Goal: Task Accomplishment & Management: Manage account settings

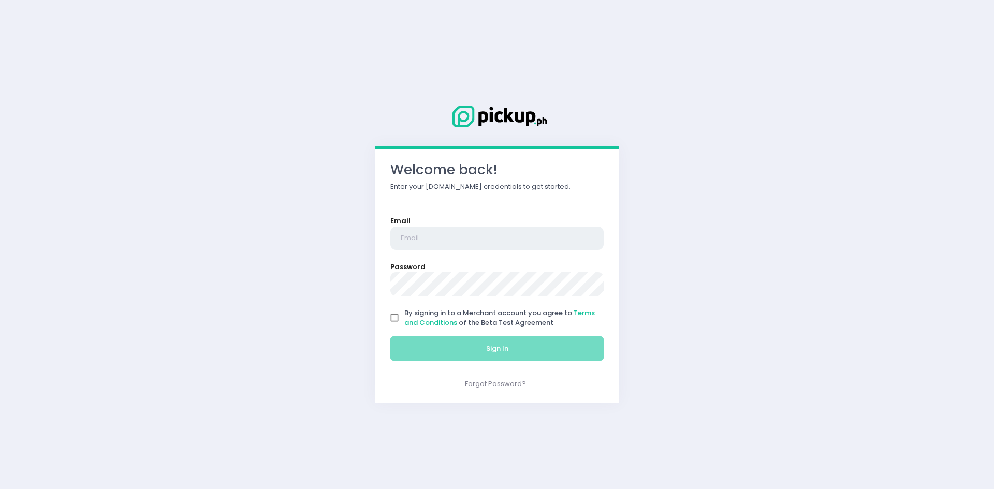
type input "[PERSON_NAME][EMAIL_ADDRESS][DOMAIN_NAME]"
click at [394, 324] on input "By signing in to a Merchant account you agree to Terms and Conditions of the Be…" at bounding box center [395, 318] width 20 height 20
checkbox input "true"
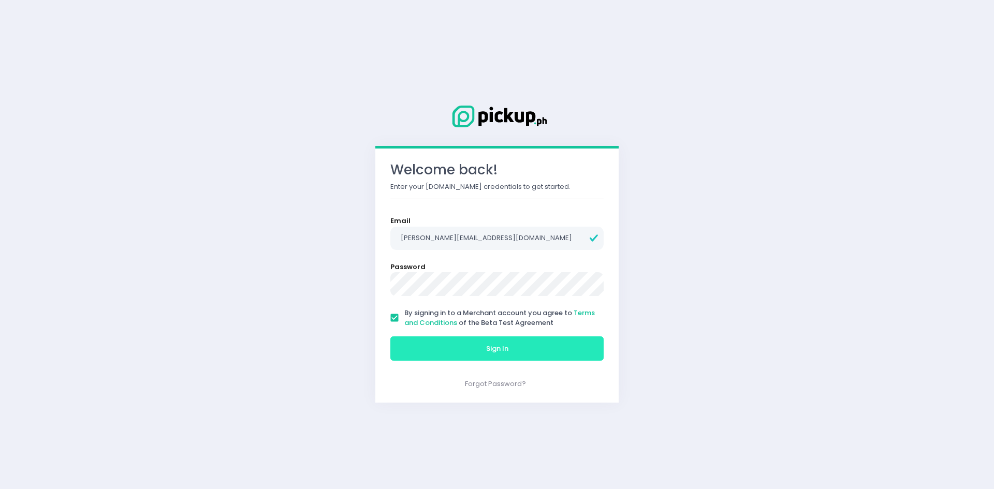
click at [415, 343] on button "Sign In" at bounding box center [496, 349] width 213 height 25
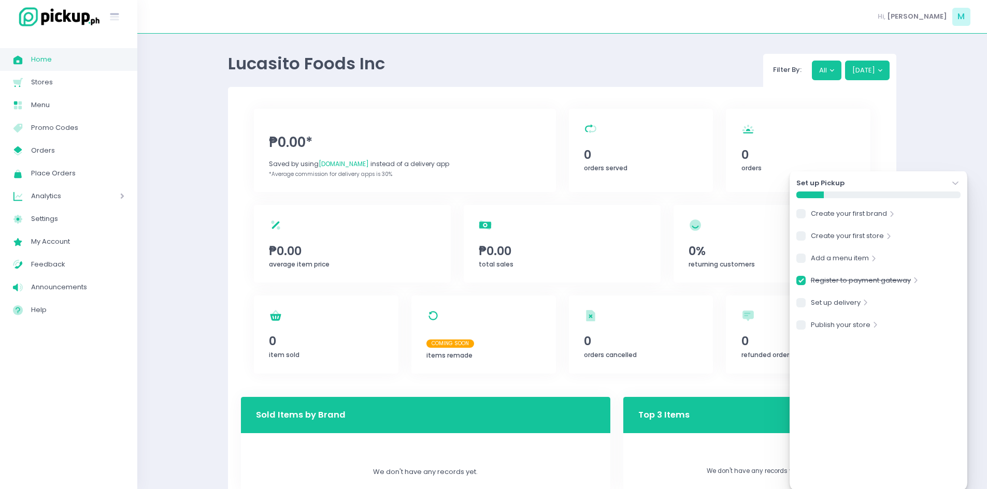
click at [954, 183] on icon "Stockholm-icons / Navigation / Angle-down Created with Sketch." at bounding box center [955, 183] width 10 height 10
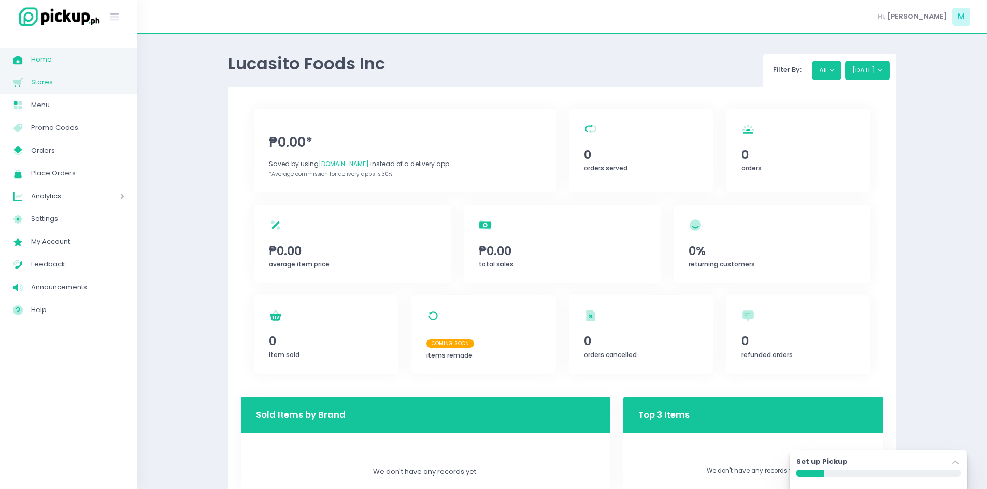
click at [80, 86] on span "Stores" at bounding box center [77, 82] width 93 height 13
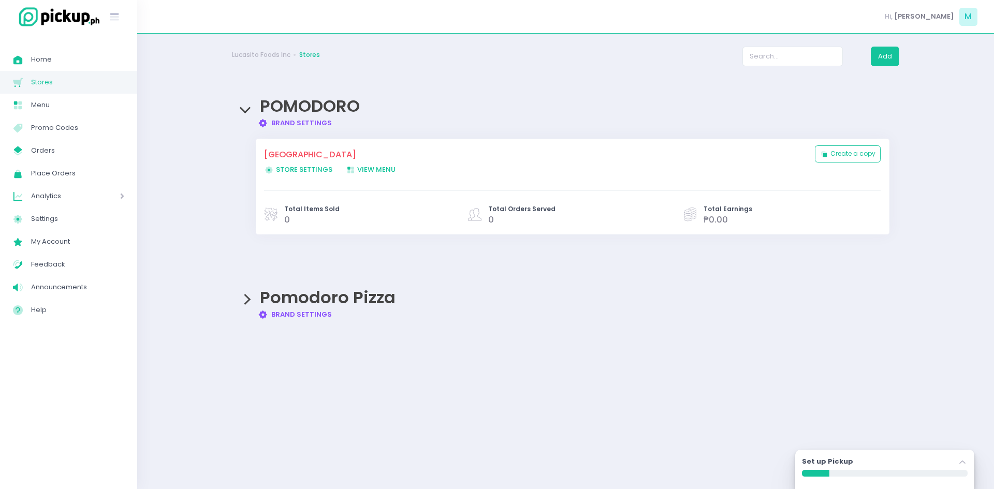
click at [360, 169] on span "View Menu Created with Sketch. View Menu" at bounding box center [371, 170] width 50 height 10
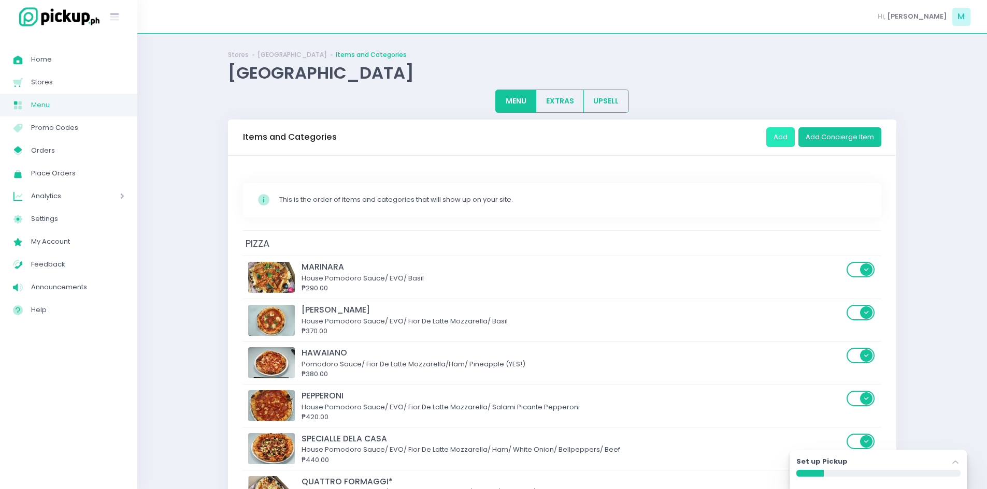
click at [782, 136] on button "Add" at bounding box center [780, 137] width 28 height 20
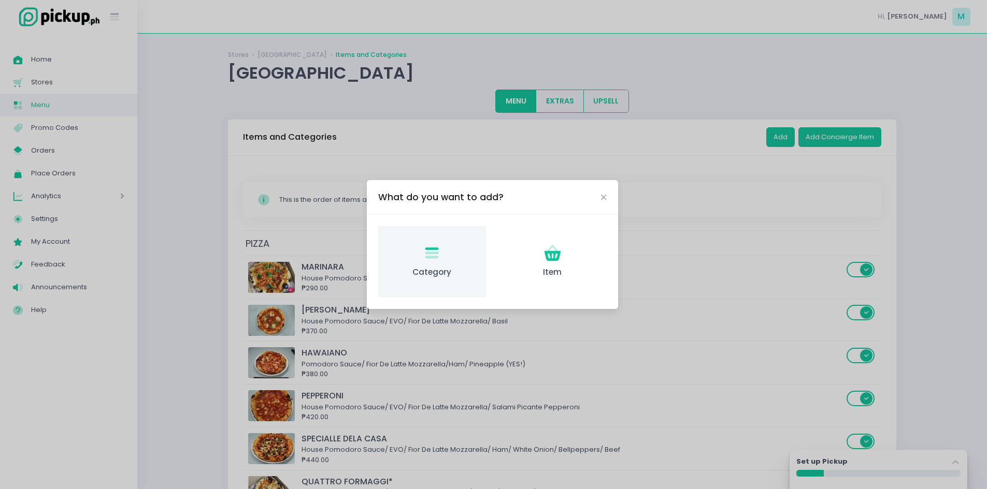
click at [437, 265] on div "Category Created with Sketch. Category" at bounding box center [431, 261] width 107 height 71
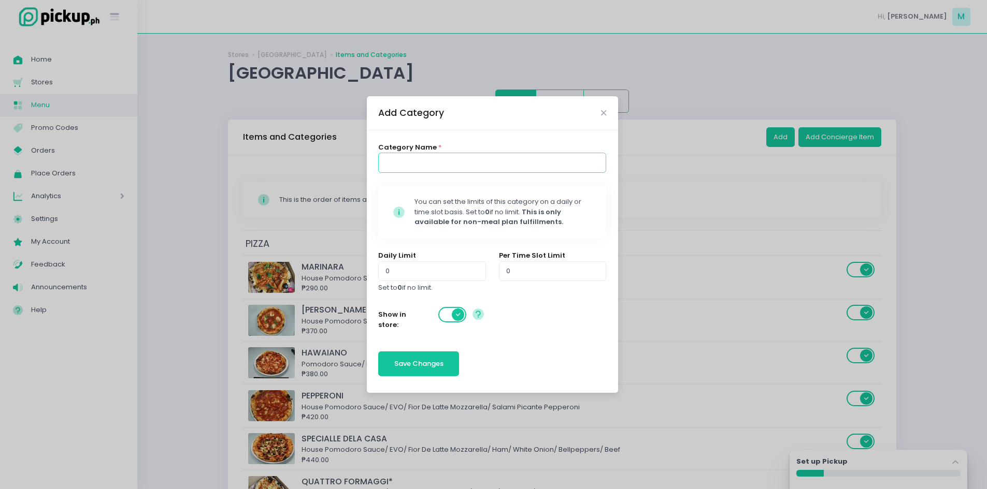
click at [461, 153] on input at bounding box center [492, 163] width 228 height 20
click at [606, 115] on div "Add Category" at bounding box center [492, 113] width 251 height 34
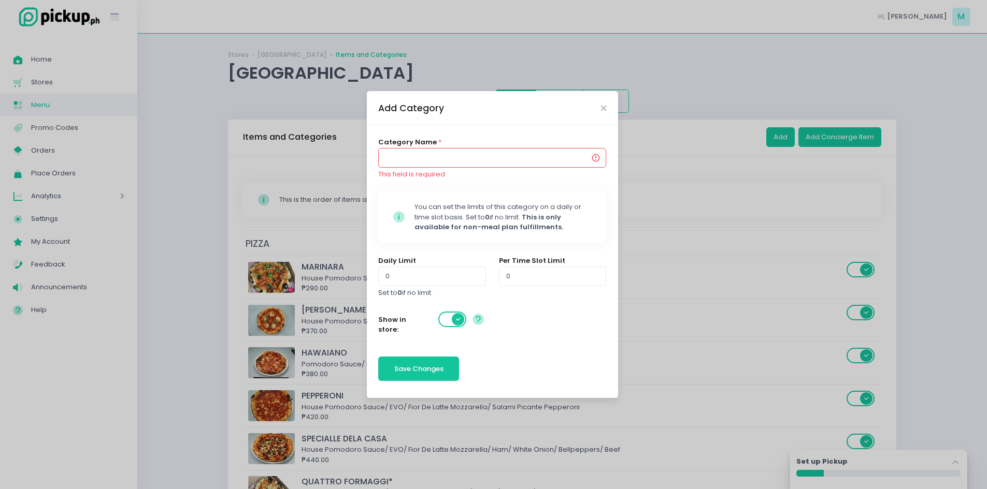
click at [602, 103] on div "Add Category" at bounding box center [492, 108] width 251 height 34
click at [601, 109] on icon "Close" at bounding box center [603, 109] width 5 height 8
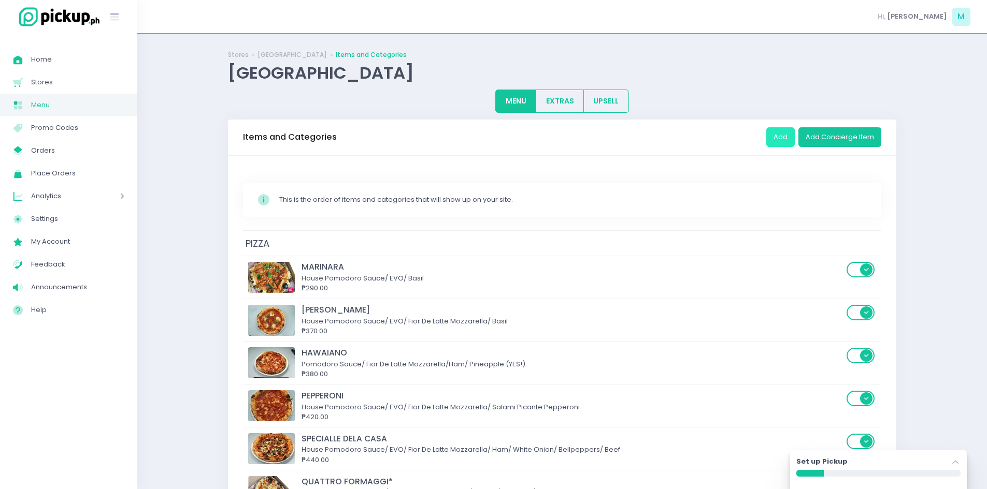
click at [783, 141] on button "Add" at bounding box center [780, 137] width 28 height 20
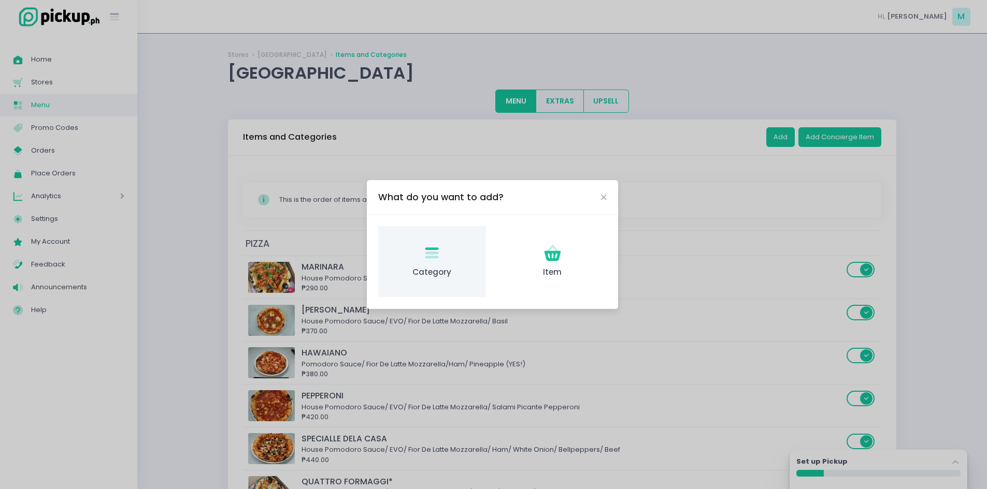
click at [412, 268] on span "Category" at bounding box center [432, 273] width 91 height 12
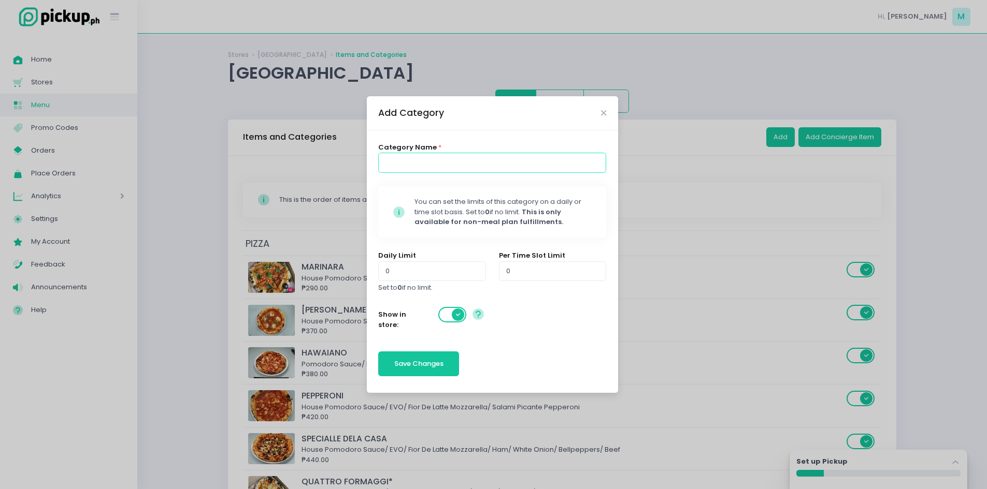
click at [416, 168] on input at bounding box center [492, 163] width 228 height 20
type input "V"
type input "Breakfast Menu"
click at [412, 361] on span "Save Changes" at bounding box center [418, 364] width 49 height 10
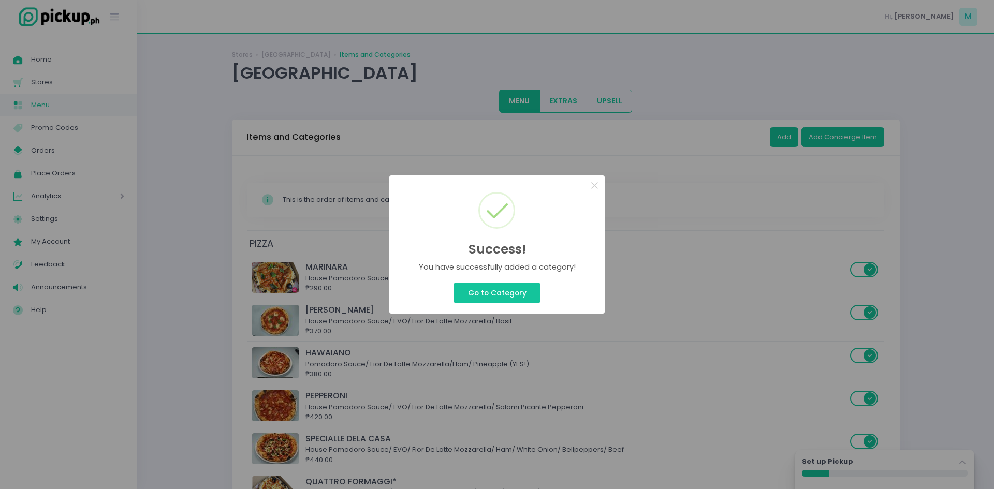
click at [454, 283] on button "Go to Category" at bounding box center [497, 293] width 87 height 20
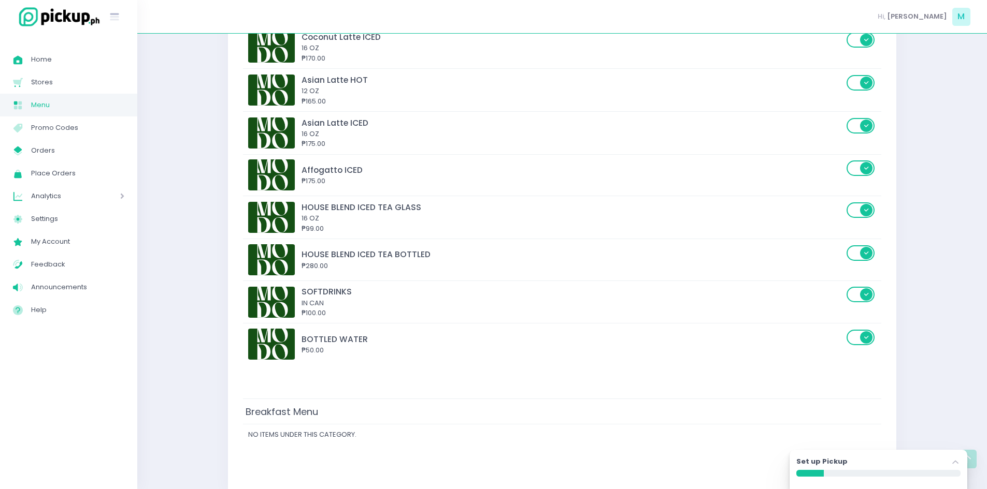
scroll to position [2385, 0]
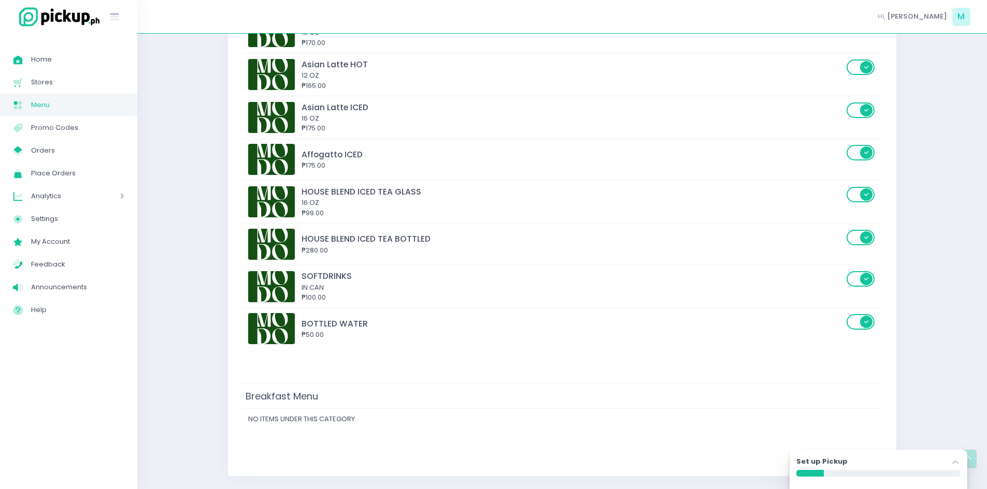
click at [547, 399] on td "Breakfast Menu" at bounding box center [562, 395] width 638 height 25
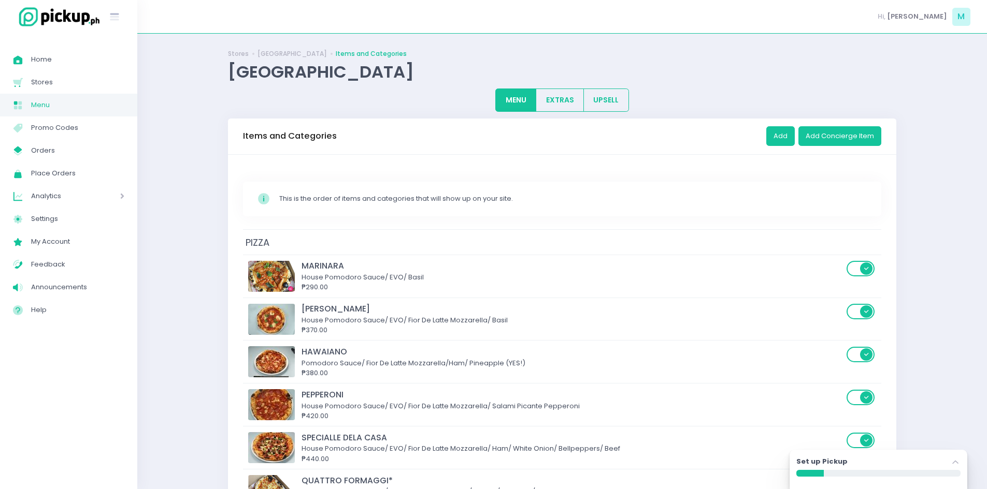
scroll to position [0, 0]
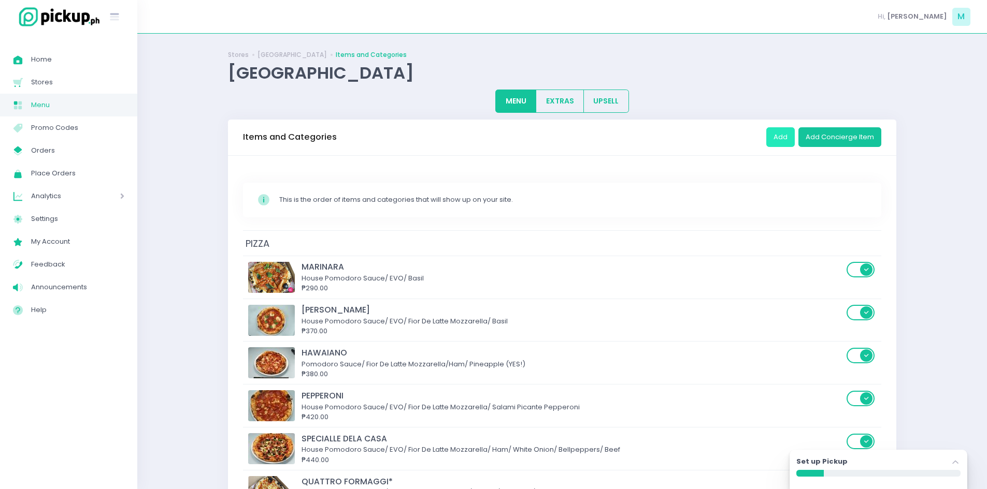
click at [782, 135] on button "Add" at bounding box center [780, 137] width 28 height 20
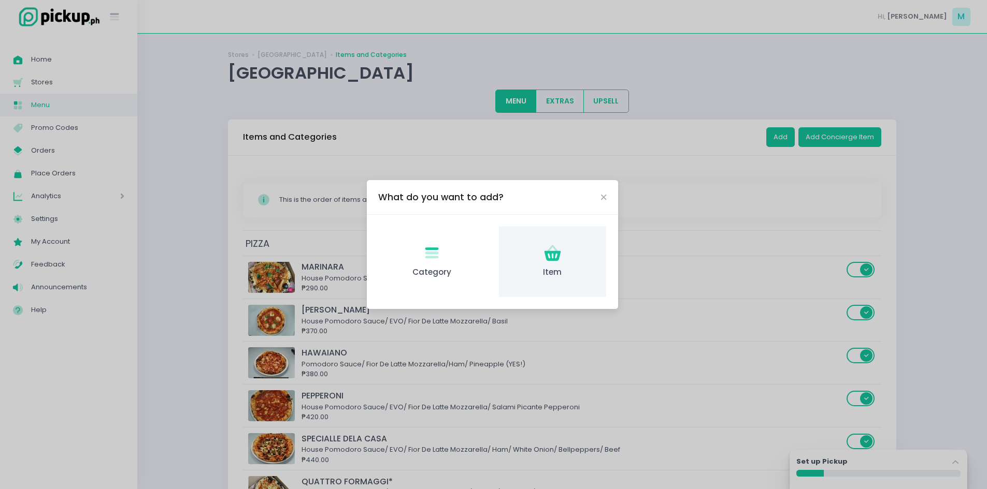
click at [558, 264] on div "Item Created with Sketch. Item" at bounding box center [552, 261] width 107 height 71
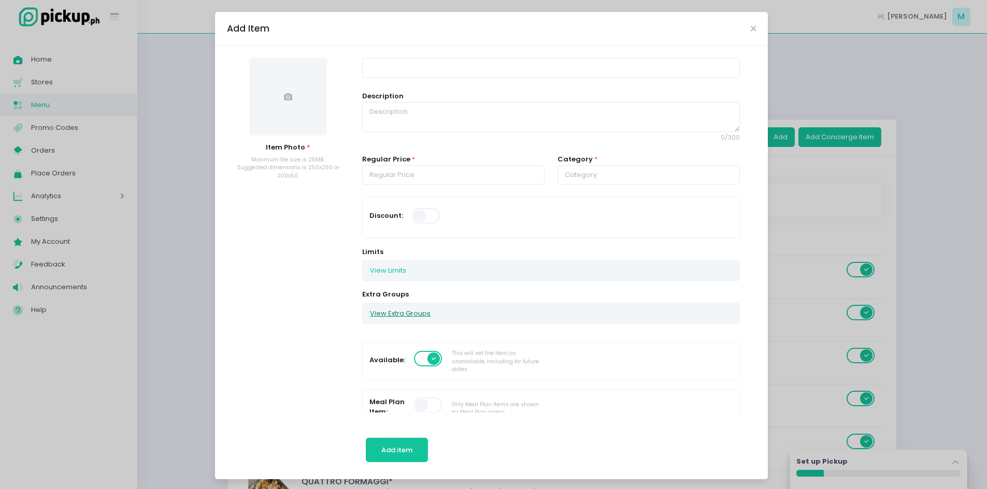
click at [403, 313] on button "View Extra Groups" at bounding box center [400, 313] width 75 height 20
click at [384, 347] on input "checkbox" at bounding box center [390, 348] width 20 height 24
checkbox input "false"
click at [750, 25] on icon "Close" at bounding box center [752, 29] width 5 height 8
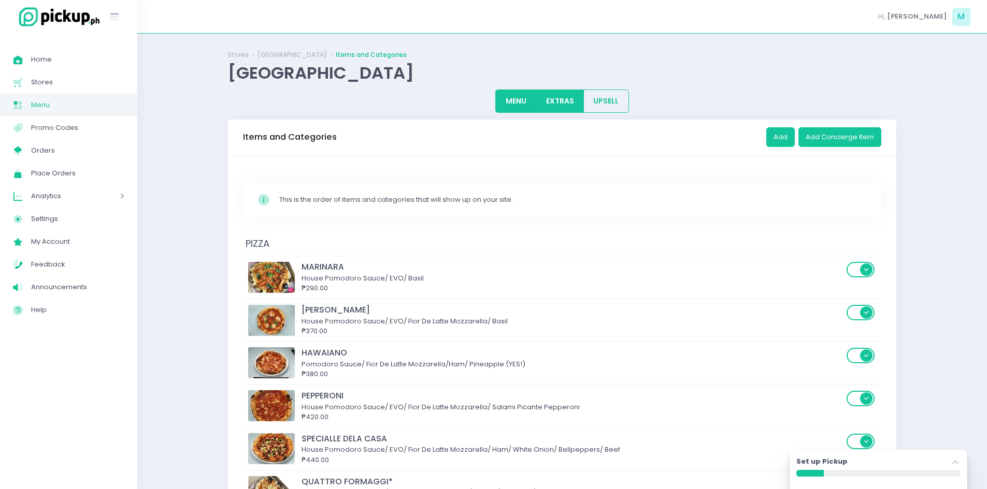
click at [575, 103] on button "EXTRAS" at bounding box center [559, 101] width 48 height 23
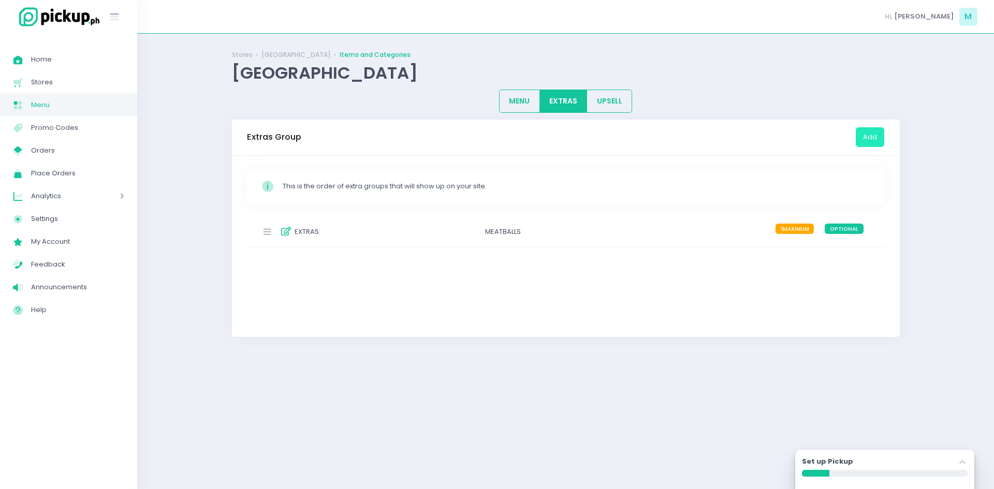
click at [873, 134] on button "Add" at bounding box center [870, 137] width 28 height 20
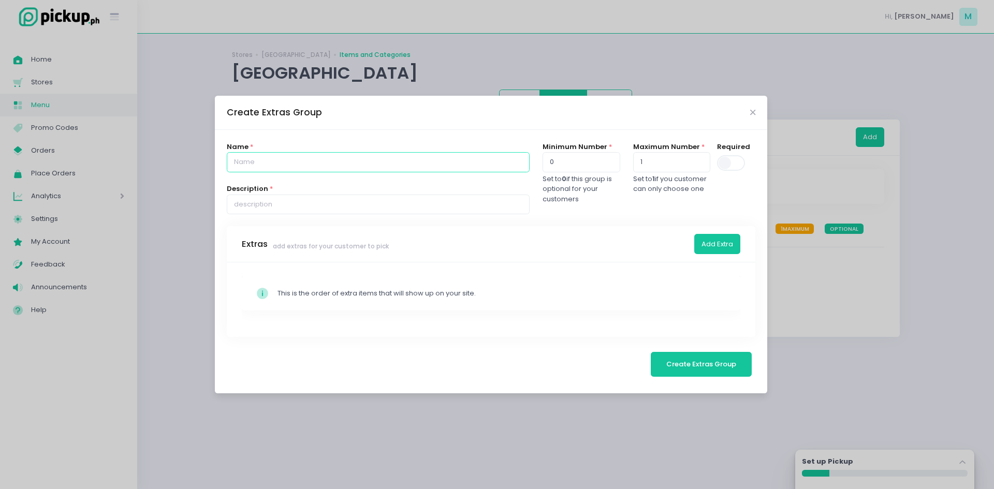
click at [373, 168] on input "text" at bounding box center [378, 162] width 303 height 20
click at [231, 161] on input "Breakfast" at bounding box center [378, 162] width 303 height 20
type input "ALL DAY Breakfast"
click at [272, 202] on input "text" at bounding box center [378, 205] width 303 height 20
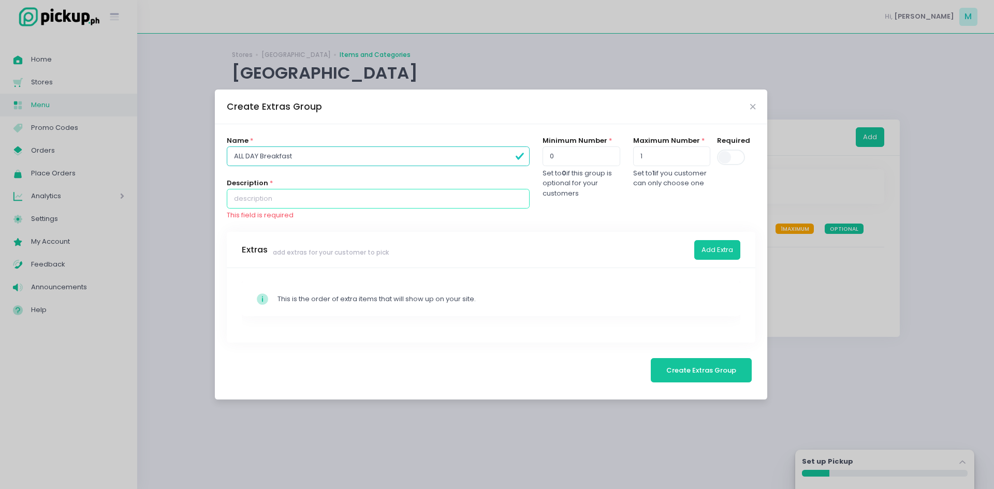
paste input "Pick your own all day breakfast. Served with free Americano (Hot or Iced)"
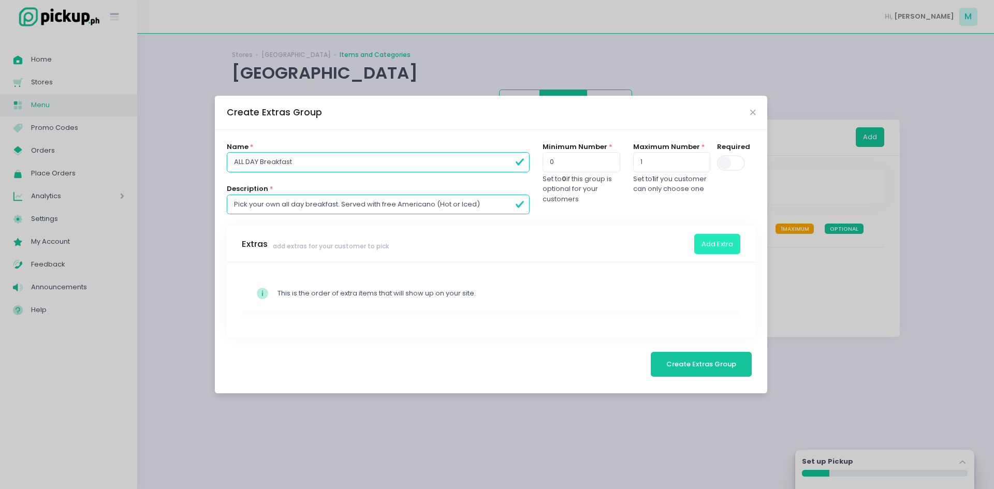
click at [713, 247] on button "Add Extra" at bounding box center [717, 244] width 46 height 20
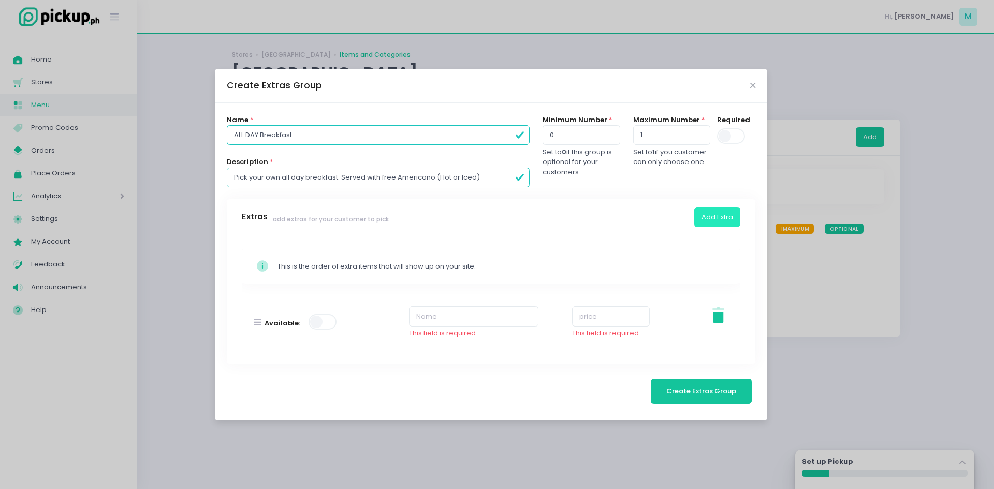
click at [716, 210] on button "Add Extra" at bounding box center [717, 217] width 46 height 20
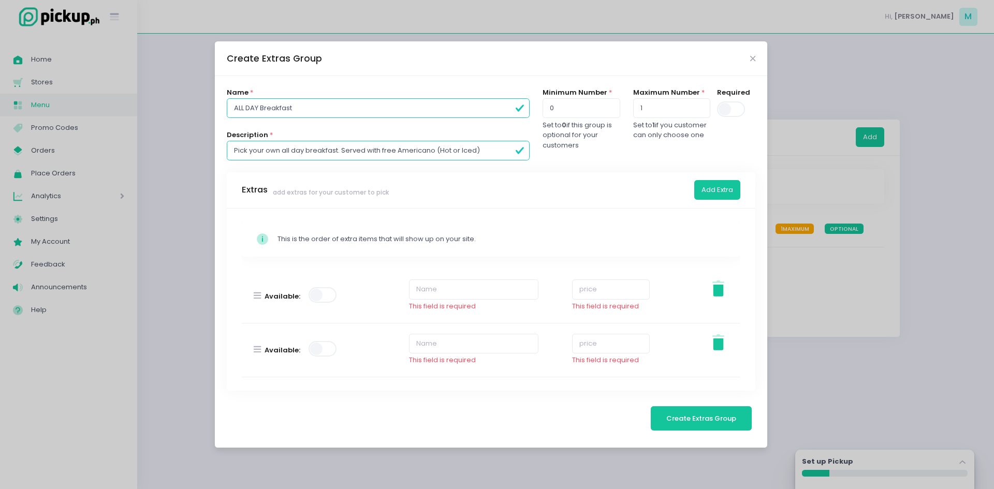
click at [716, 212] on div "Stockholm-icons / Code / Info-circle Created with Sketch. This is the order of …" at bounding box center [491, 300] width 529 height 183
click at [712, 193] on button "Add Extra" at bounding box center [717, 190] width 46 height 20
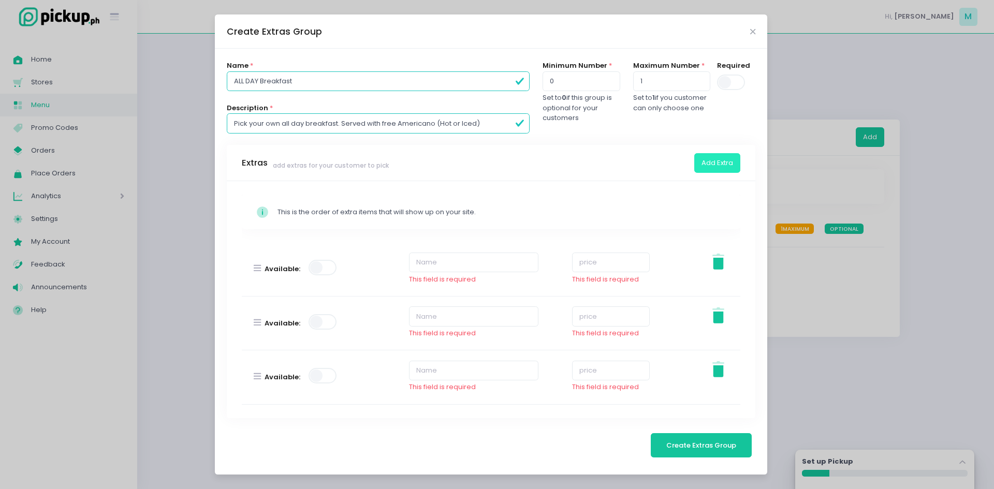
click at [710, 161] on button "Add Extra" at bounding box center [717, 163] width 46 height 20
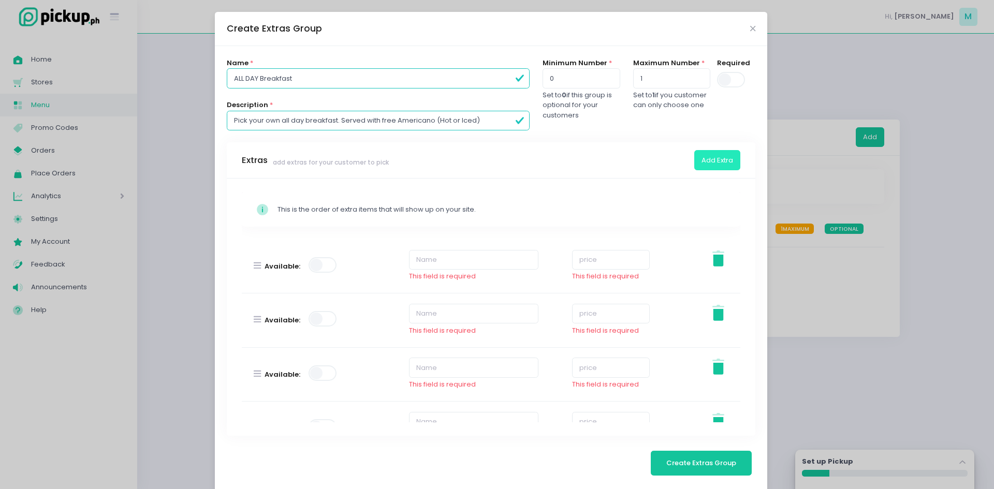
click at [710, 160] on button "Add Extra" at bounding box center [717, 160] width 46 height 20
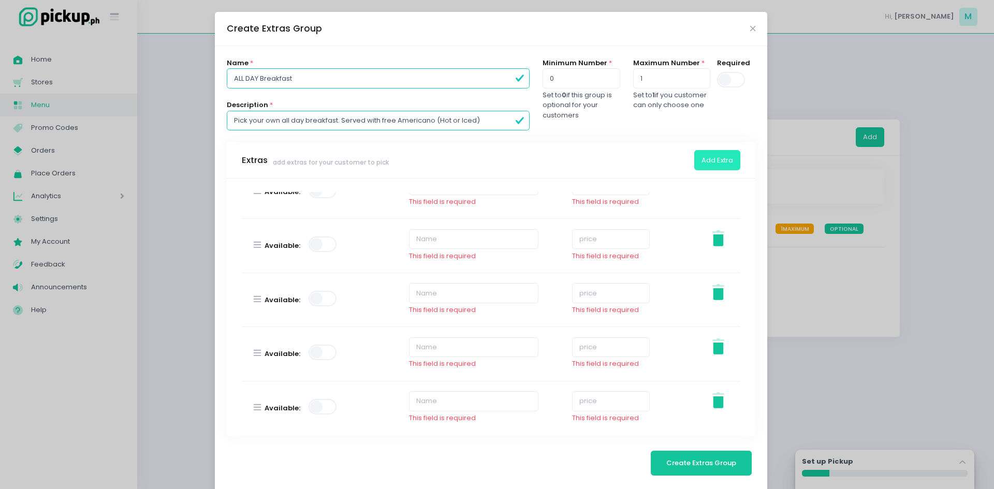
scroll to position [88, 0]
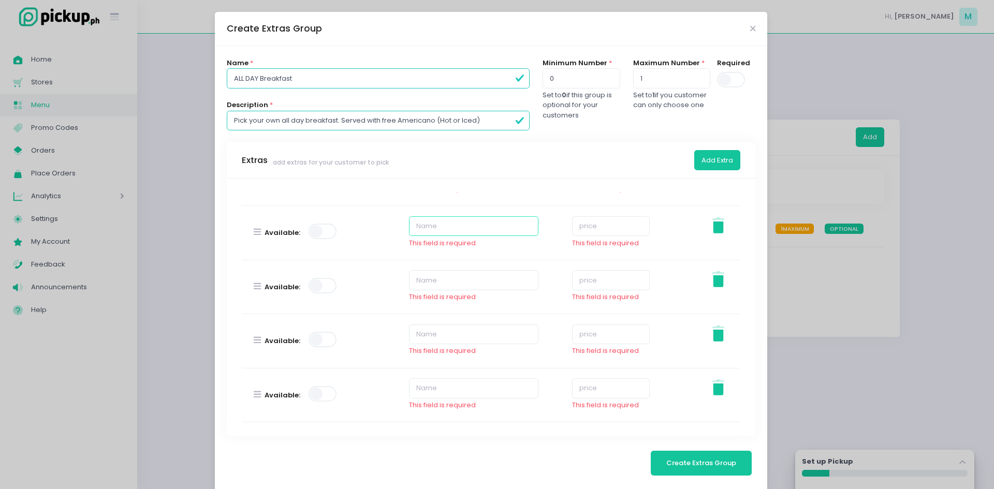
click at [455, 229] on input "text" at bounding box center [473, 226] width 129 height 20
click at [370, 122] on input "Pick your own all day breakfast. Served with free Americano (Hot or Iced)" at bounding box center [378, 121] width 303 height 20
click at [484, 122] on input "Pick your own all day breakfast. Served with free Americano (Hot or Iced)" at bounding box center [378, 121] width 303 height 20
drag, startPoint x: 488, startPoint y: 123, endPoint x: 224, endPoint y: 122, distance: 264.1
click at [227, 122] on input "Pick your own all day breakfast. Served with free Americano (Hot or Iced)" at bounding box center [378, 121] width 303 height 20
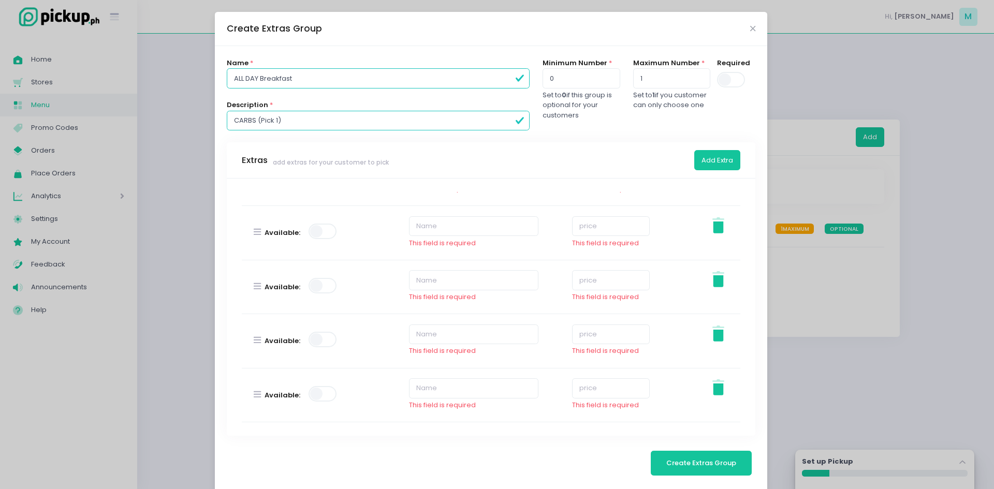
type input "CARBS (Pick 1)"
click at [446, 232] on input "text" at bounding box center [473, 226] width 129 height 20
type input "Plain Rice"
click at [588, 230] on input "number" at bounding box center [611, 226] width 78 height 20
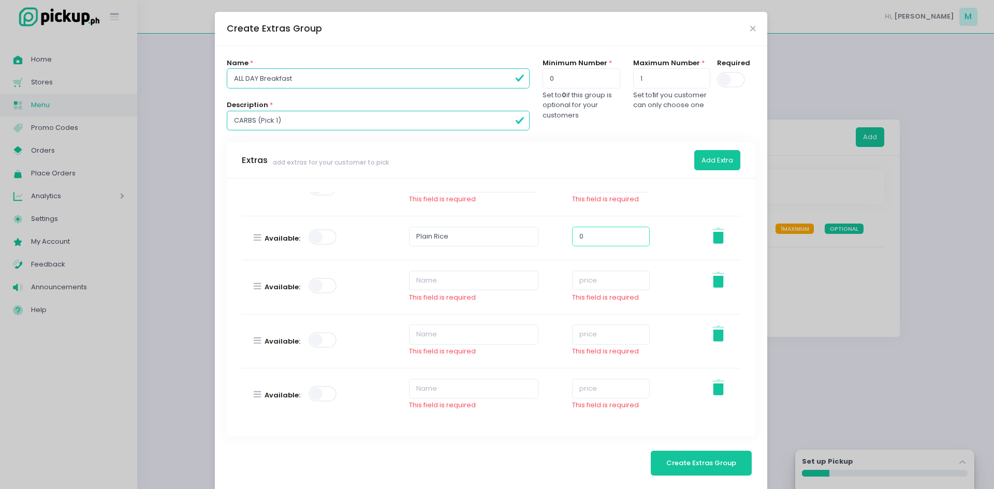
type input "0"
click at [485, 284] on input "text" at bounding box center [473, 281] width 129 height 20
type input "Garlic Rice"
click at [603, 281] on input "number" at bounding box center [611, 281] width 78 height 20
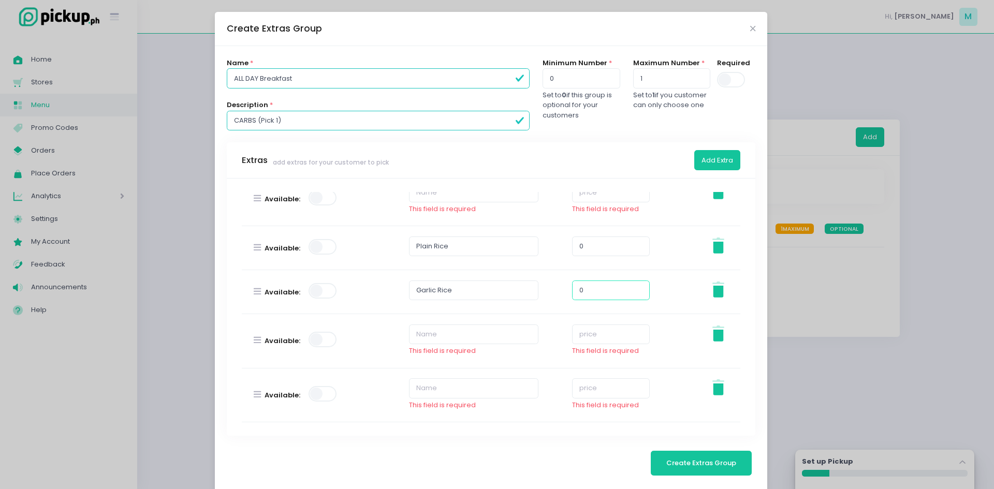
type input "0"
click at [451, 331] on input "text" at bounding box center [473, 335] width 129 height 20
type input "Toasts (4pcs)"
click at [597, 331] on input "number" at bounding box center [611, 335] width 78 height 20
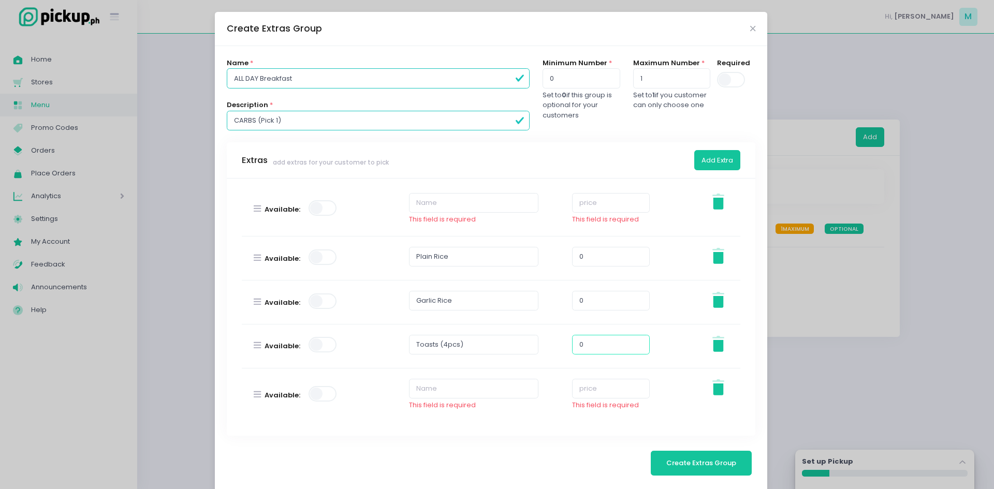
type input "0"
click at [713, 207] on icon at bounding box center [718, 204] width 10 height 12
type input "Plain Rice"
type input "0"
type input "Garlic Rice"
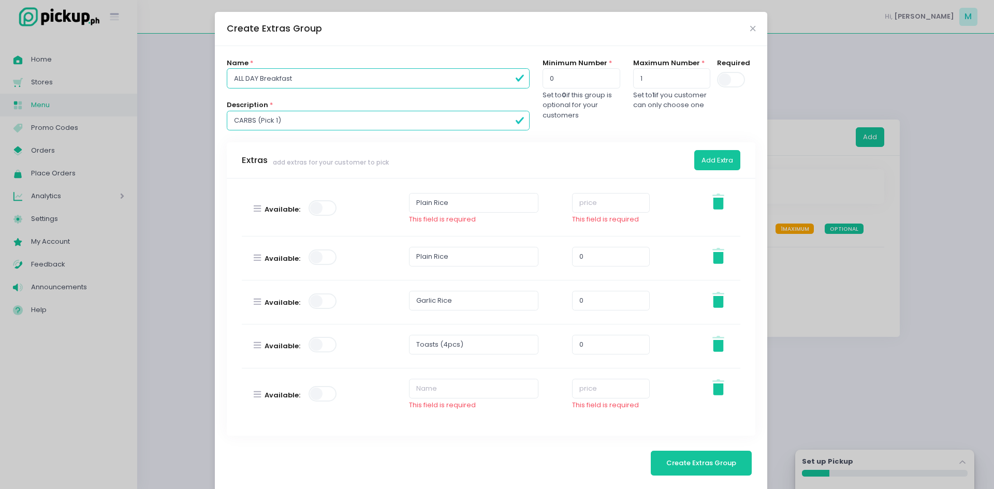
type input "Toasts (4pcs)"
click at [713, 394] on icon at bounding box center [718, 390] width 10 height 12
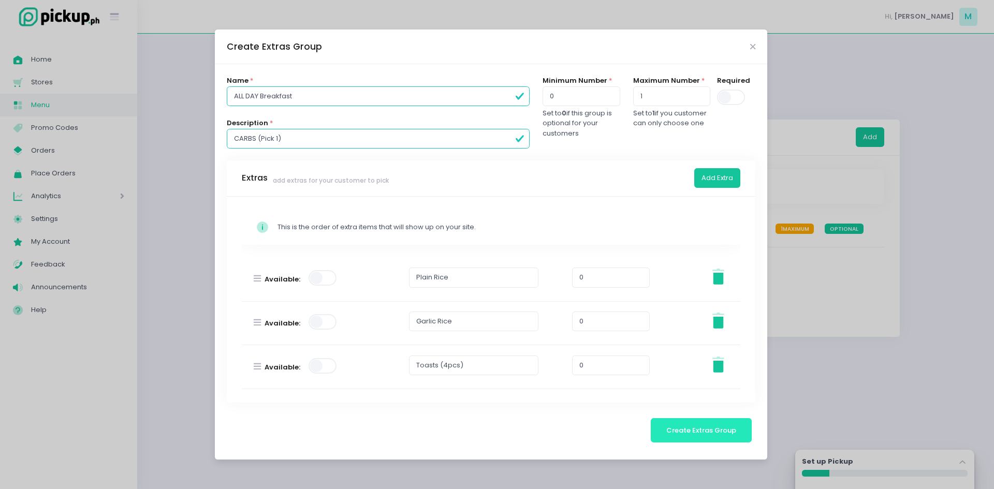
click at [689, 428] on span "Create Extras Group" at bounding box center [701, 431] width 70 height 10
click at [703, 433] on span "Create Extras Group" at bounding box center [701, 431] width 70 height 10
click at [703, 432] on span "Create Extras Group" at bounding box center [701, 431] width 70 height 10
click at [726, 99] on span at bounding box center [732, 98] width 30 height 16
click at [200, 89] on input "checkbox" at bounding box center [200, 89] width 0 height 0
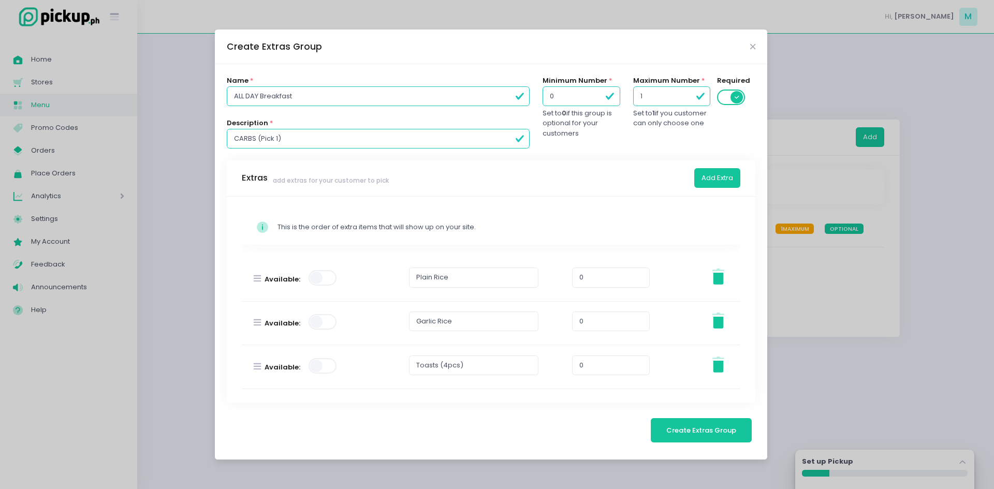
type input "1"
click at [701, 431] on span "Create Extras Group" at bounding box center [701, 431] width 70 height 10
click at [703, 432] on span "Create Extras Group" at bounding box center [701, 431] width 70 height 10
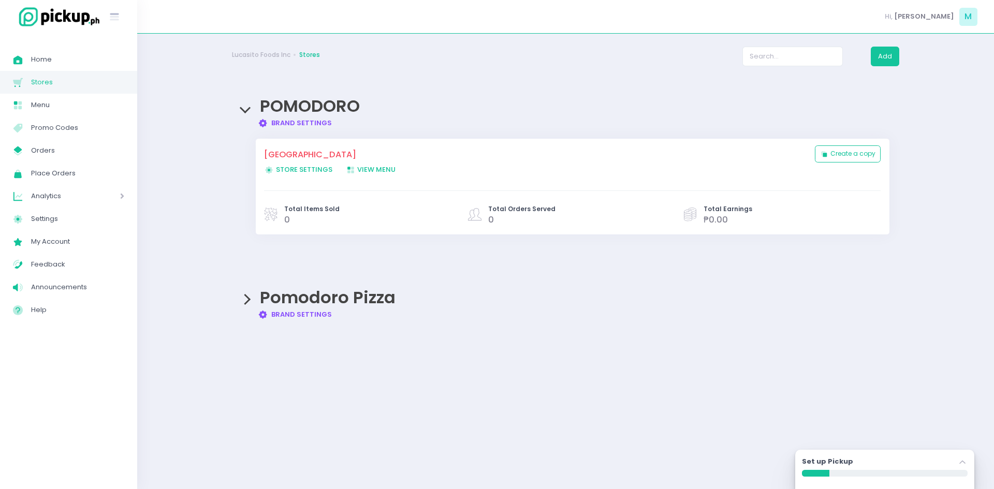
click at [347, 298] on span "Pomodoro Pizza" at bounding box center [328, 297] width 136 height 23
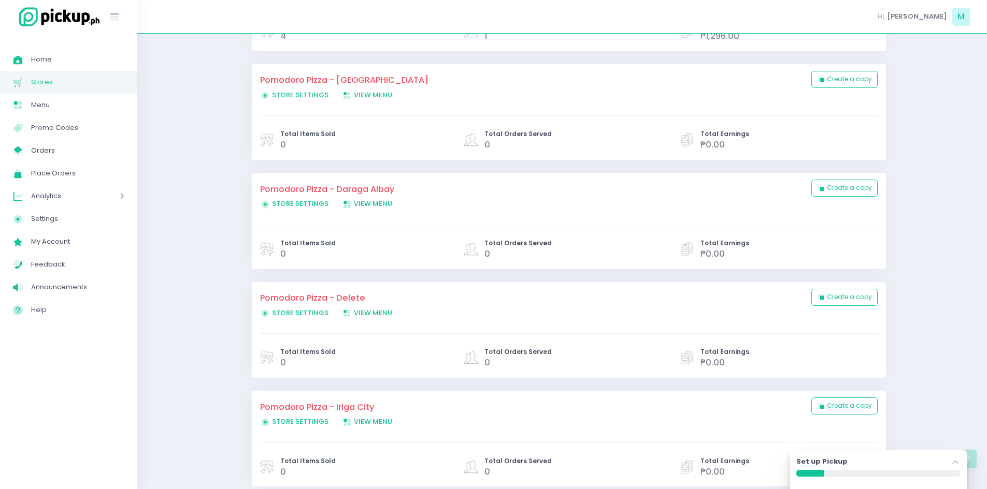
scroll to position [829, 0]
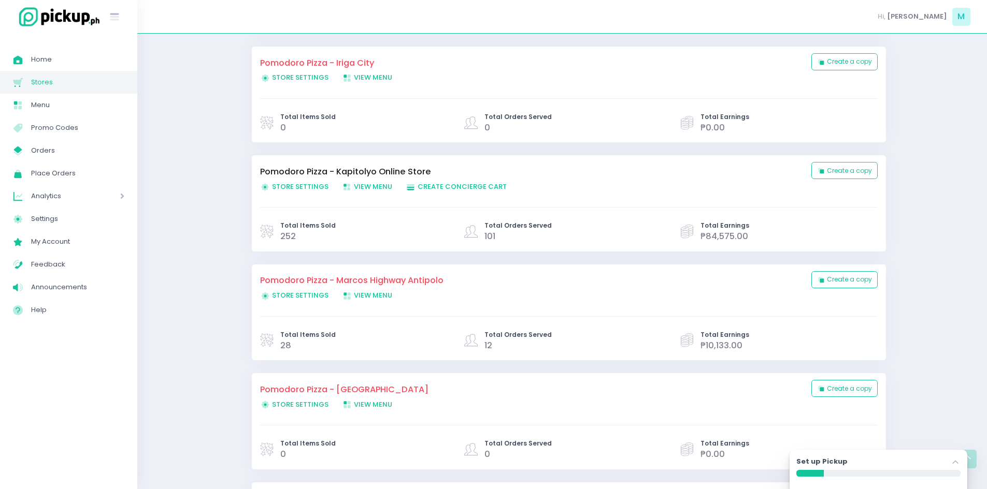
click at [360, 297] on span "View Menu Created with Sketch. View Menu" at bounding box center [367, 296] width 50 height 10
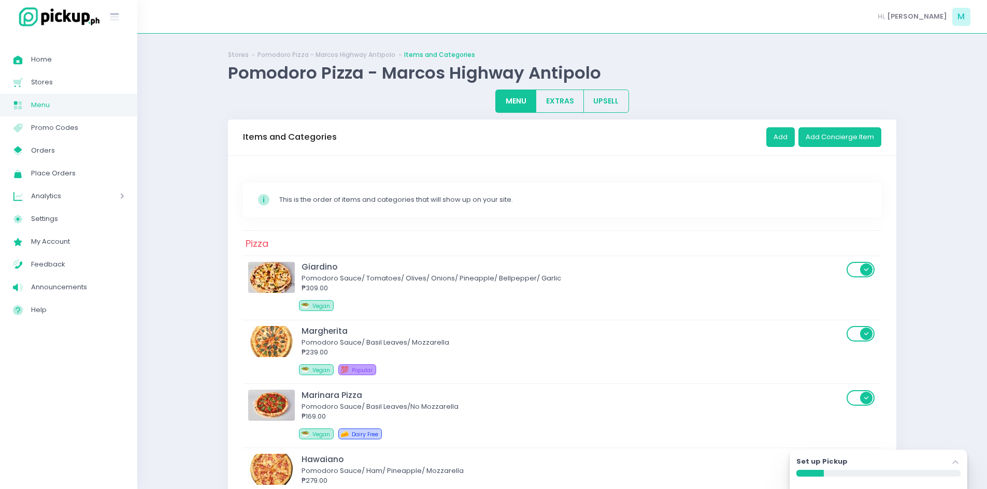
click at [68, 104] on span "Menu" at bounding box center [77, 104] width 93 height 13
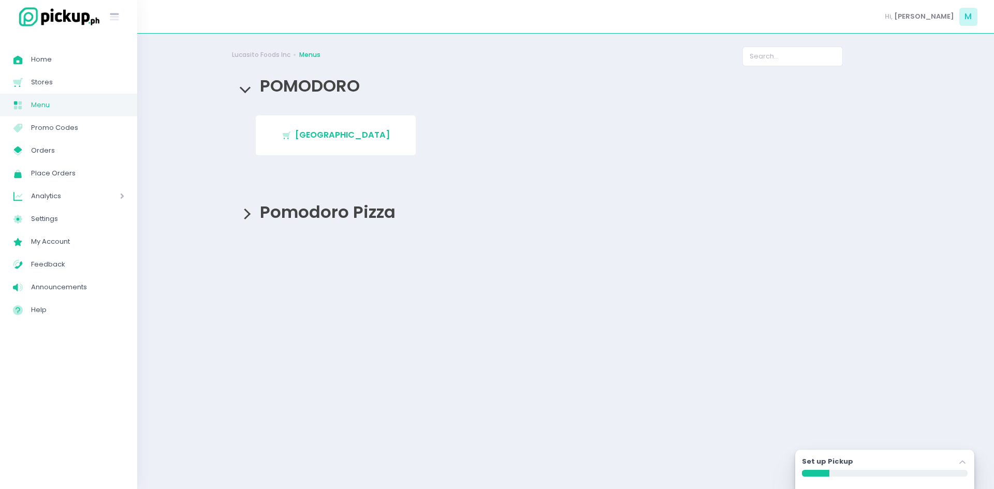
click at [291, 224] on span "Pomodoro Pizza" at bounding box center [325, 211] width 141 height 23
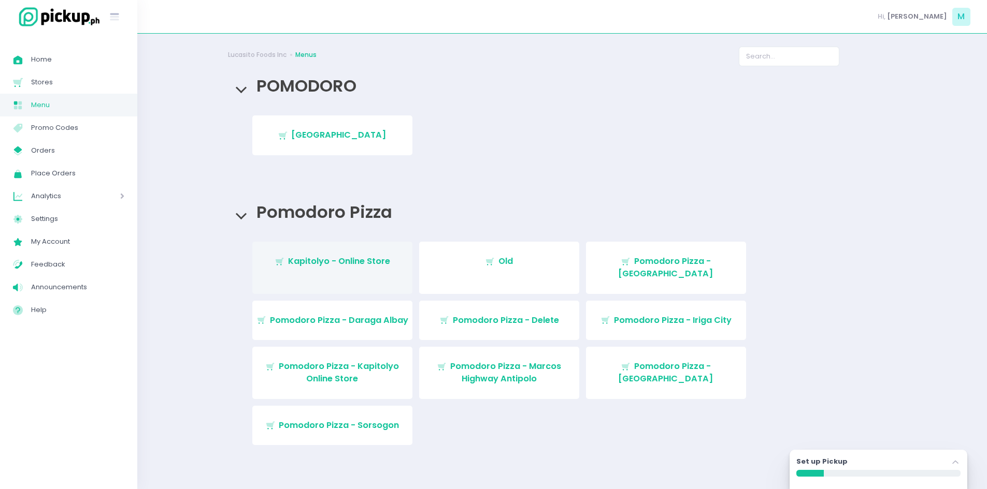
click at [321, 267] on span "Kapitolyo - Online Store" at bounding box center [339, 261] width 102 height 12
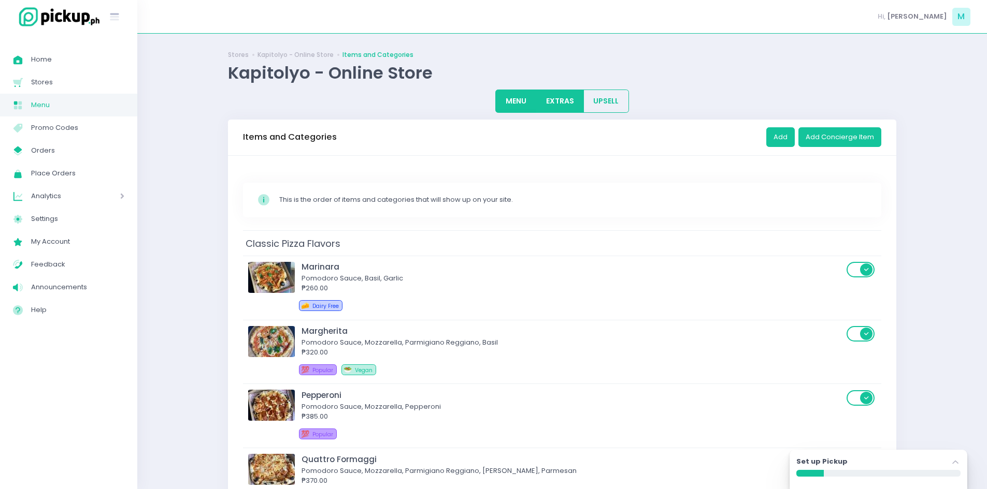
click at [545, 100] on button "EXTRAS" at bounding box center [559, 101] width 48 height 23
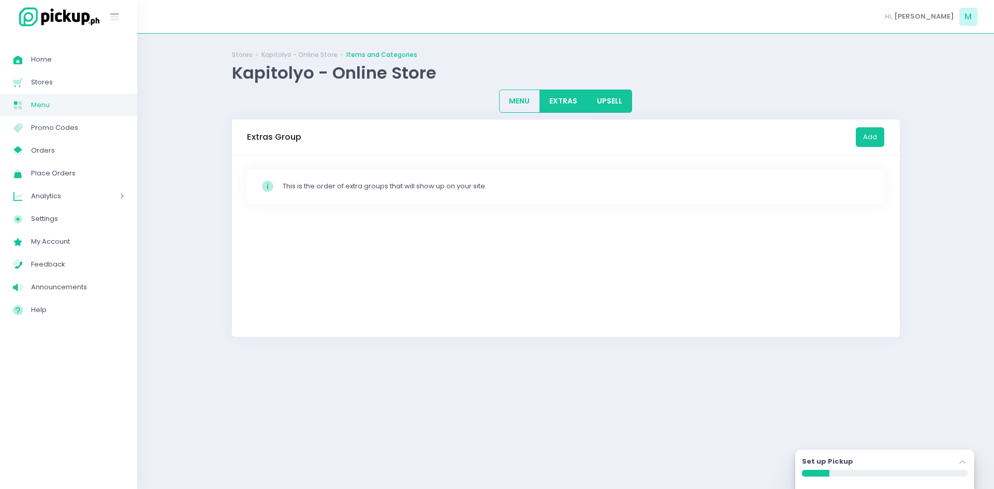
click at [602, 95] on button "UPSELL" at bounding box center [610, 101] width 46 height 23
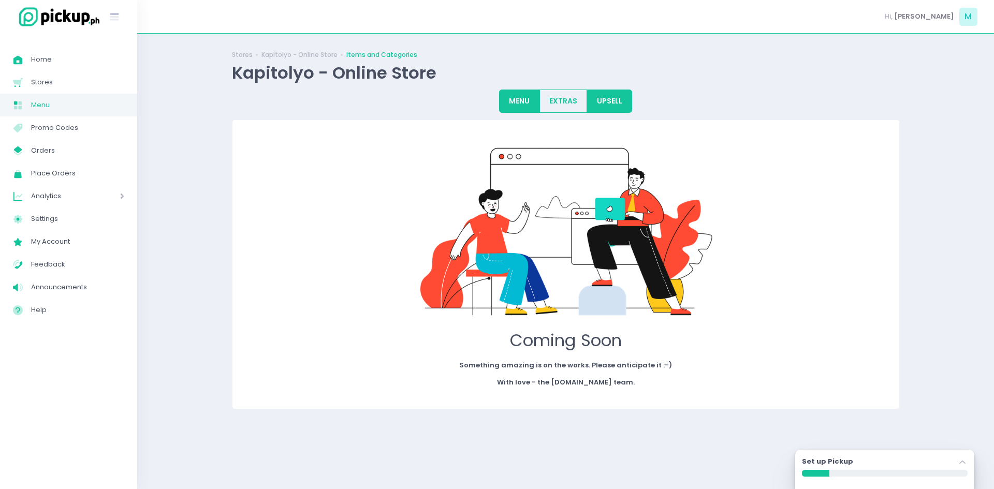
click at [526, 102] on button "MENU" at bounding box center [519, 101] width 41 height 23
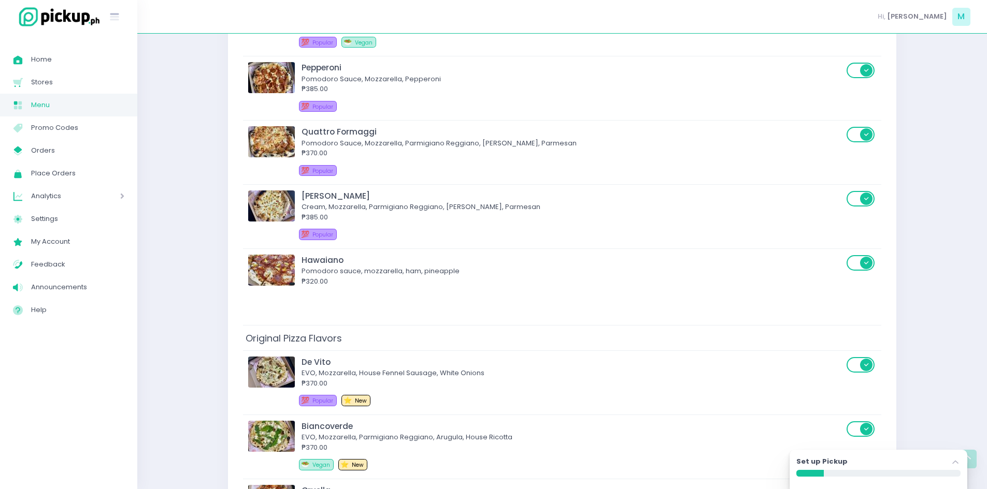
scroll to position [311, 0]
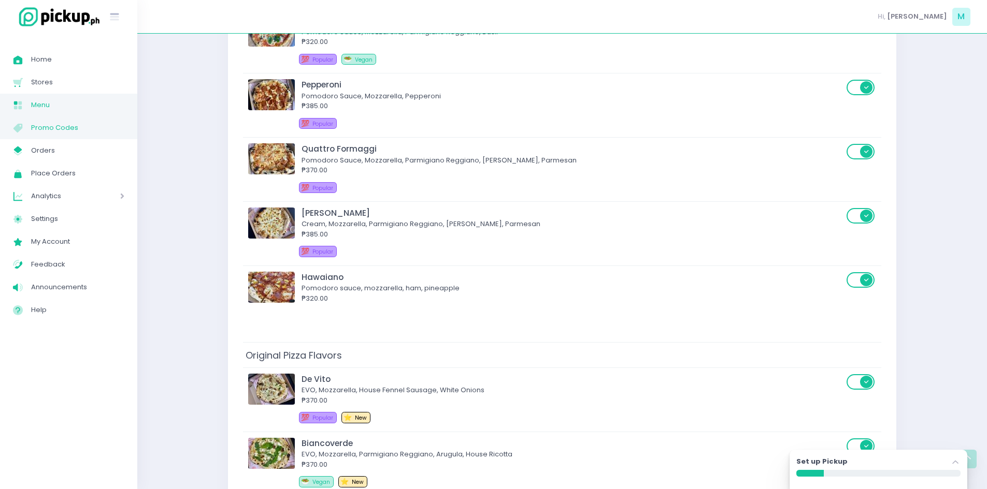
click at [61, 128] on span "Promo Codes" at bounding box center [77, 127] width 93 height 13
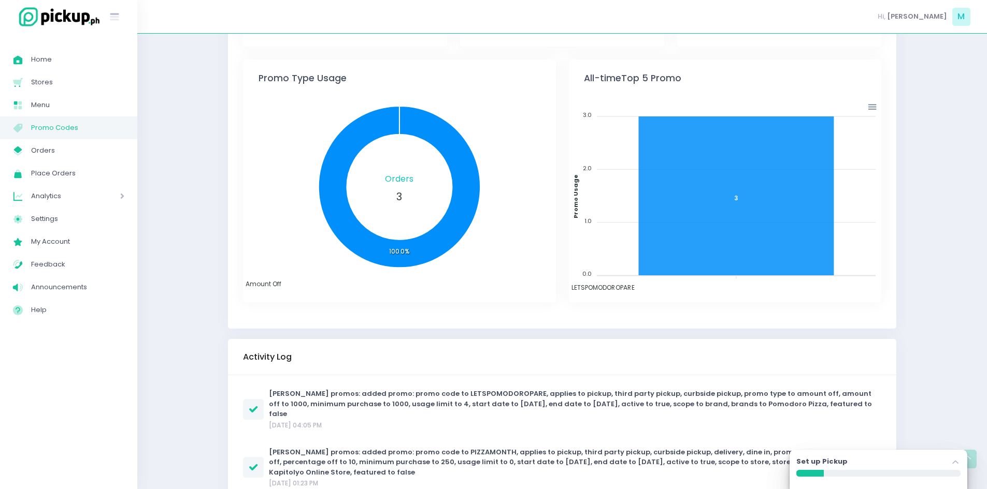
scroll to position [332, 0]
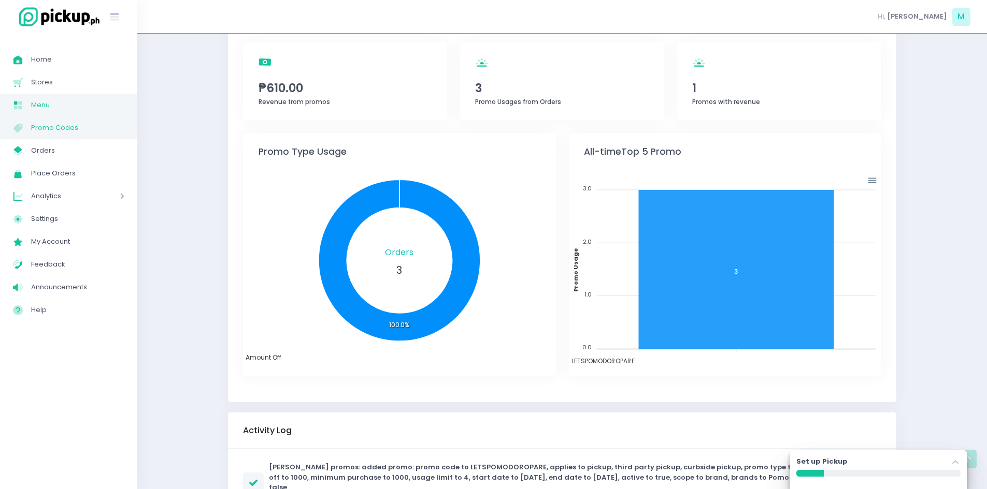
click at [76, 102] on span "Menu" at bounding box center [77, 104] width 93 height 13
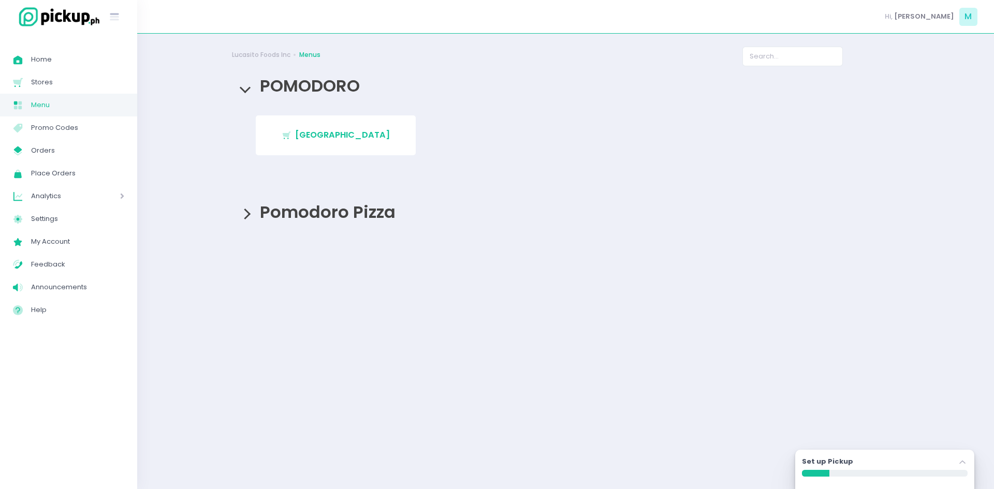
click at [351, 224] on span "Pomodoro Pizza" at bounding box center [325, 211] width 141 height 23
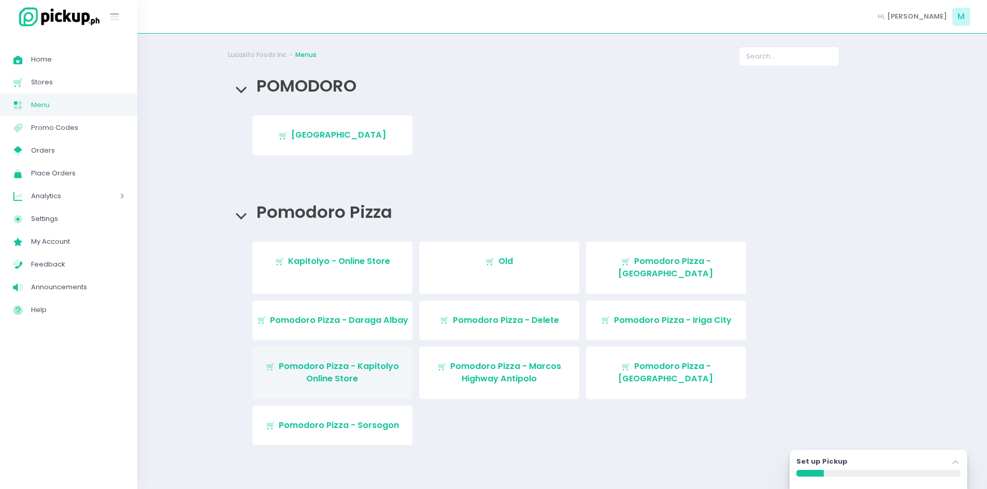
click at [346, 369] on span "Pomodoro Pizza - Kapitolyo Online Store" at bounding box center [339, 372] width 120 height 24
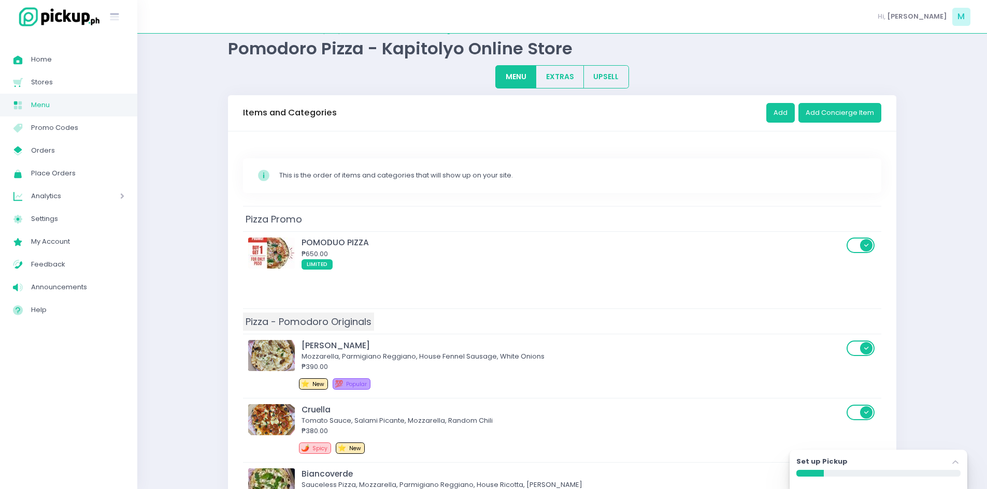
scroll to position [52, 0]
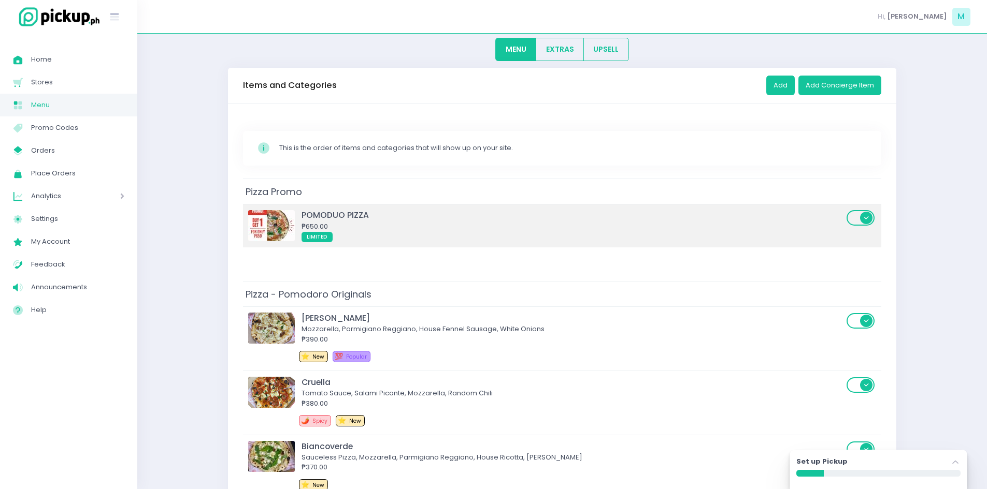
click at [365, 232] on span "LIMITED" at bounding box center [572, 236] width 542 height 11
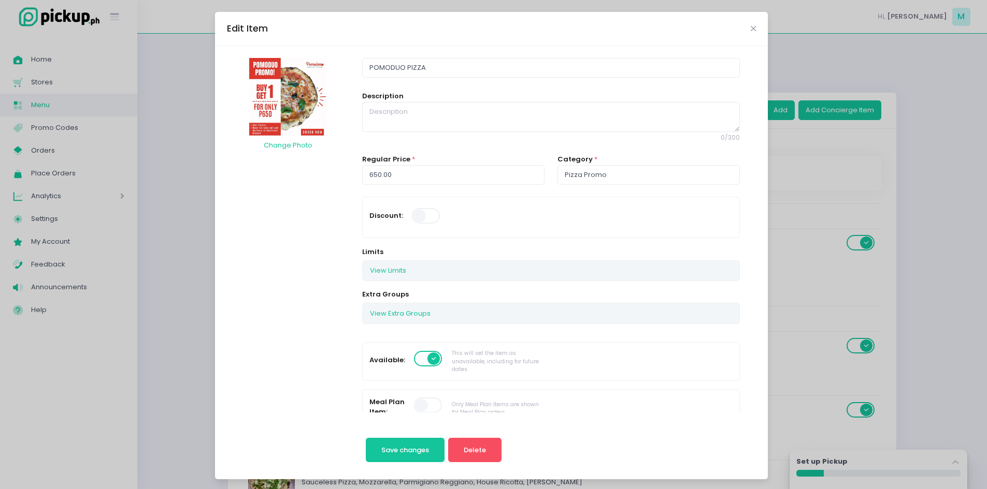
scroll to position [0, 0]
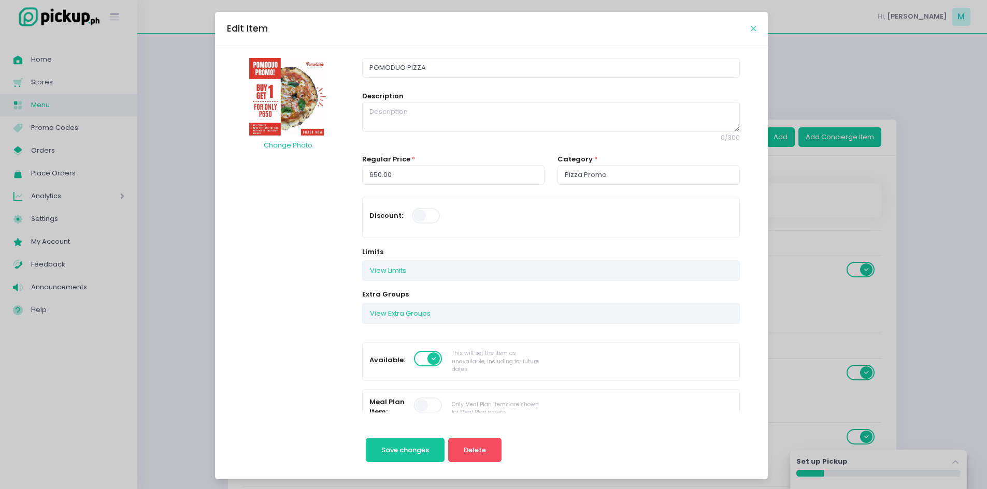
click at [750, 25] on icon "Close" at bounding box center [752, 29] width 5 height 8
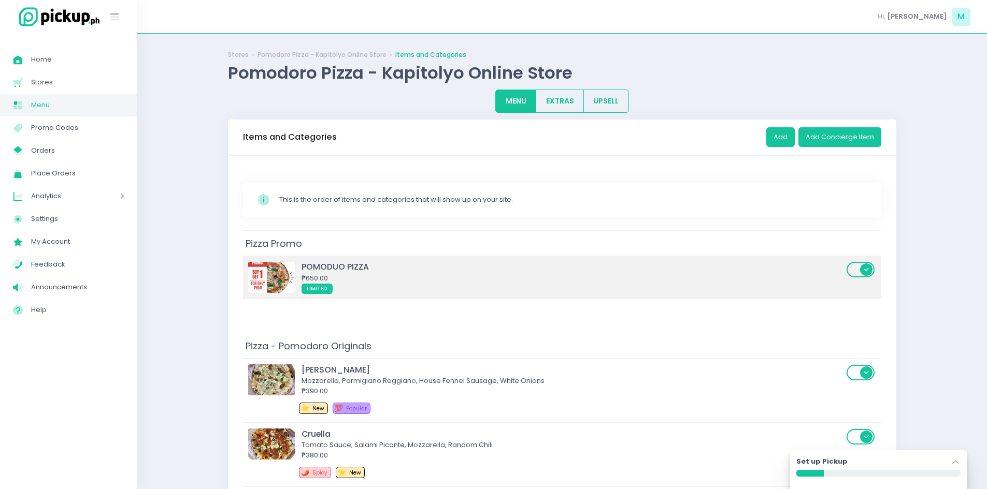
click at [261, 273] on img at bounding box center [271, 277] width 47 height 31
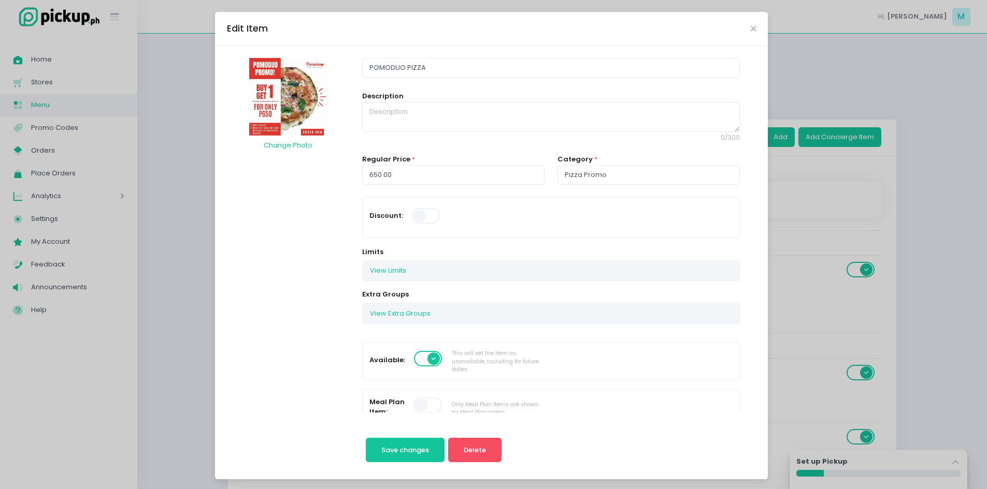
click at [453, 311] on div "View Extra Groups" at bounding box center [551, 313] width 376 height 20
click at [407, 315] on button "View Extra Groups" at bounding box center [400, 313] width 75 height 20
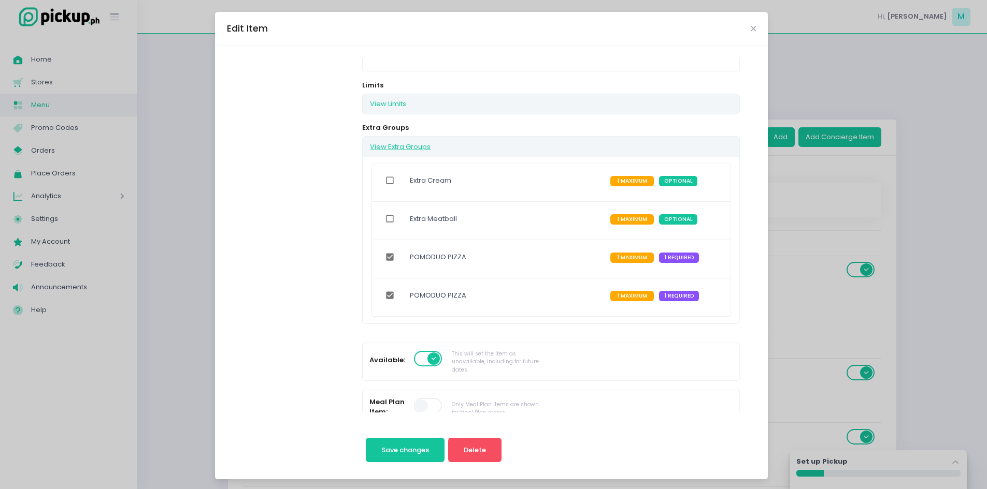
scroll to position [104, 0]
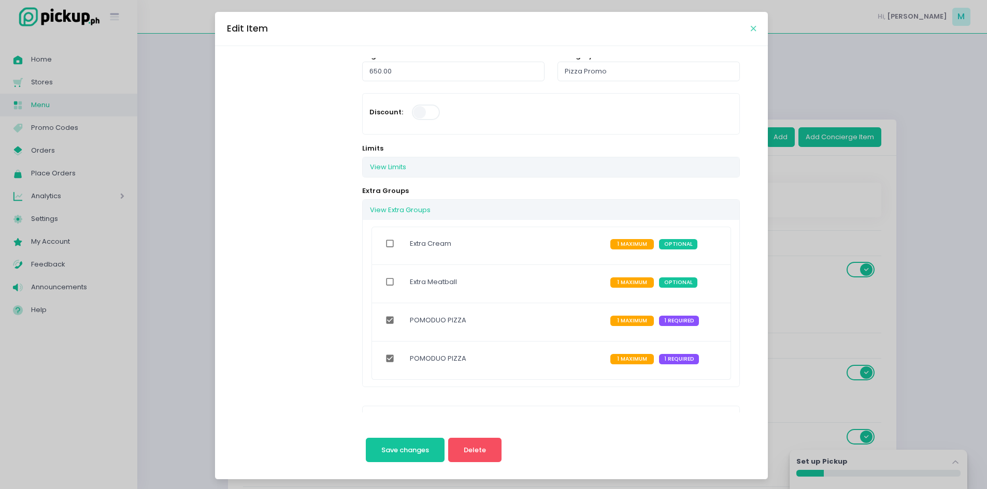
click at [750, 30] on icon "Close" at bounding box center [752, 29] width 5 height 8
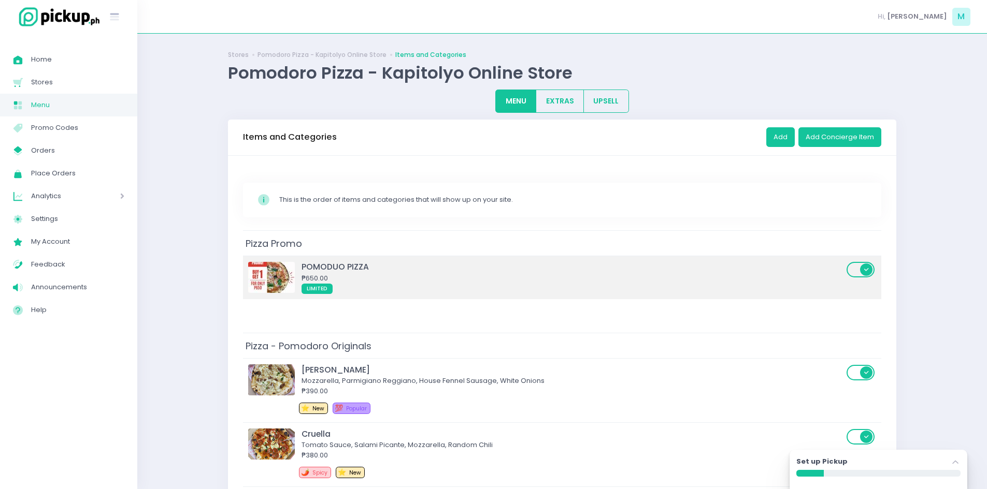
click at [371, 286] on span "LIMITED" at bounding box center [572, 288] width 542 height 11
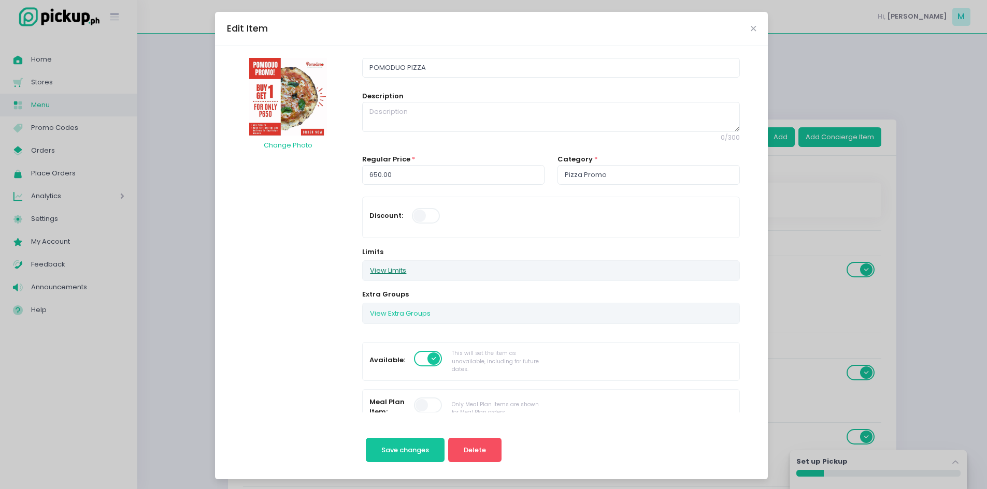
click at [392, 272] on button "View Limits" at bounding box center [388, 271] width 51 height 20
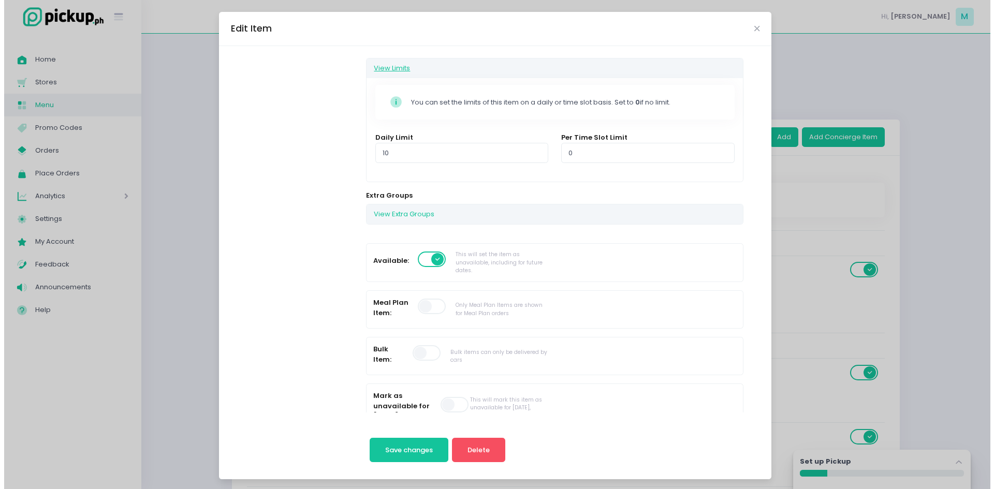
scroll to position [207, 0]
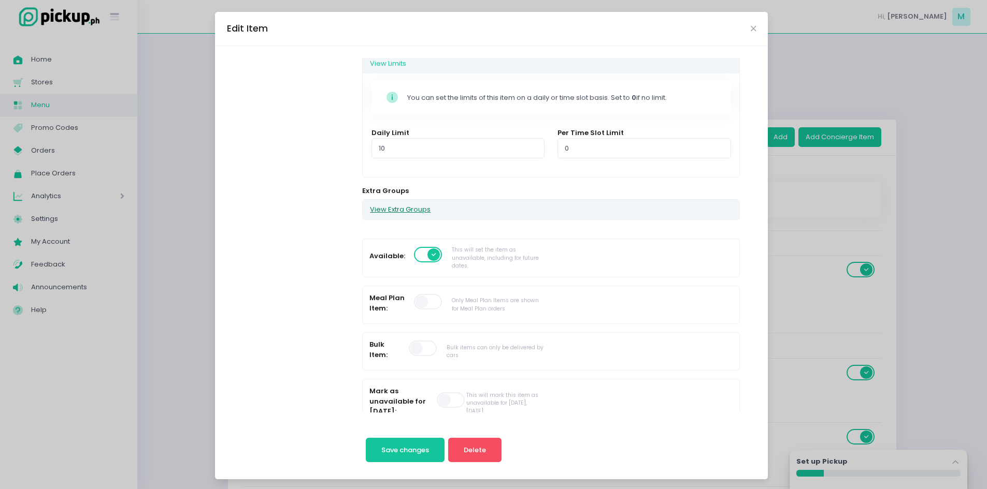
click at [397, 212] on button "View Extra Groups" at bounding box center [400, 210] width 75 height 20
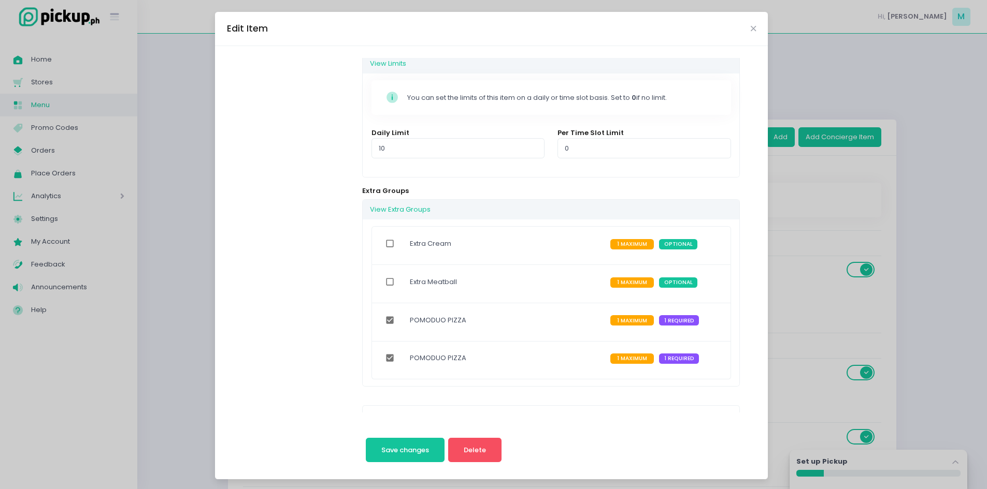
click at [448, 317] on label "POMODUO PIZZA" at bounding box center [438, 321] width 56 height 24
click at [750, 28] on icon "Close" at bounding box center [752, 29] width 5 height 8
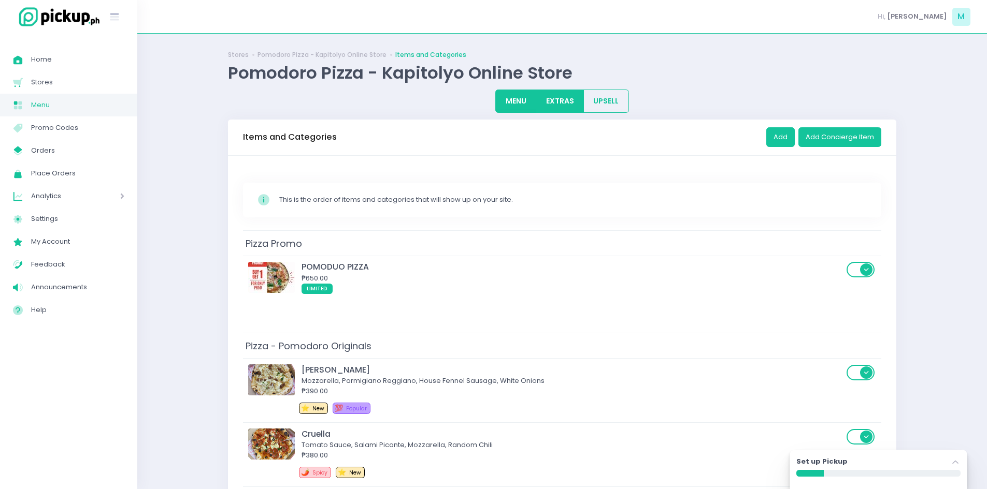
click at [562, 108] on button "EXTRAS" at bounding box center [559, 101] width 48 height 23
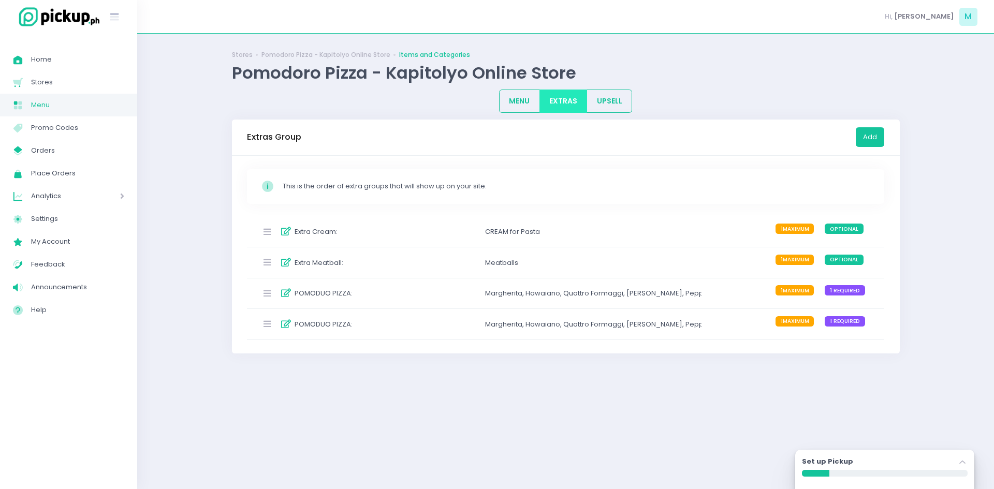
click at [381, 297] on div "POMODUO PIZZA :" at bounding box center [334, 293] width 154 height 17
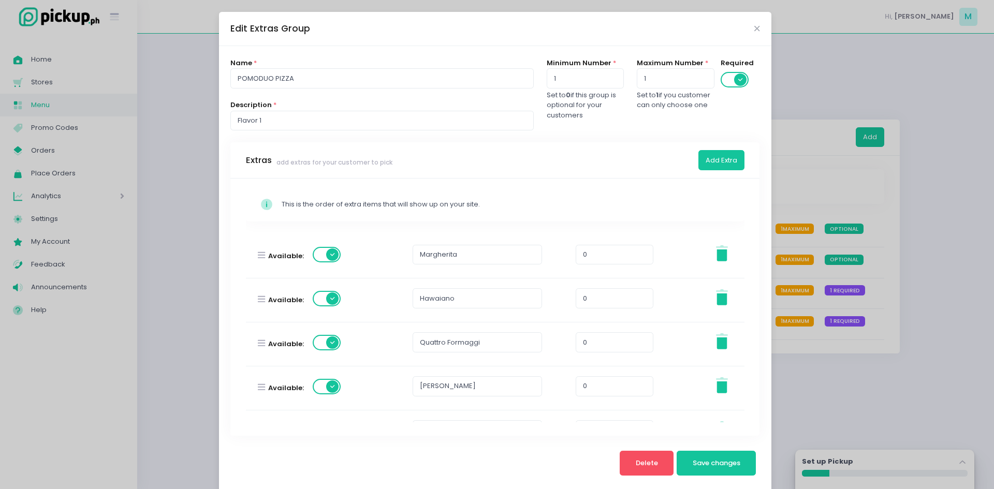
scroll to position [0, 0]
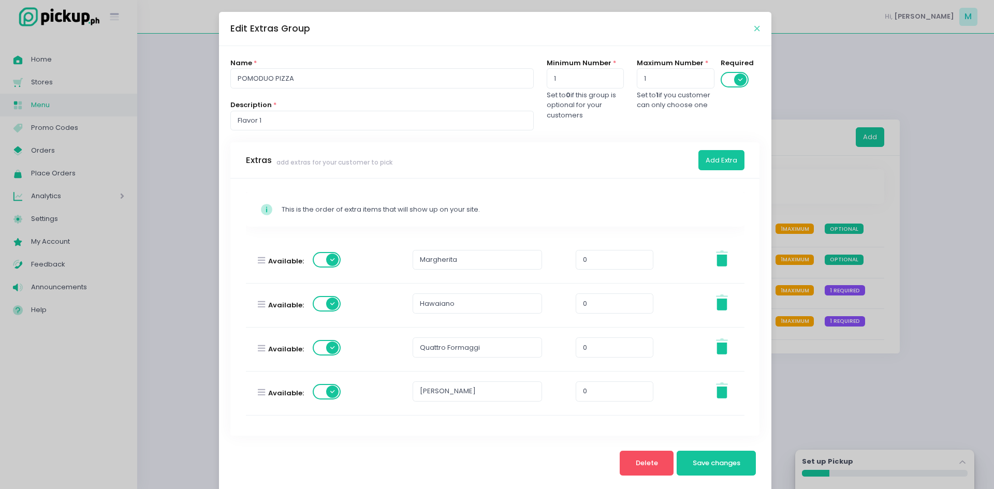
click at [755, 29] on icon "Close" at bounding box center [757, 29] width 5 height 8
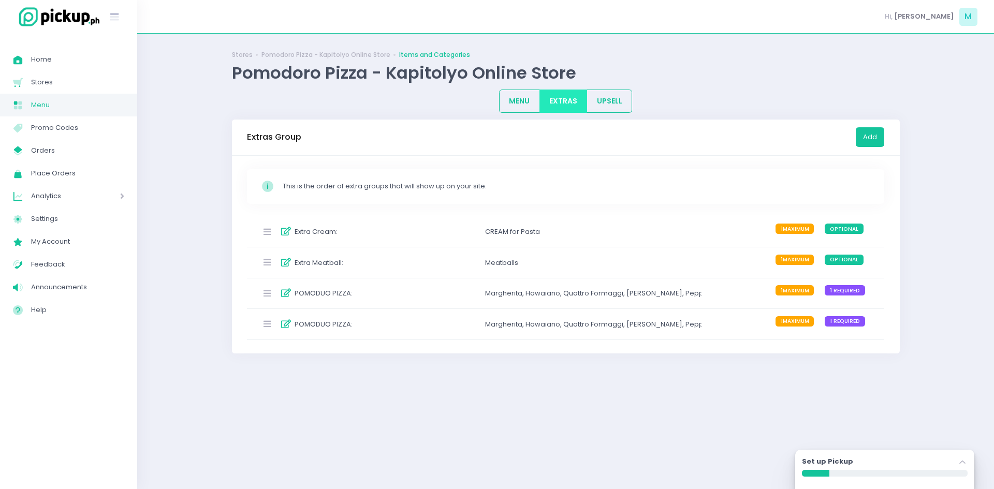
click at [428, 304] on div "POMODUO PIZZA : Margherita , Hawaiano , Quattro Formaggi , Alonzo , Pepperoni ,…" at bounding box center [566, 294] width 638 height 31
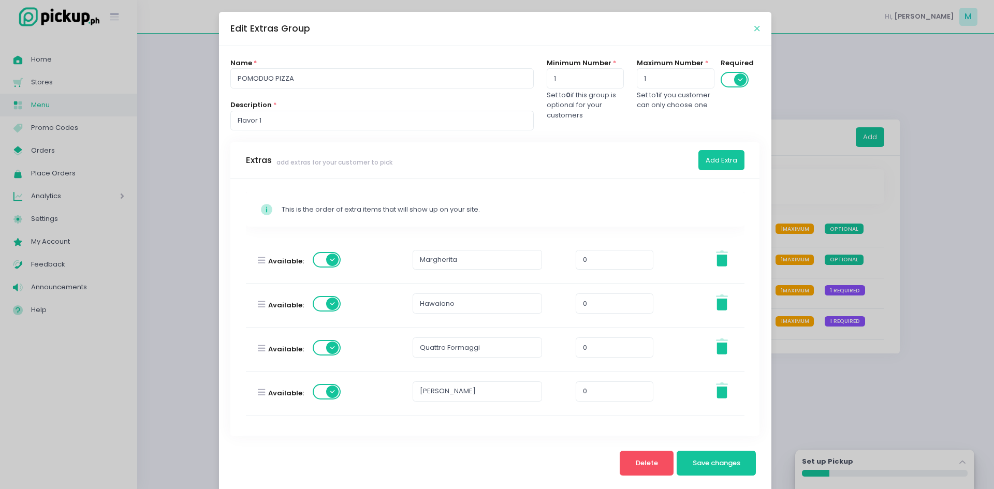
click at [755, 27] on icon "Close" at bounding box center [757, 29] width 5 height 8
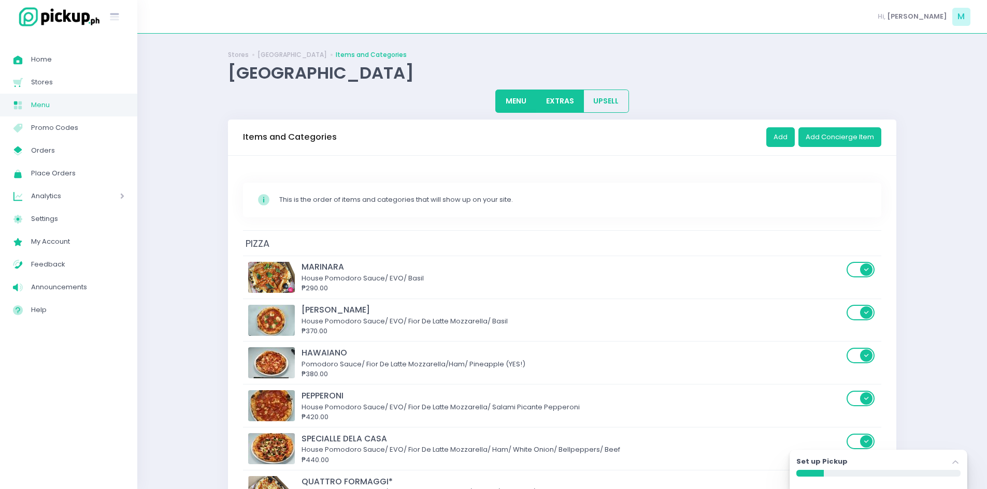
click at [553, 105] on button "EXTRAS" at bounding box center [559, 101] width 48 height 23
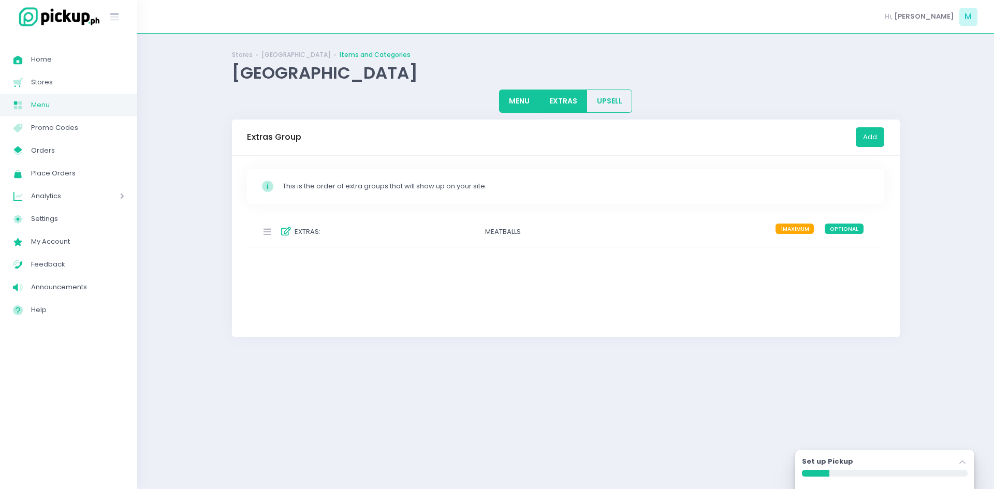
click at [524, 104] on button "MENU" at bounding box center [519, 101] width 41 height 23
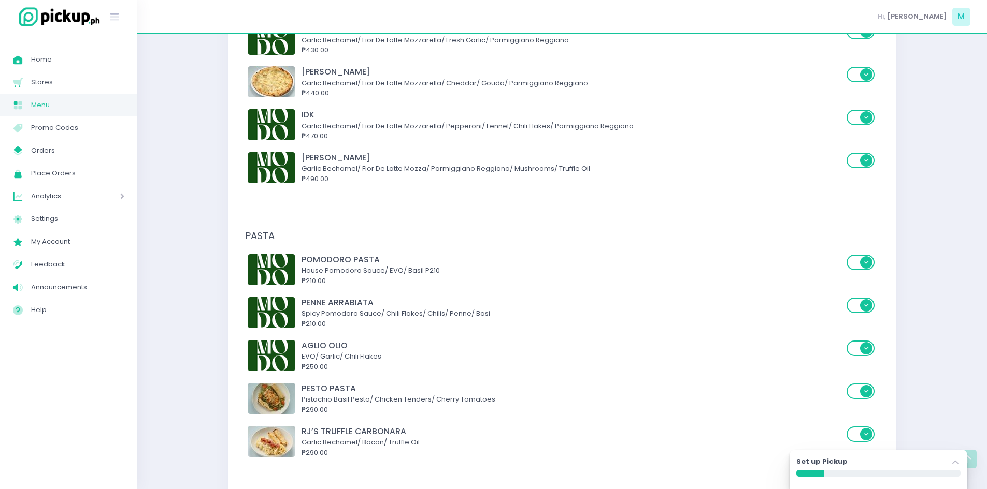
scroll to position [673, 0]
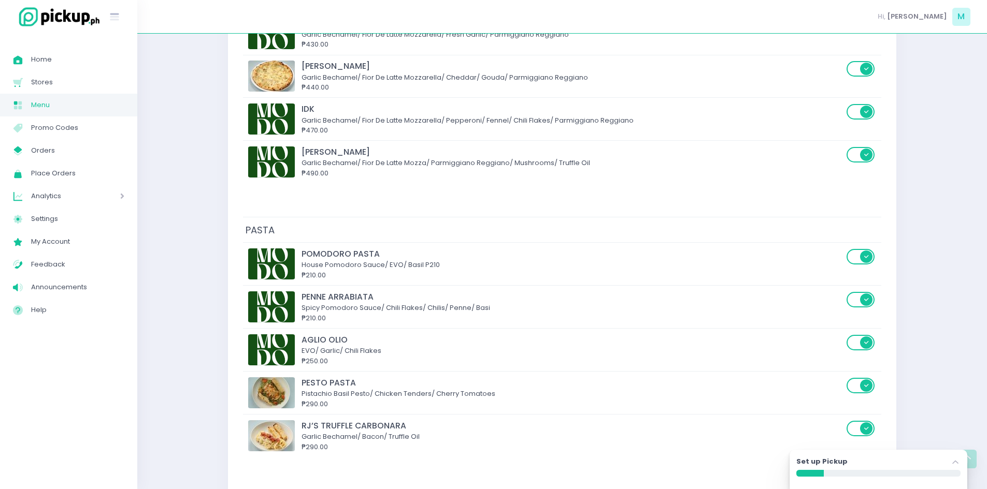
click at [369, 283] on td "POMODORO PASTA House Pomodoro Sauce/ EVO/ Basil P210 ₱210.00" at bounding box center [562, 264] width 638 height 43
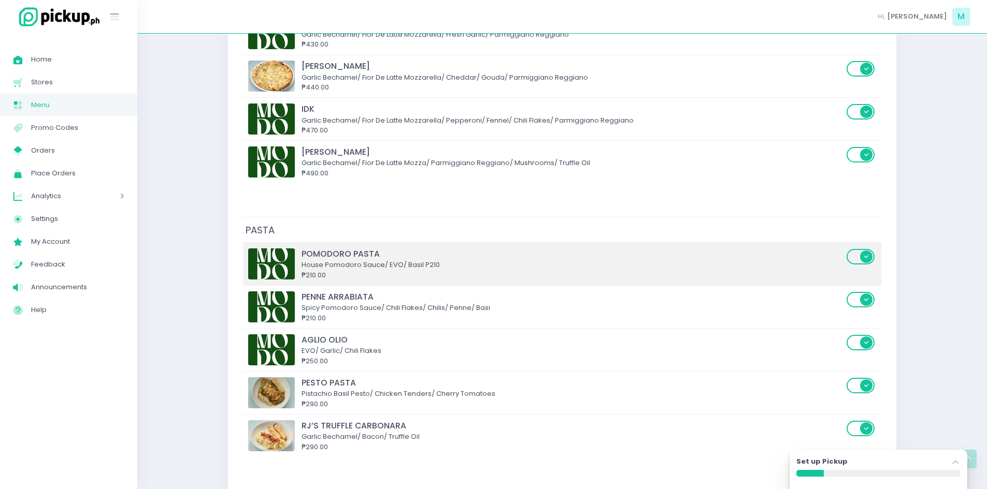
click at [635, 259] on div "POMODORO PASTA" at bounding box center [572, 254] width 542 height 12
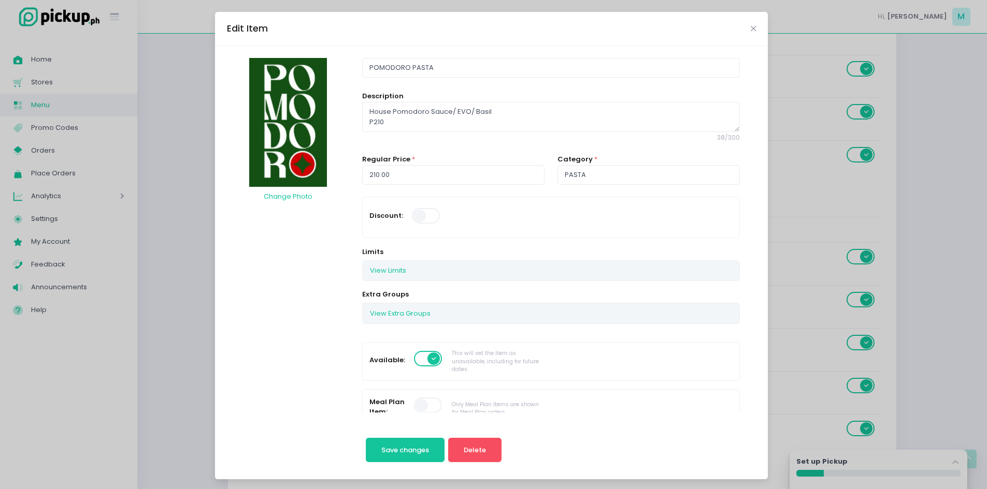
click at [444, 312] on div "View Extra Groups" at bounding box center [551, 313] width 376 height 20
click at [399, 317] on button "View Extra Groups" at bounding box center [400, 313] width 75 height 20
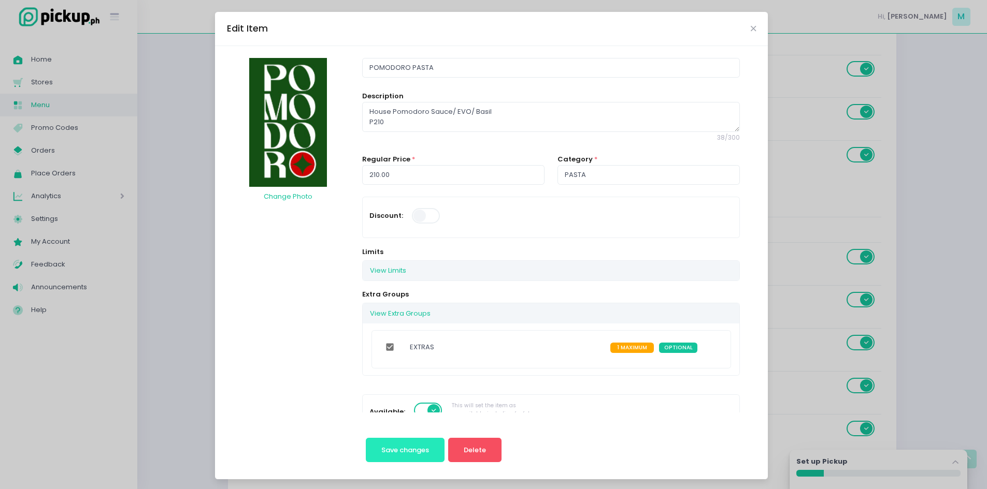
click at [427, 452] on button "Save changes" at bounding box center [405, 450] width 79 height 25
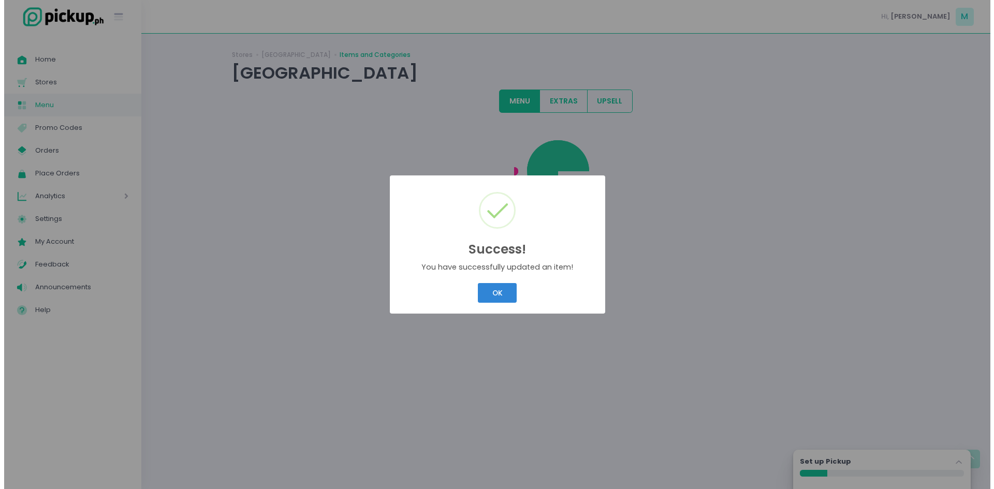
scroll to position [0, 0]
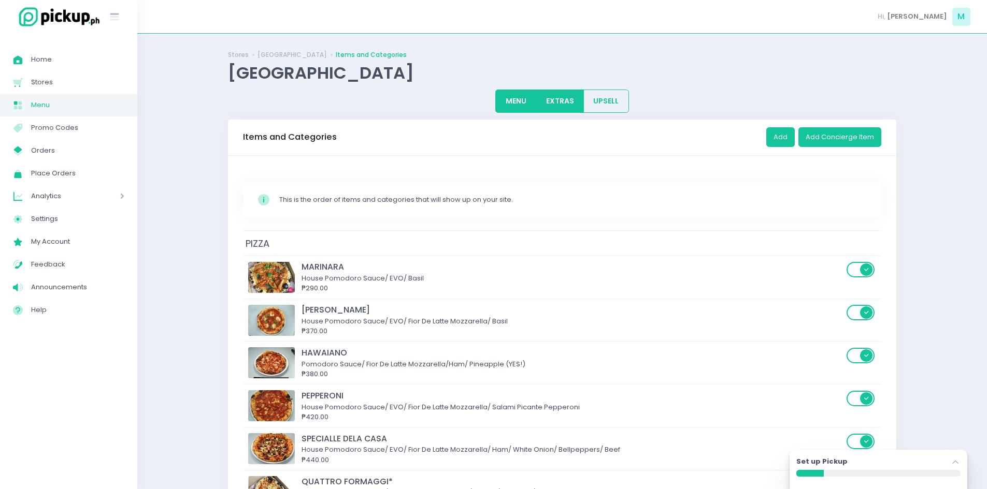
click at [575, 107] on button "EXTRAS" at bounding box center [559, 101] width 48 height 23
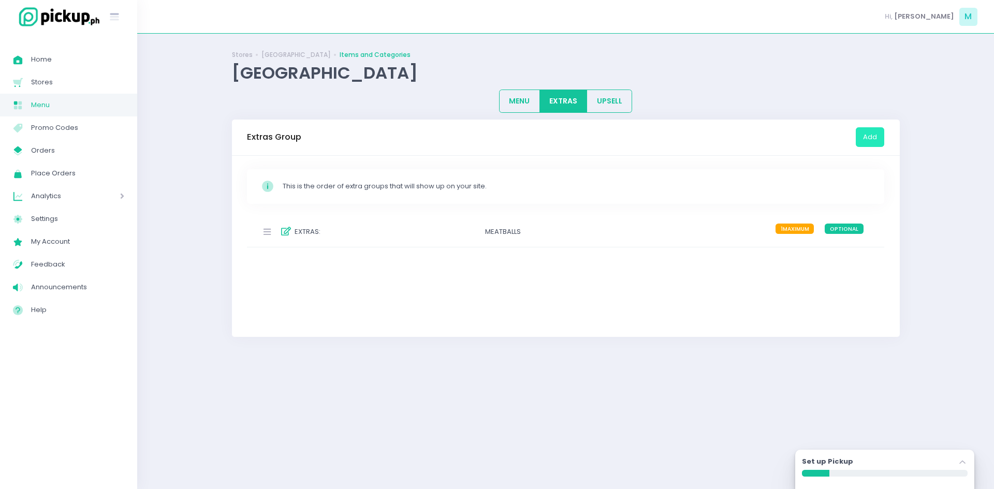
click at [873, 133] on button "Add" at bounding box center [870, 137] width 28 height 20
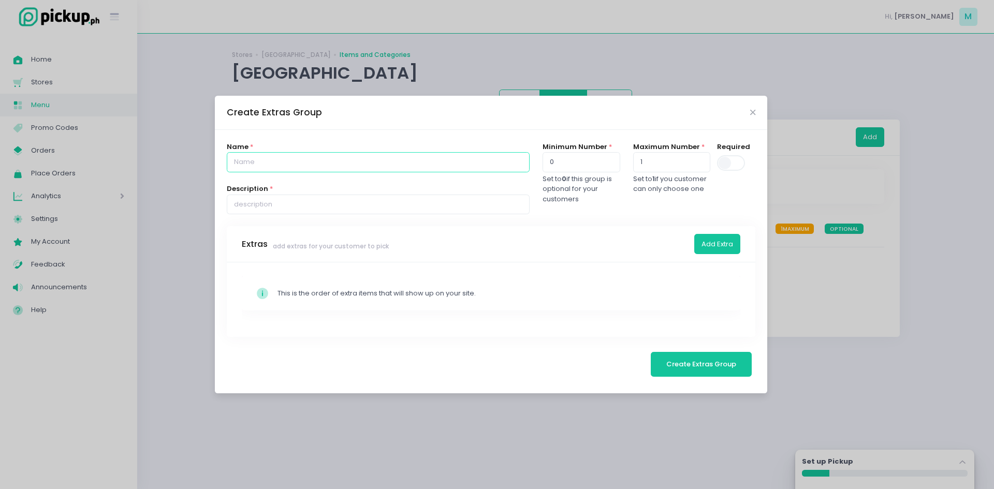
click at [369, 165] on input "text" at bounding box center [378, 162] width 303 height 20
type input "ALL DAY Breakfast"
click at [344, 201] on input "text" at bounding box center [378, 205] width 303 height 20
type input "CARBS (Pick 1)"
click at [705, 247] on button "Add Extra" at bounding box center [717, 244] width 46 height 20
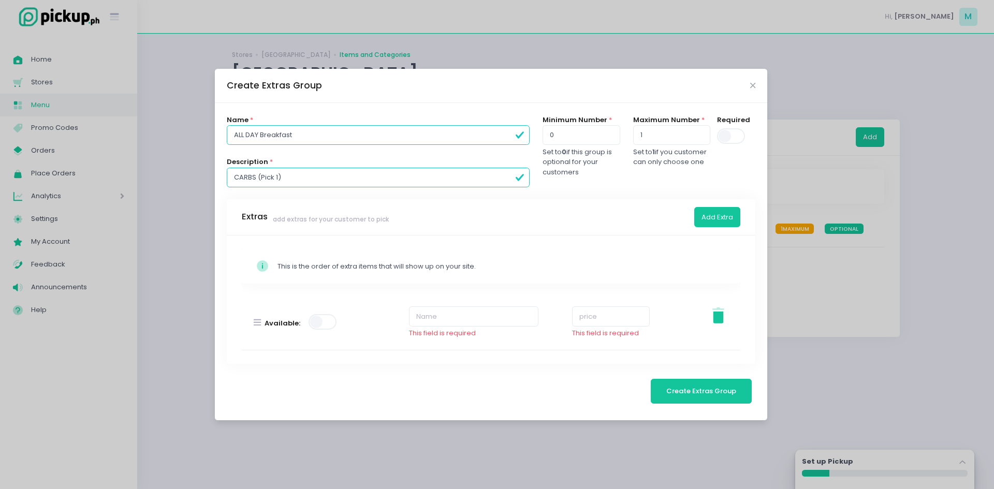
click at [705, 247] on div "Stockholm-icons / Code / Info-circle Created with Sketch. This is the order of …" at bounding box center [491, 300] width 529 height 128
click at [709, 215] on button "Add Extra" at bounding box center [717, 217] width 46 height 20
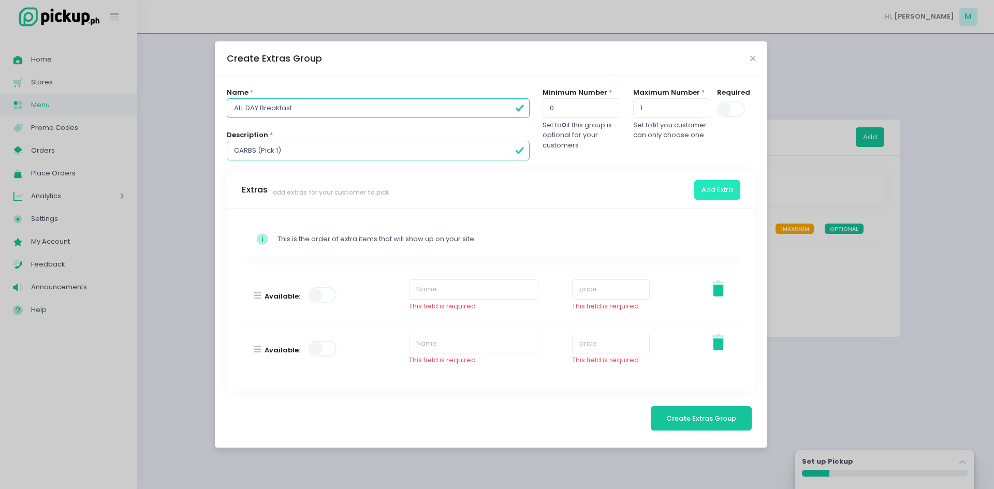
click at [711, 190] on button "Add Extra" at bounding box center [717, 190] width 46 height 20
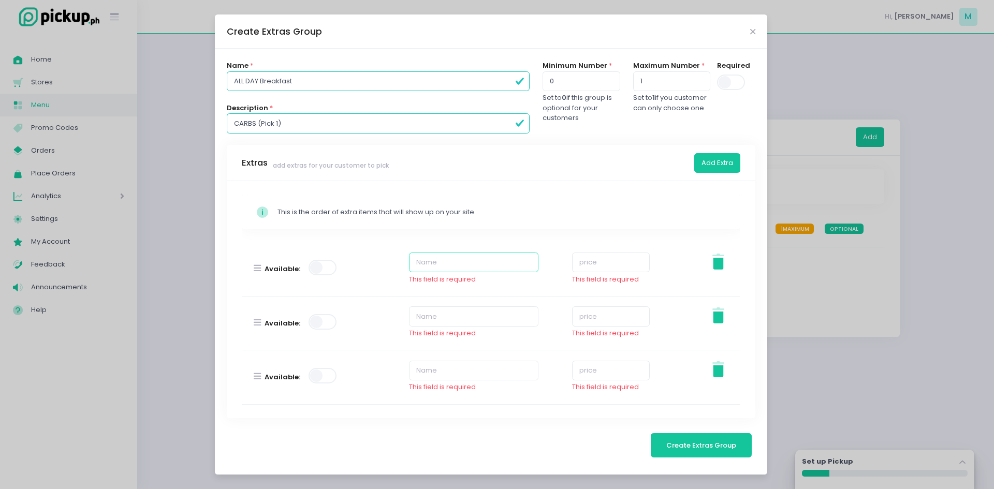
click at [454, 259] on input "text" at bounding box center [473, 263] width 129 height 20
type input "p"
type input "PLAIN RICE"
click at [599, 258] on input "number" at bounding box center [611, 263] width 78 height 20
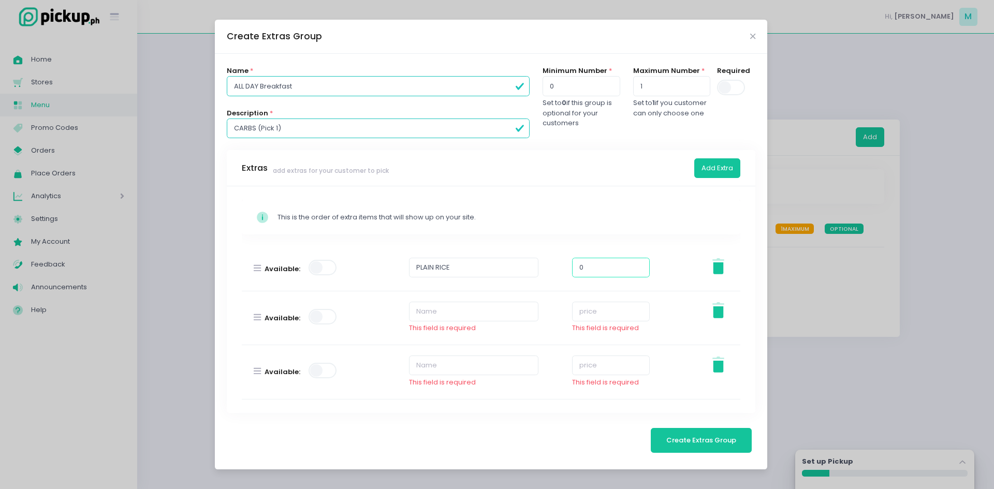
type input "0"
click at [452, 312] on input "text" at bounding box center [473, 312] width 129 height 20
type input "GARLIC RICE"
click at [602, 314] on input "number" at bounding box center [611, 312] width 78 height 20
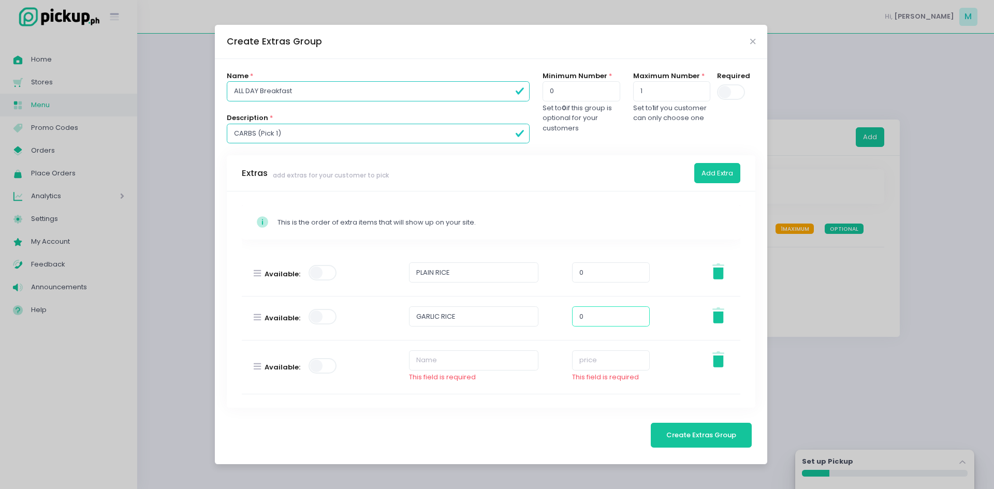
type input "0"
click at [463, 364] on input "text" at bounding box center [473, 361] width 129 height 20
type input "TOAST (4)"
click at [636, 368] on input "number" at bounding box center [611, 361] width 78 height 20
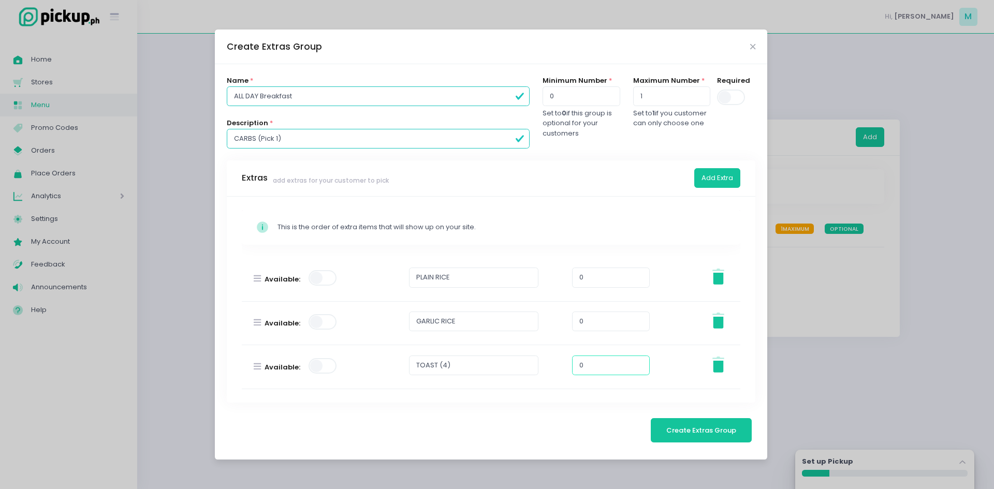
type input "0"
click at [733, 97] on span at bounding box center [732, 98] width 30 height 16
click at [200, 89] on input "checkbox" at bounding box center [200, 89] width 0 height 0
type input "1"
click at [703, 431] on span "Create Extras Group" at bounding box center [701, 431] width 70 height 10
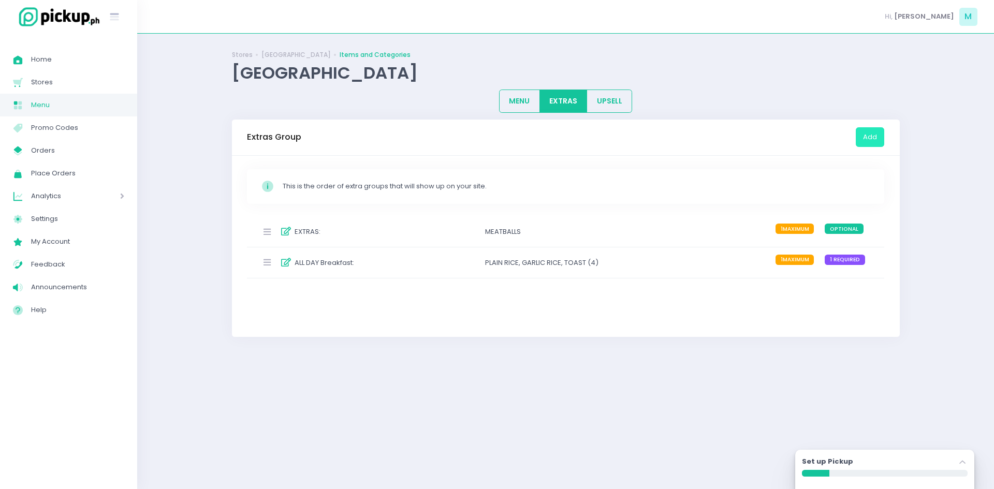
click at [865, 134] on button "Add" at bounding box center [870, 137] width 28 height 20
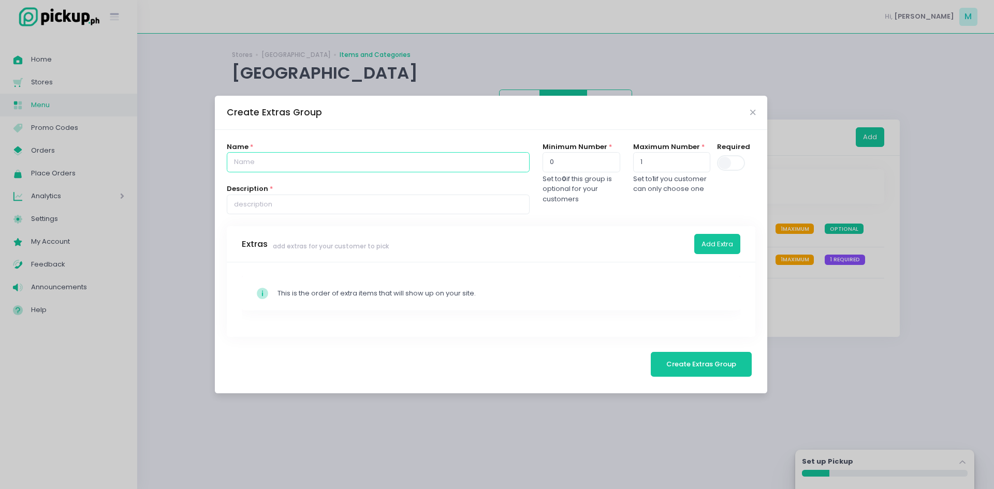
click at [460, 164] on input "text" at bounding box center [378, 162] width 303 height 20
type input "ALL DAY Breakfast"
click at [327, 196] on input "text" at bounding box center [378, 205] width 303 height 20
type input "e"
type input "EGGS (PICK 1)"
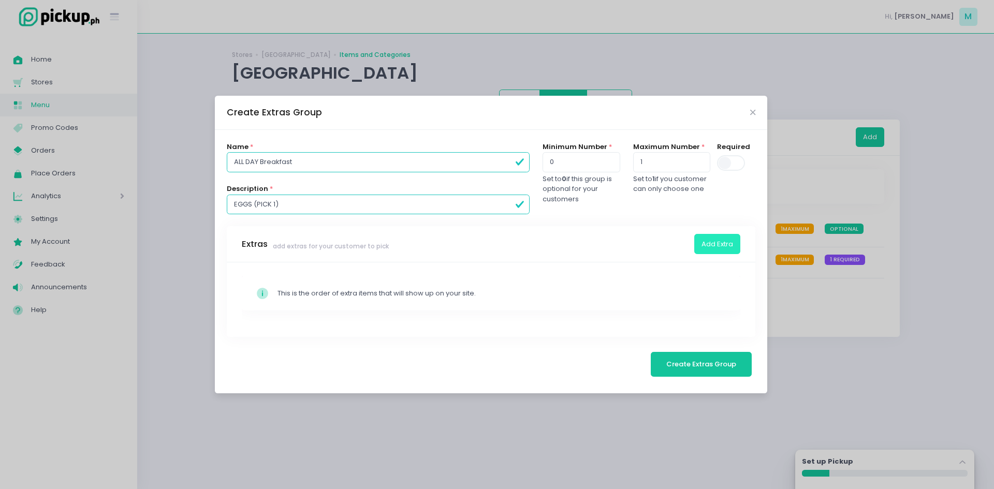
click at [703, 244] on button "Add Extra" at bounding box center [717, 244] width 46 height 20
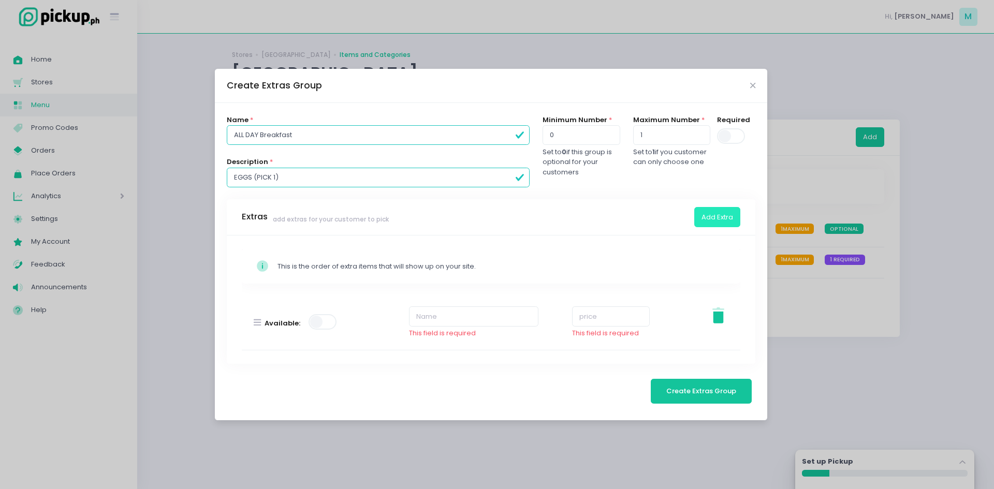
click at [709, 220] on button "Add Extra" at bounding box center [717, 217] width 46 height 20
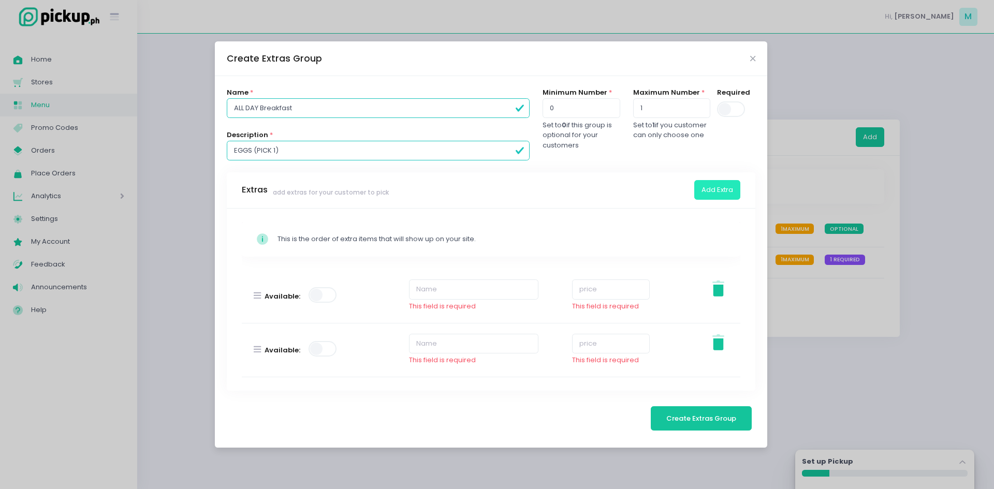
click at [712, 192] on button "Add Extra" at bounding box center [717, 190] width 46 height 20
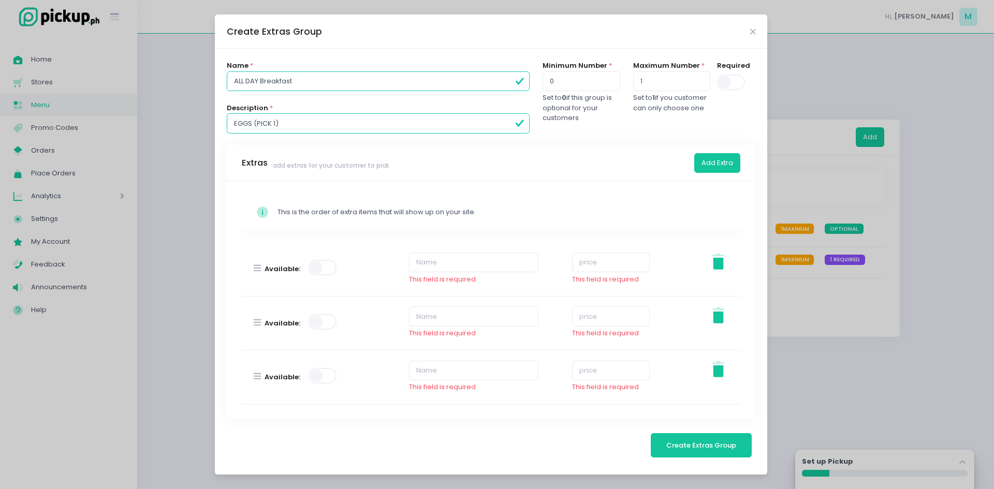
click at [730, 86] on span at bounding box center [732, 83] width 30 height 16
click at [200, 74] on input "checkbox" at bounding box center [200, 74] width 0 height 0
type input "1"
click at [429, 265] on input "text" at bounding box center [473, 263] width 129 height 20
type input "FRIED EGGS"
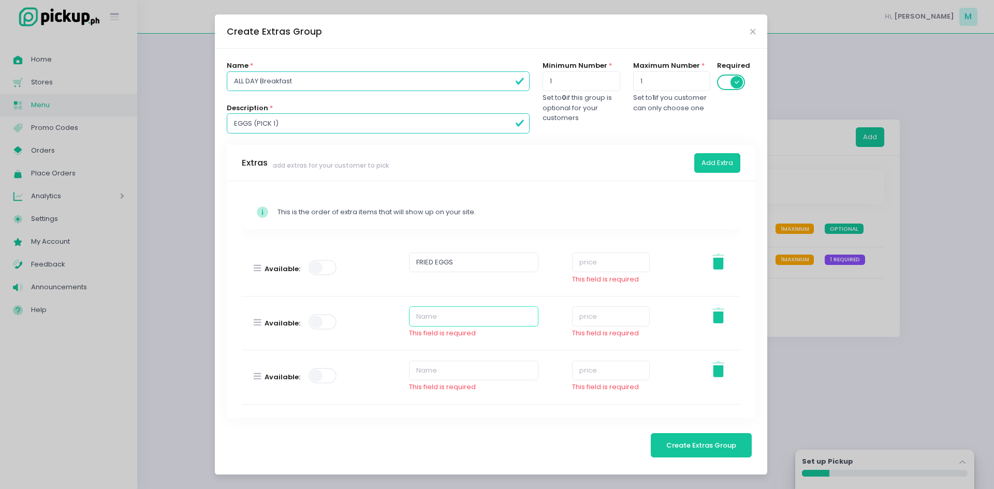
click at [486, 312] on input "text" at bounding box center [473, 317] width 129 height 20
type input "SUNNY SIDE UP"
click at [440, 374] on input "text" at bounding box center [473, 371] width 129 height 20
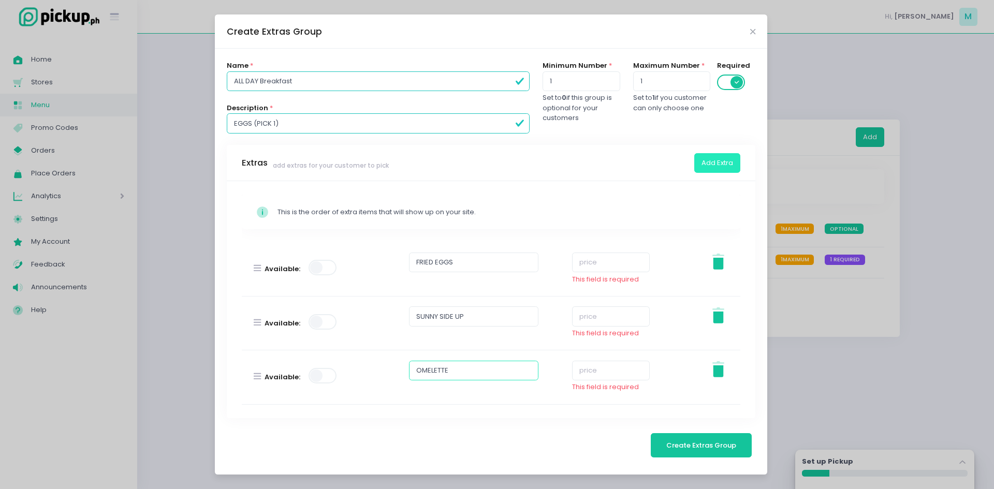
type input "OMELETTE"
click at [717, 165] on button "Add Extra" at bounding box center [717, 163] width 46 height 20
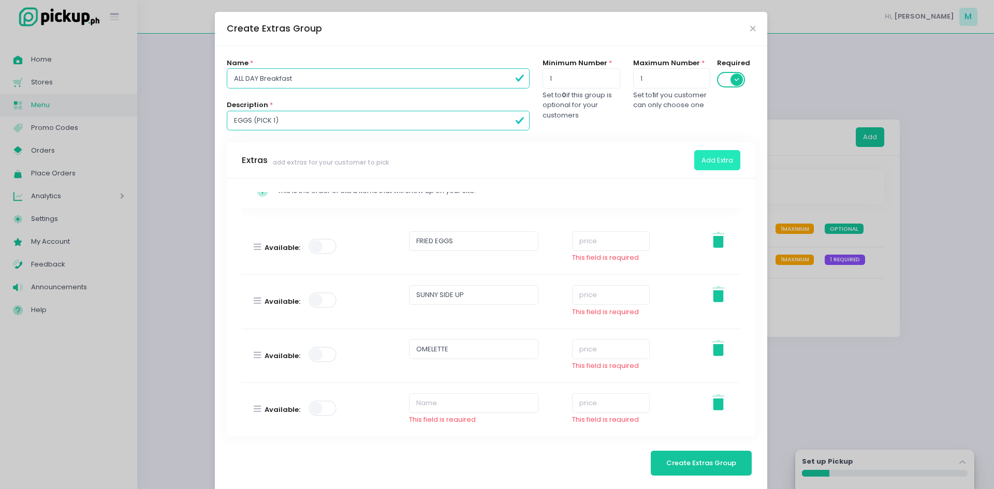
scroll to position [34, 0]
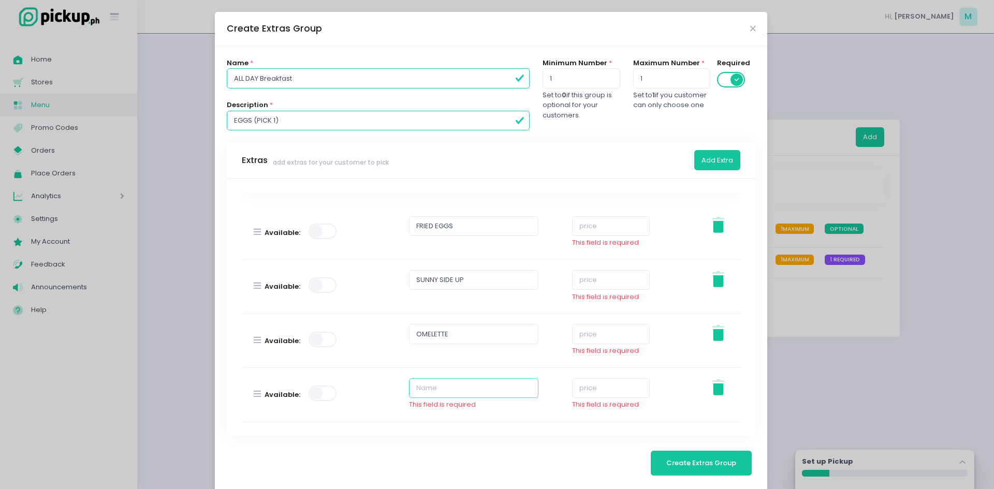
click at [444, 386] on input "text" at bounding box center [473, 389] width 129 height 20
type input "SCRAMBLED"
click at [583, 223] on input "number" at bounding box center [611, 226] width 78 height 20
type input "0"
click at [584, 283] on input "number" at bounding box center [611, 280] width 78 height 20
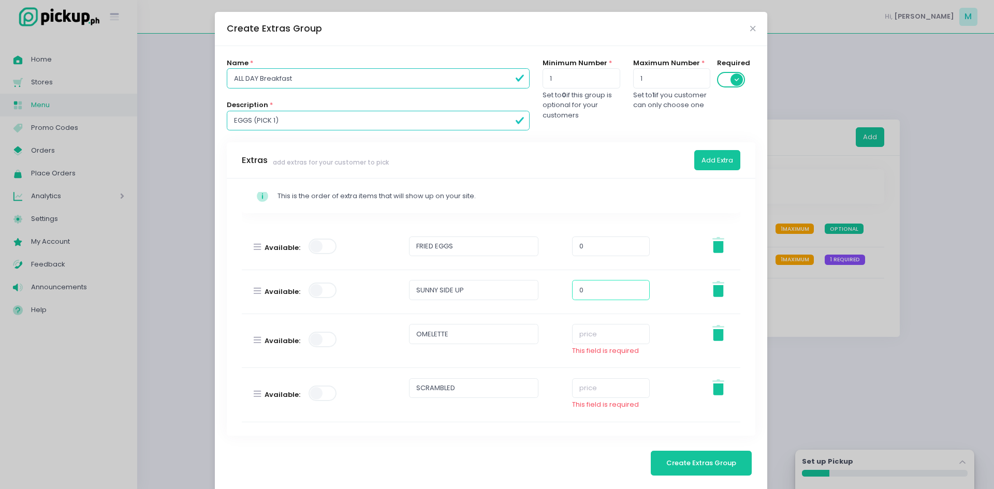
type input "0"
click at [574, 330] on input "number" at bounding box center [611, 334] width 78 height 20
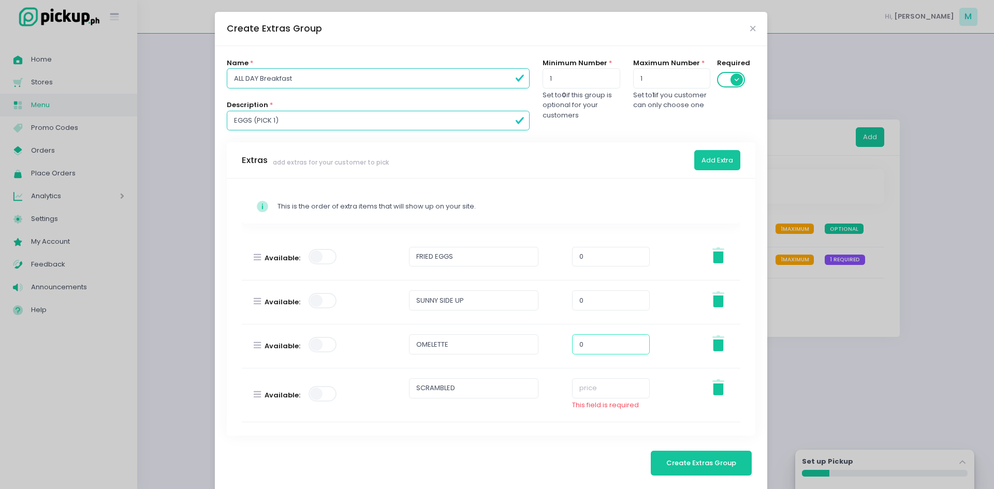
scroll to position [3, 0]
type input "0"
click at [576, 395] on input "number" at bounding box center [611, 389] width 78 height 20
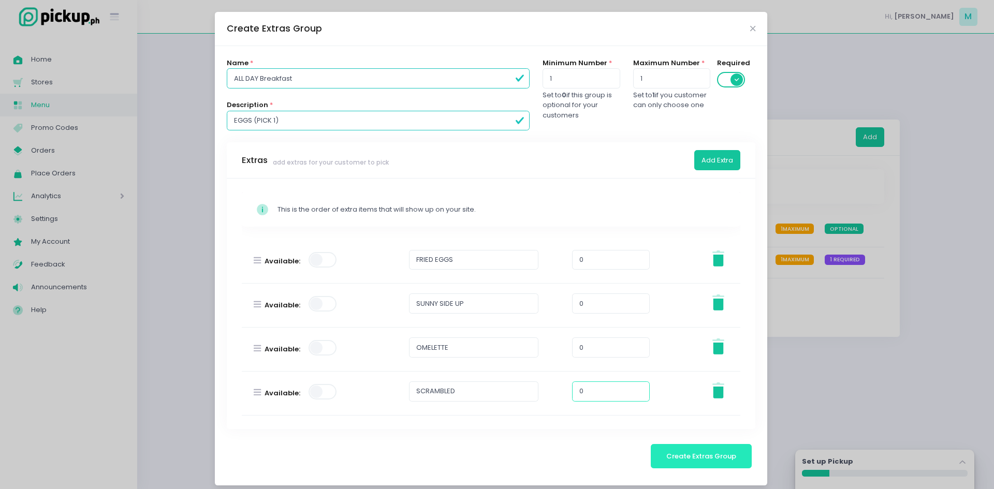
type input "0"
click at [681, 456] on span "Create Extras Group" at bounding box center [701, 457] width 70 height 10
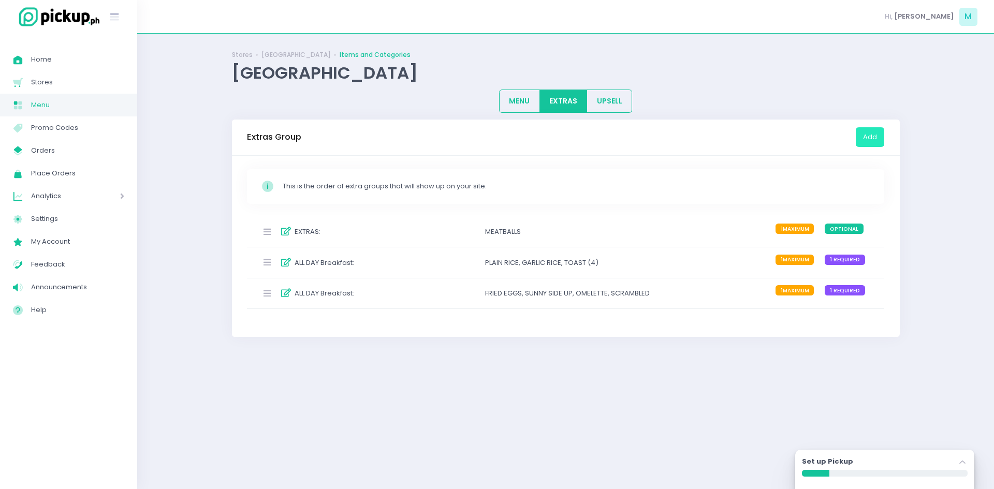
click at [876, 130] on button "Add" at bounding box center [870, 137] width 28 height 20
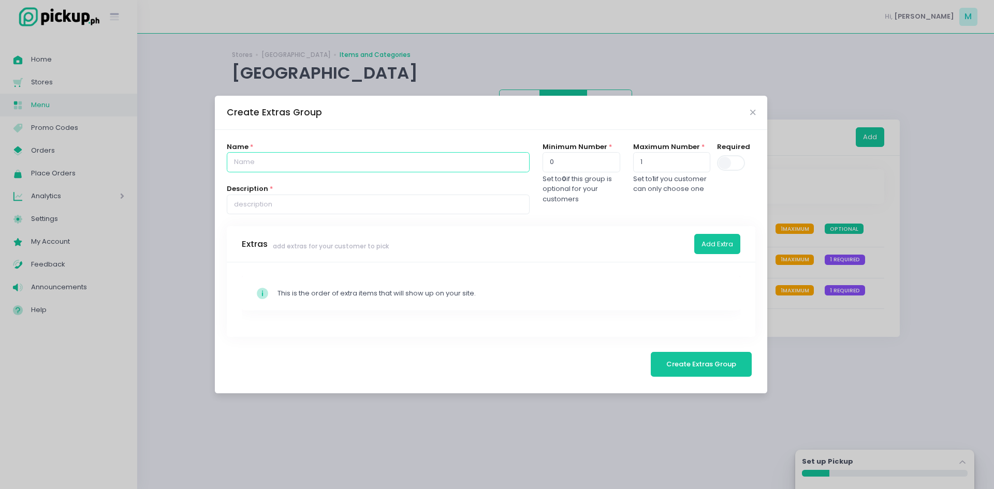
click at [327, 158] on input "text" at bounding box center [378, 162] width 303 height 20
type input "ALL DAY Breakfast"
click at [310, 207] on input "text" at bounding box center [378, 205] width 303 height 20
type input "PROTEINS ( PICK 1)"
click at [717, 245] on button "Add Extra" at bounding box center [717, 244] width 46 height 20
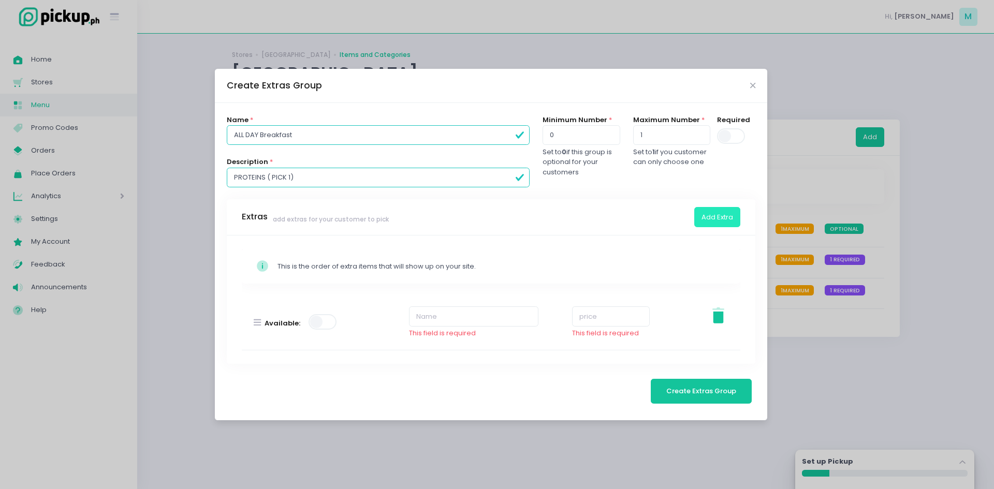
click at [714, 218] on button "Add Extra" at bounding box center [717, 217] width 46 height 20
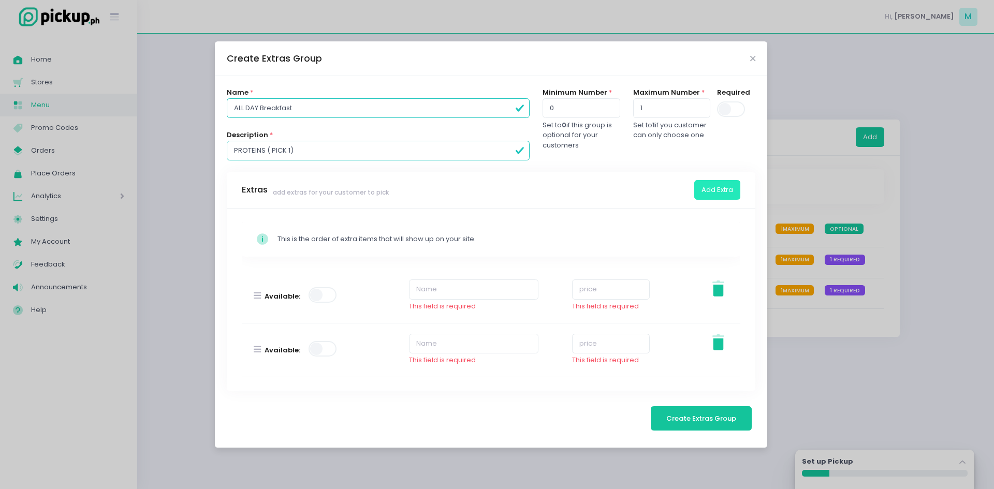
click at [716, 192] on button "Add Extra" at bounding box center [717, 190] width 46 height 20
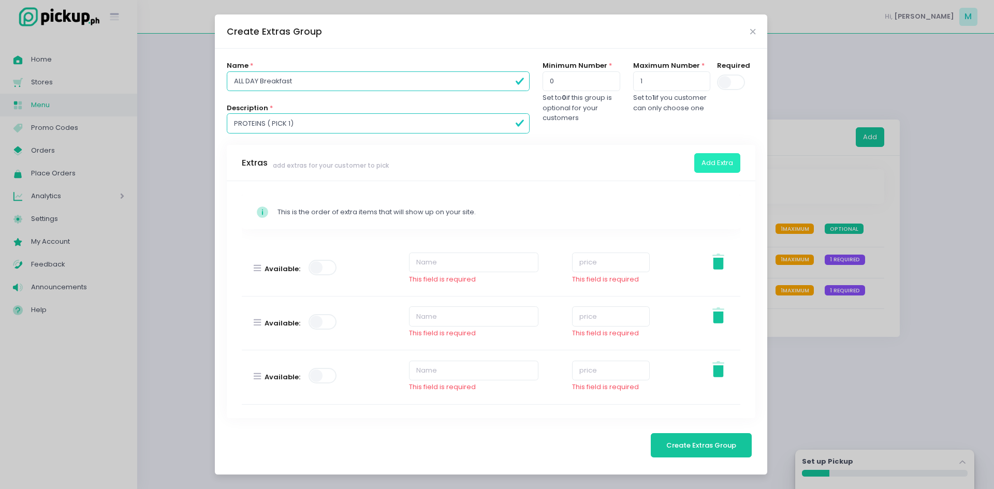
click at [713, 160] on button "Add Extra" at bounding box center [717, 163] width 46 height 20
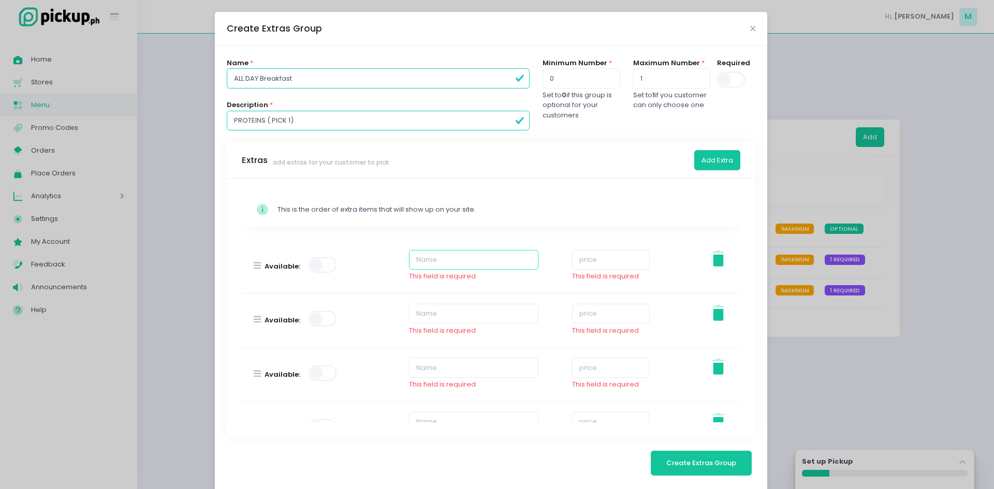
click at [449, 265] on input "text" at bounding box center [473, 260] width 129 height 20
type input "SPAM"
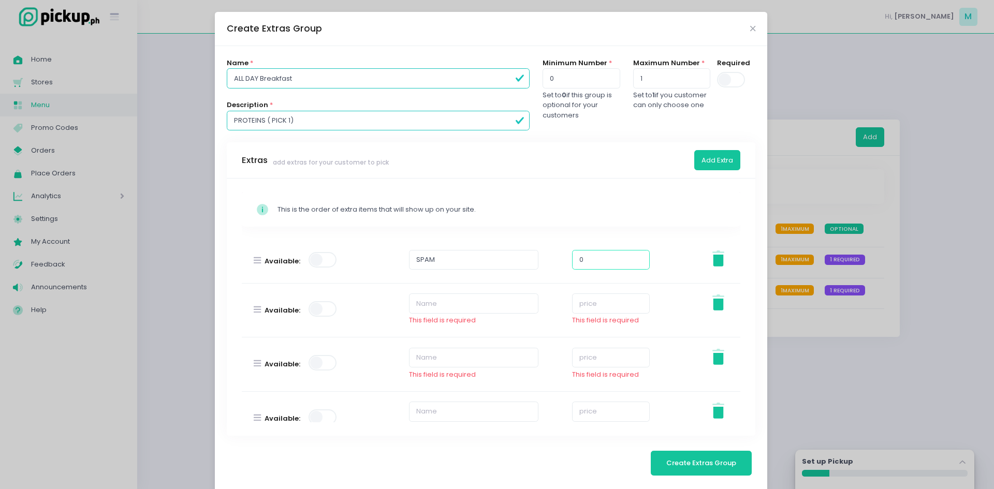
type input "0"
click at [426, 308] on input "text" at bounding box center [473, 304] width 129 height 20
type input "BACON STRIPS"
click at [600, 312] on input "number" at bounding box center [611, 304] width 78 height 20
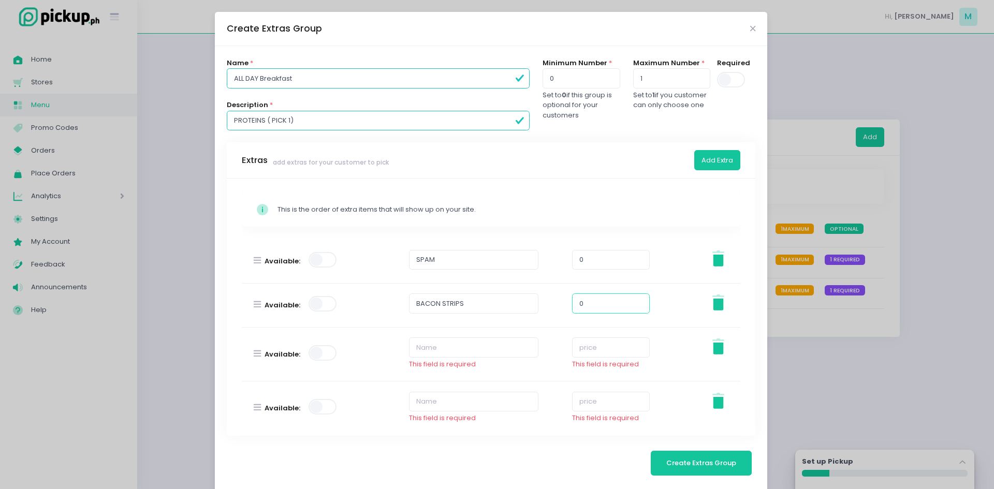
type input "0"
click at [507, 346] on input "text" at bounding box center [473, 348] width 129 height 20
type input "BONELESS CHICKEN"
click at [587, 350] on input "number" at bounding box center [611, 348] width 78 height 20
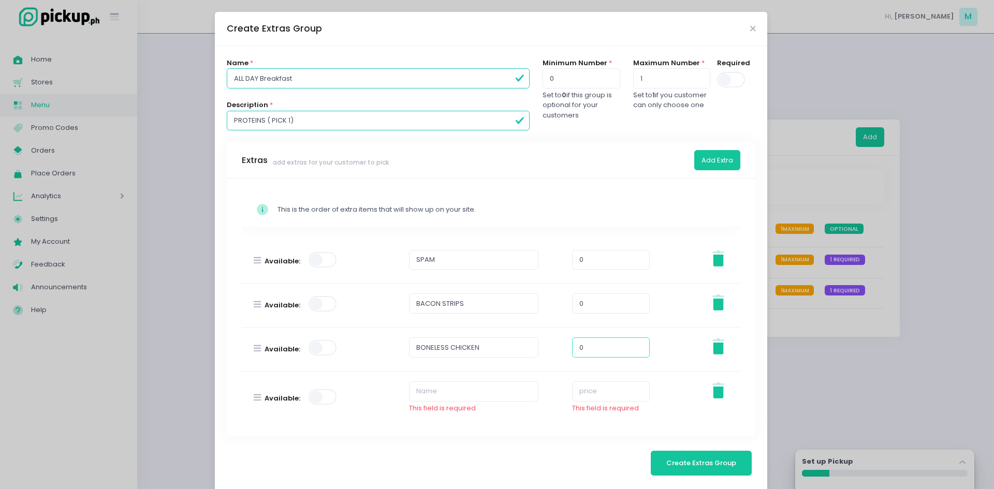
type input "0"
click at [453, 395] on input "text" at bounding box center [473, 392] width 129 height 20
type input "PORK SALPICAO"
click at [590, 396] on input "number" at bounding box center [611, 392] width 78 height 20
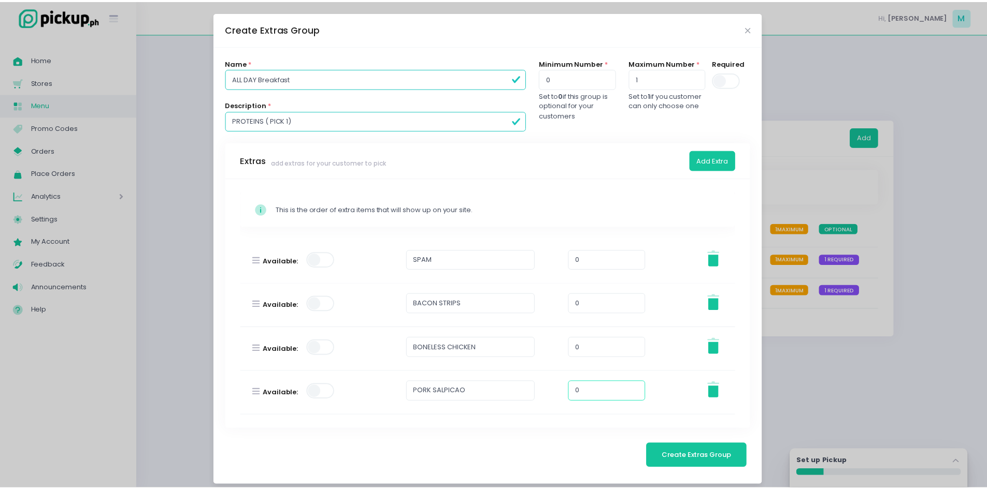
scroll to position [8, 0]
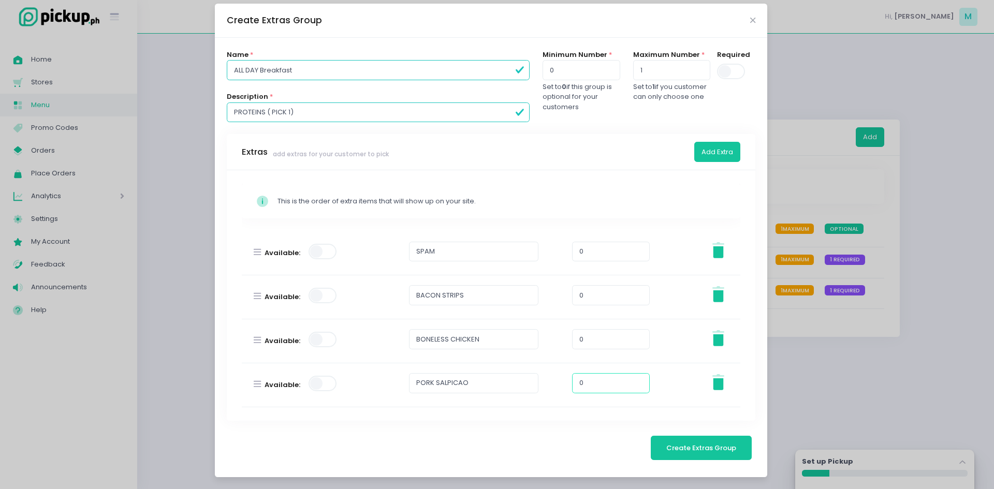
type input "0"
drag, startPoint x: 723, startPoint y: 67, endPoint x: 722, endPoint y: 73, distance: 5.9
click at [723, 65] on span at bounding box center [732, 72] width 30 height 16
click at [200, 63] on input "checkbox" at bounding box center [200, 63] width 0 height 0
type input "1"
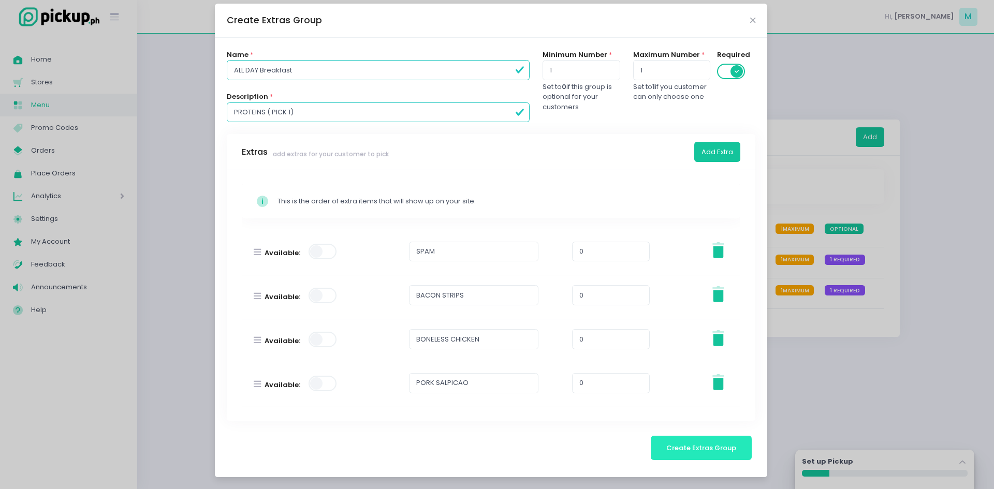
click at [695, 448] on span "Create Extras Group" at bounding box center [701, 448] width 70 height 10
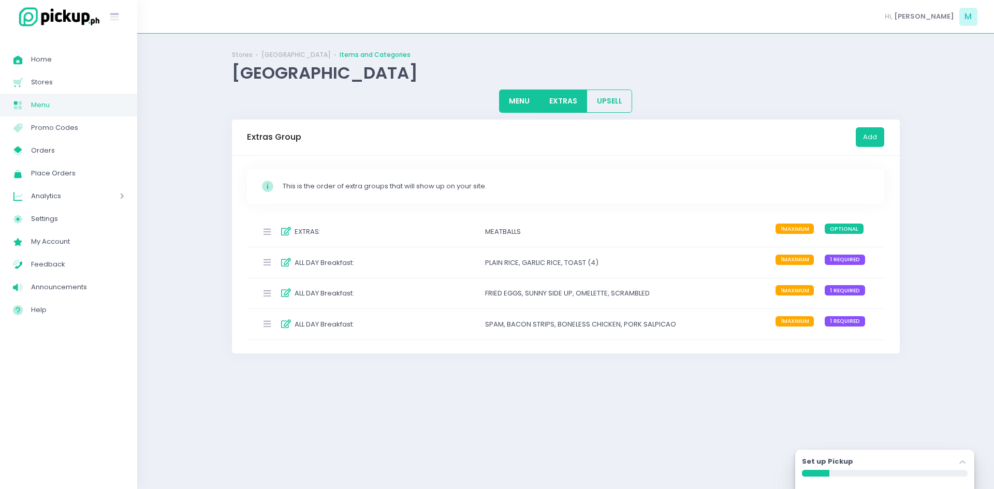
click at [514, 100] on button "MENU" at bounding box center [519, 101] width 41 height 23
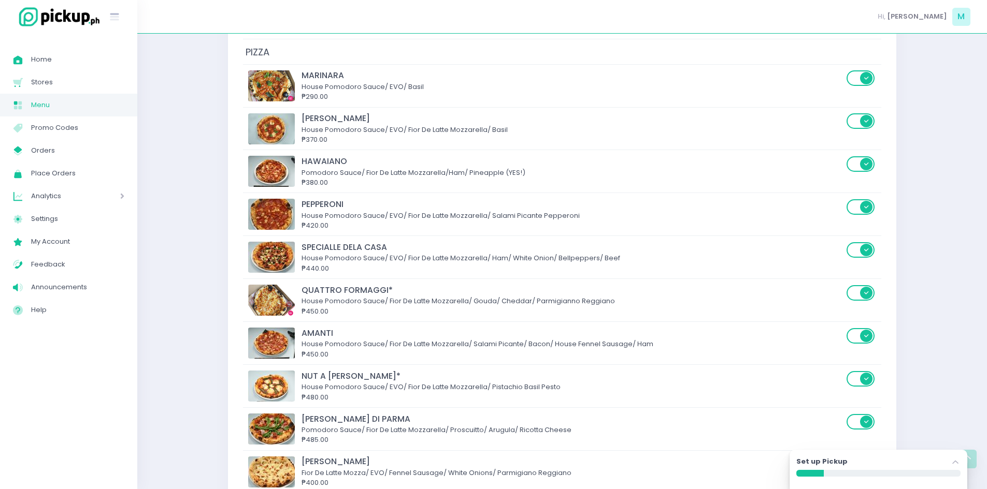
scroll to position [0, 0]
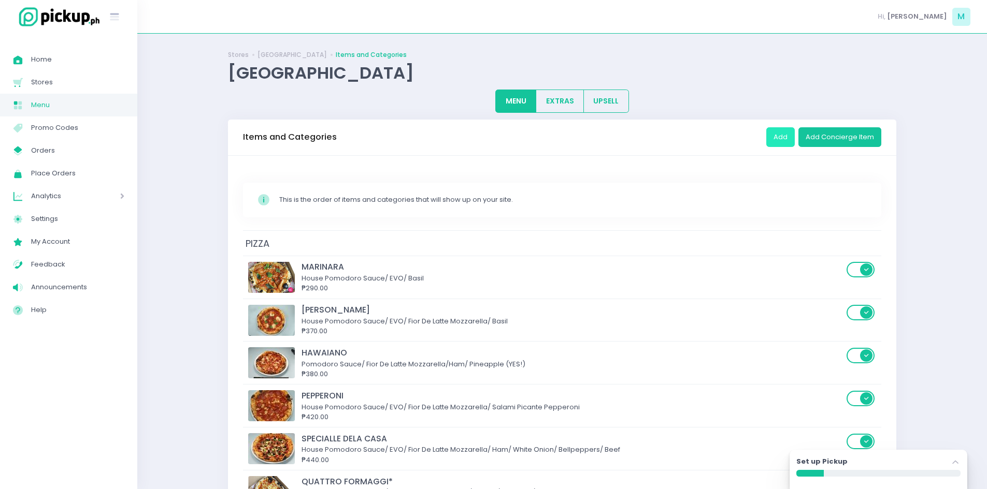
click at [785, 137] on button "Add" at bounding box center [780, 137] width 28 height 20
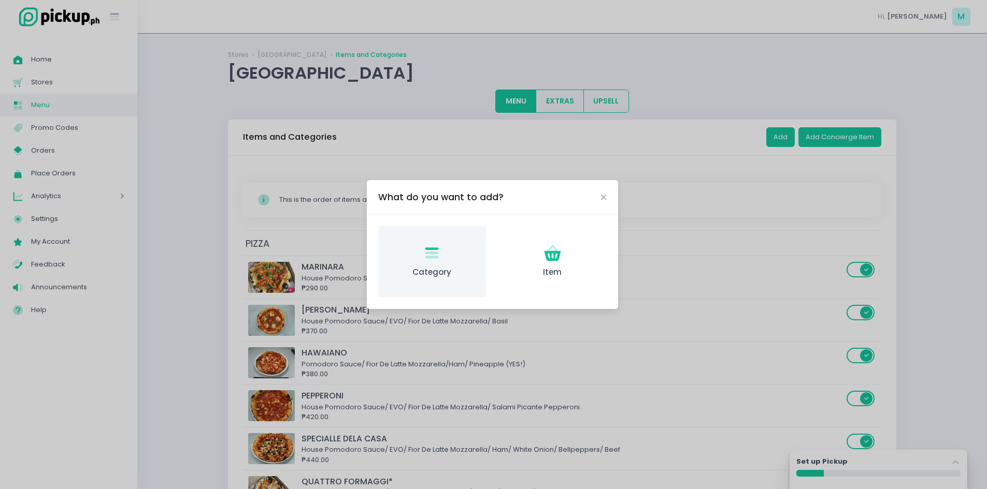
click at [447, 255] on div "Category Created with Sketch. Category" at bounding box center [431, 261] width 107 height 71
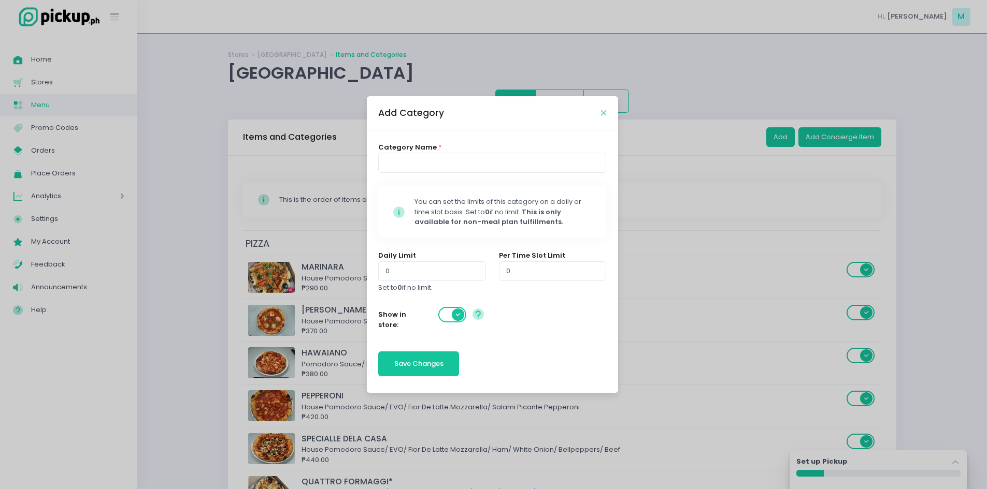
click at [602, 110] on icon "Close" at bounding box center [603, 113] width 5 height 8
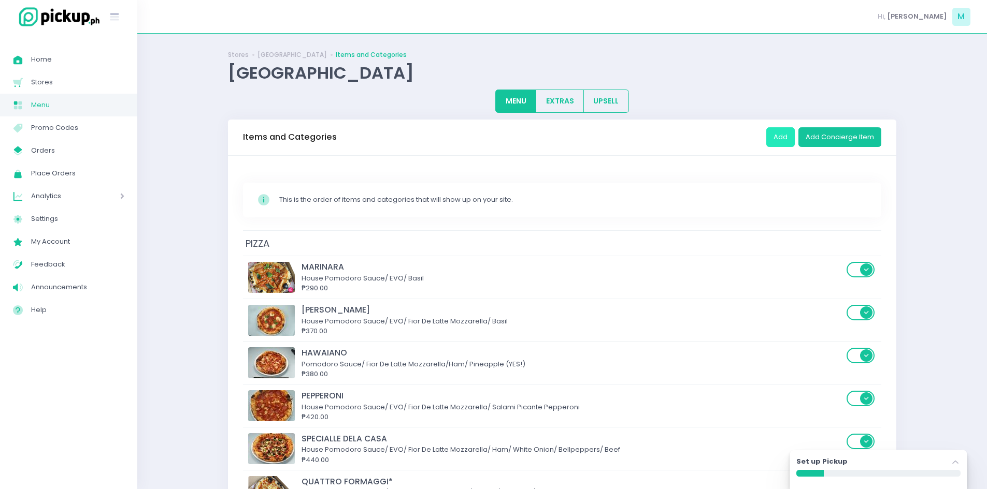
click at [780, 138] on button "Add" at bounding box center [780, 137] width 28 height 20
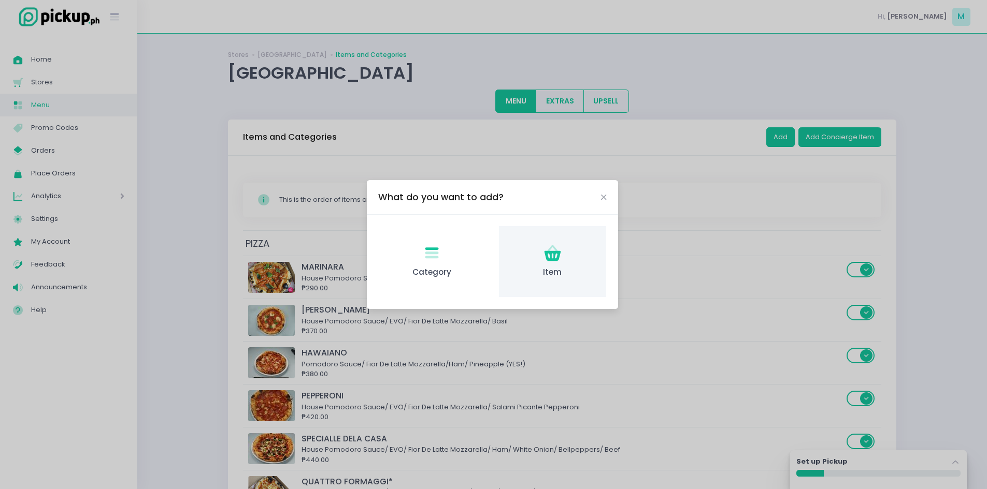
click at [563, 249] on div "Item Created with Sketch. Item" at bounding box center [552, 261] width 107 height 71
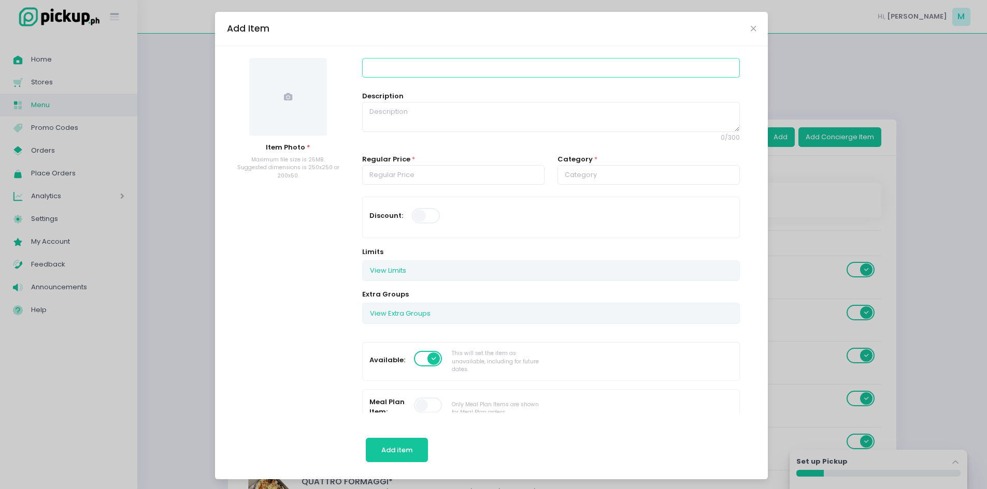
click at [405, 70] on input at bounding box center [550, 68] width 377 height 20
type input "ALL DAY BREAKFAST"
click at [376, 117] on textarea at bounding box center [550, 117] width 377 height 30
type textarea "PICK YOUR OWN ALL DAY BREAKFAST . SERVED WITH FREE AMERICANO (HOT OR ICED)"
click at [378, 172] on input "number" at bounding box center [453, 175] width 182 height 20
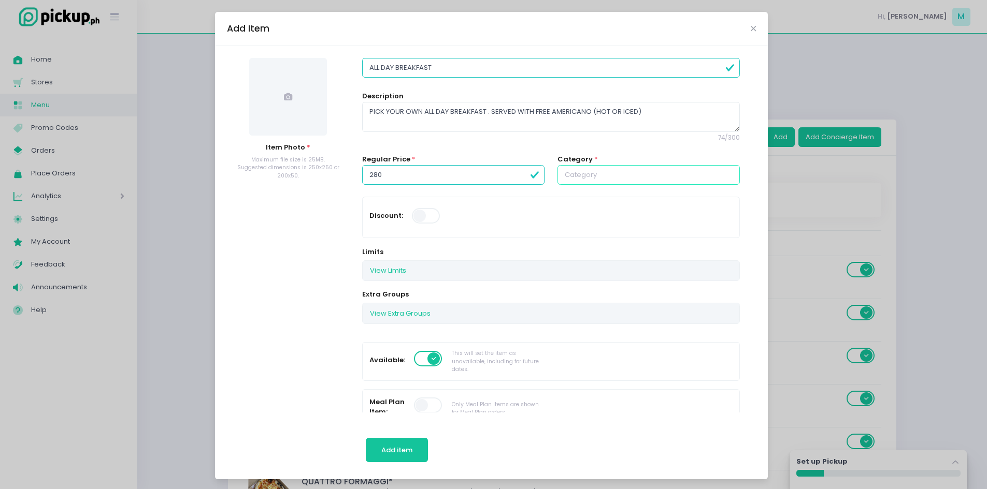
type input "280.00"
click at [596, 170] on input "text" at bounding box center [648, 175] width 182 height 20
click at [600, 322] on link "Breakfast Menu" at bounding box center [646, 320] width 179 height 20
type input "Breakfast Menu"
click at [409, 308] on button "View Extra Groups" at bounding box center [400, 313] width 75 height 20
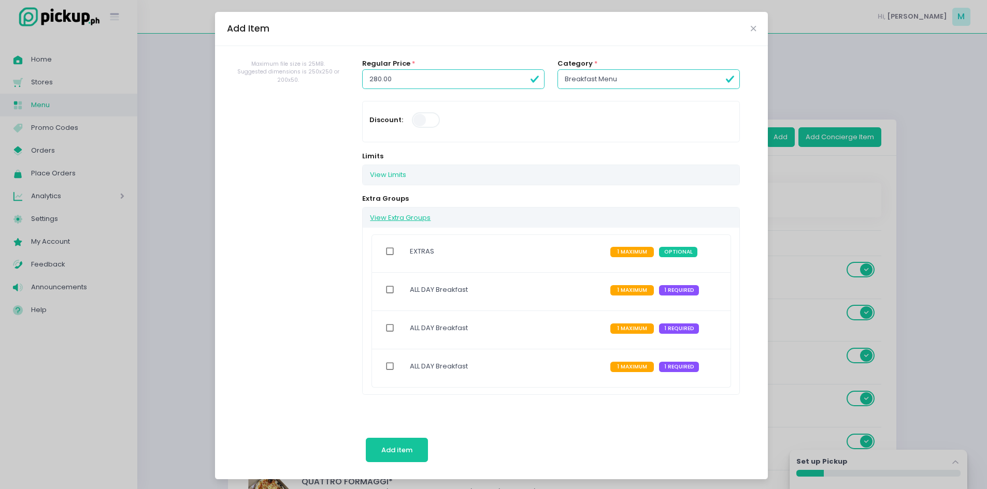
scroll to position [104, 0]
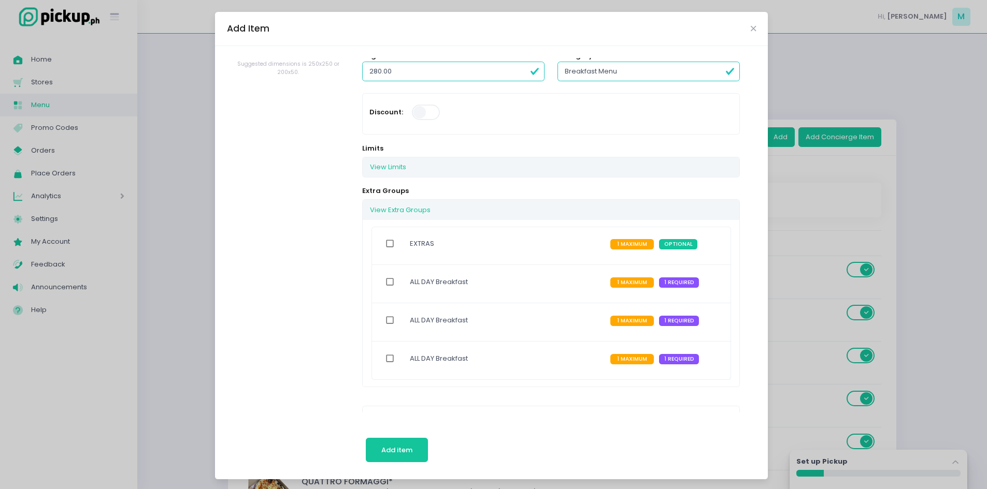
click at [380, 283] on input "checkbox" at bounding box center [390, 282] width 20 height 24
checkbox input "true"
click at [386, 316] on input "checkbox" at bounding box center [390, 321] width 20 height 24
checkbox input "true"
click at [387, 359] on input "checkbox" at bounding box center [390, 359] width 20 height 24
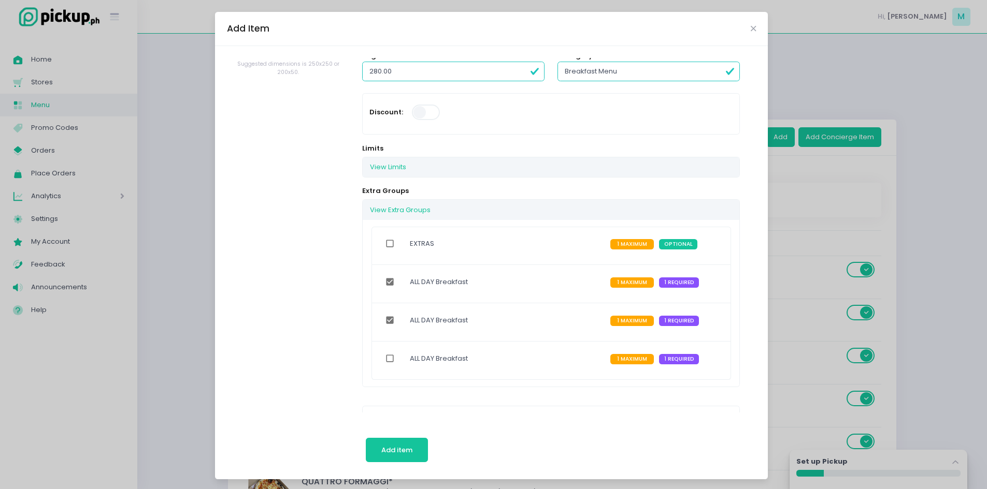
checkbox input "true"
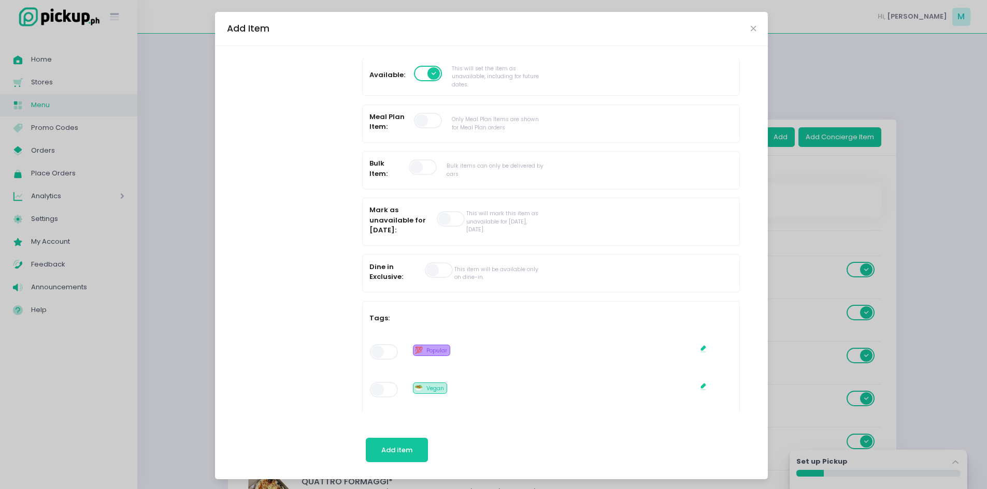
scroll to position [466, 0]
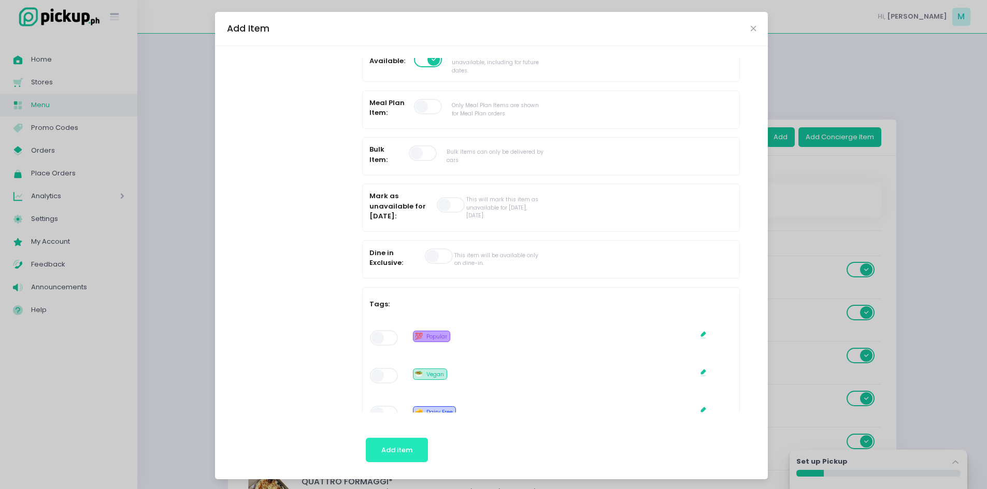
click at [399, 454] on span "Add item" at bounding box center [396, 450] width 31 height 10
click at [399, 451] on span "Add item" at bounding box center [396, 450] width 31 height 10
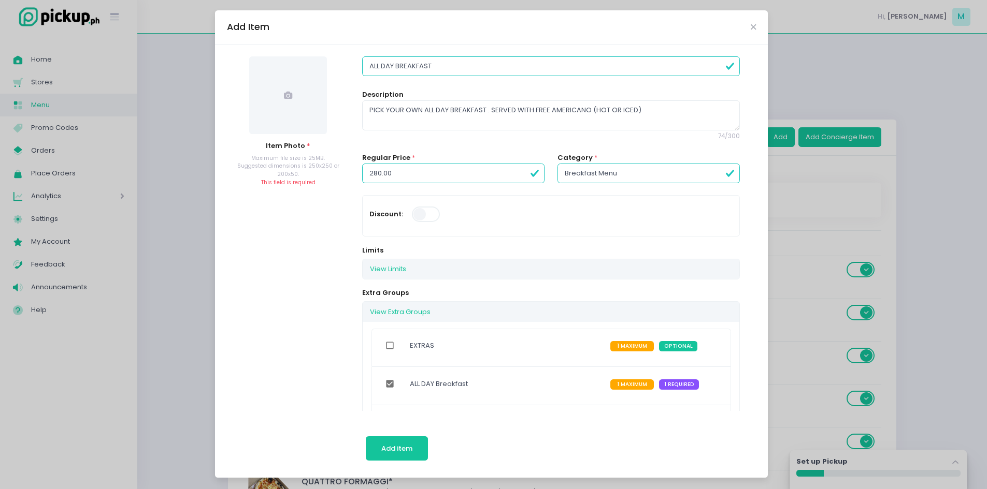
click at [297, 120] on span at bounding box center [288, 95] width 78 height 78
click at [288, 118] on span at bounding box center [288, 95] width 78 height 78
click at [267, 82] on span at bounding box center [288, 95] width 78 height 78
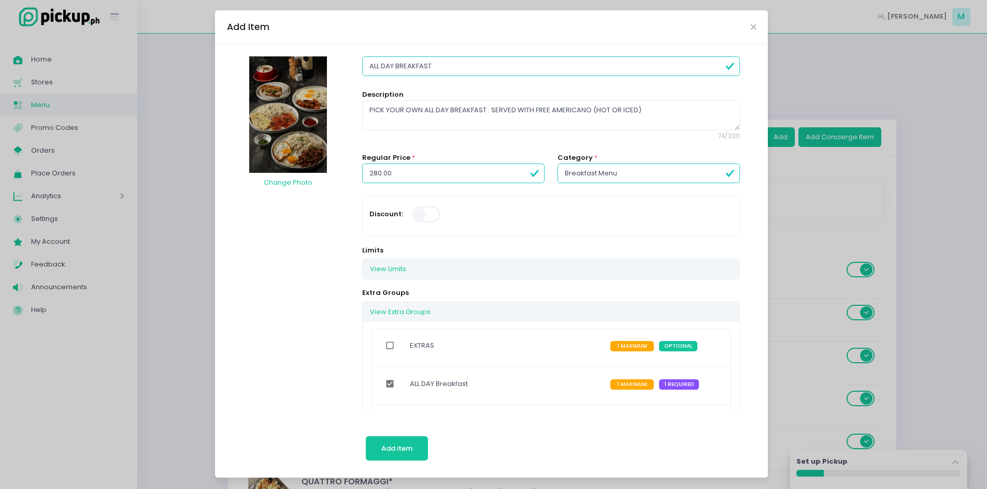
click at [283, 142] on img at bounding box center [288, 114] width 78 height 117
click at [285, 182] on button "Change Photo" at bounding box center [288, 183] width 50 height 20
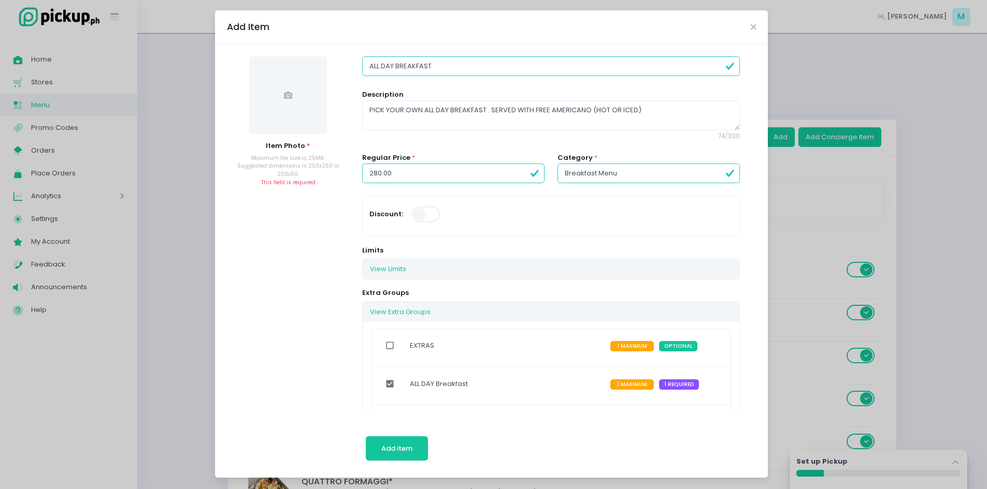
click at [279, 105] on span at bounding box center [288, 95] width 78 height 78
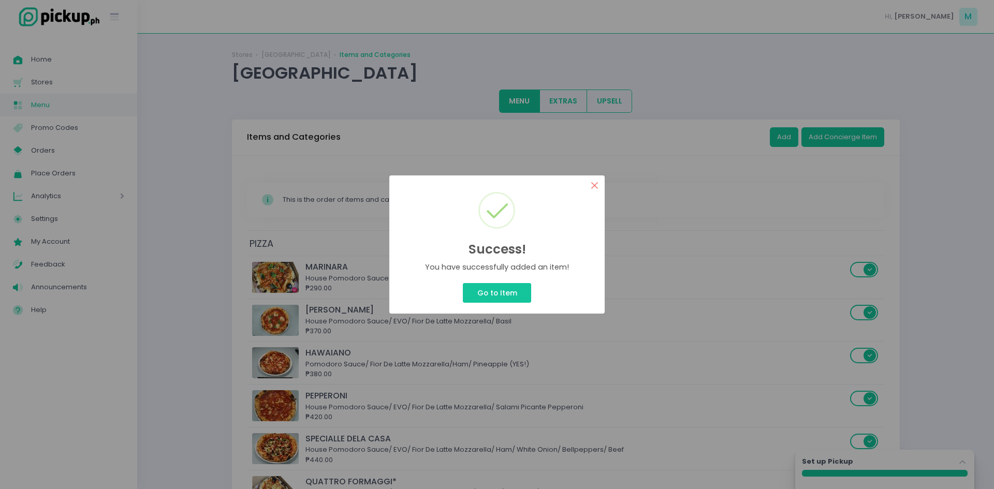
click at [594, 187] on button "×" at bounding box center [595, 186] width 20 height 20
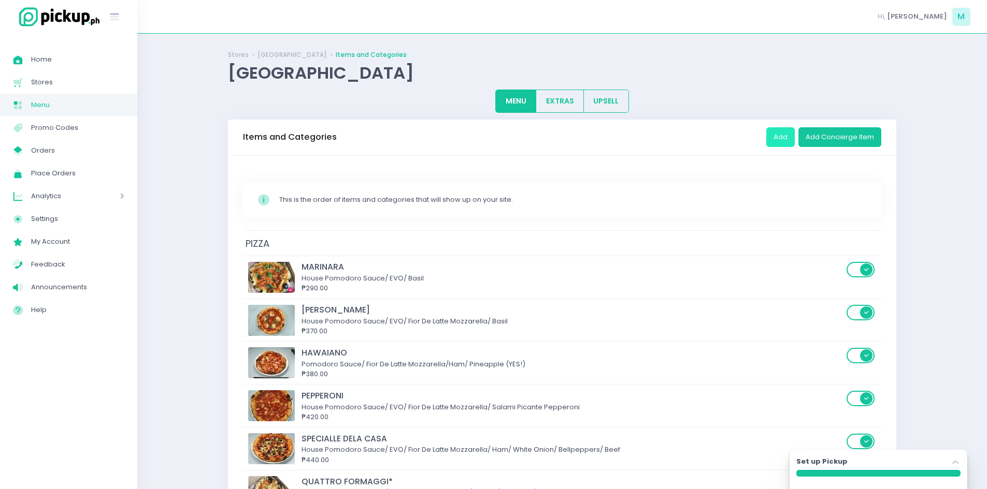
click at [781, 135] on button "Add" at bounding box center [780, 137] width 28 height 20
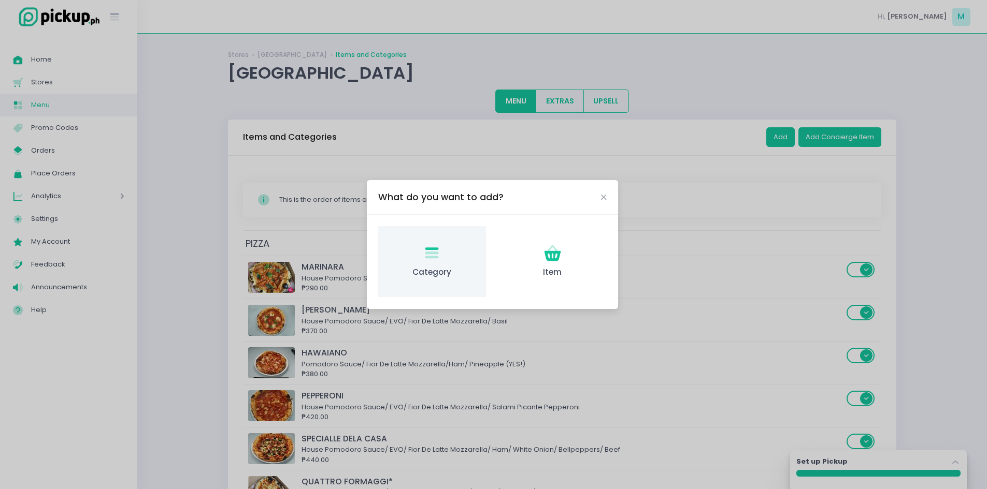
click at [455, 252] on div "Category Created with Sketch. Category" at bounding box center [431, 261] width 107 height 71
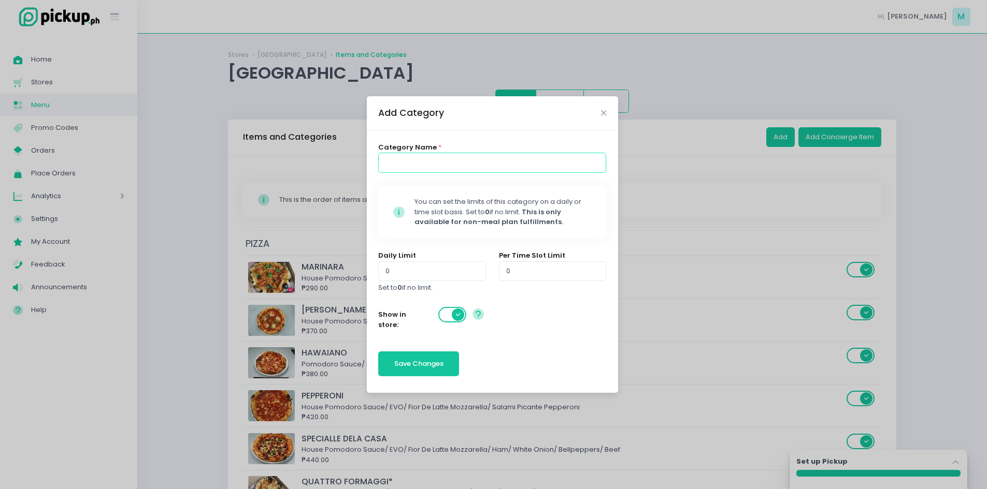
click at [444, 167] on input at bounding box center [492, 163] width 228 height 20
type input "FLORENTINE SANDWICH"
click at [429, 363] on span "Save Changes" at bounding box center [418, 364] width 49 height 10
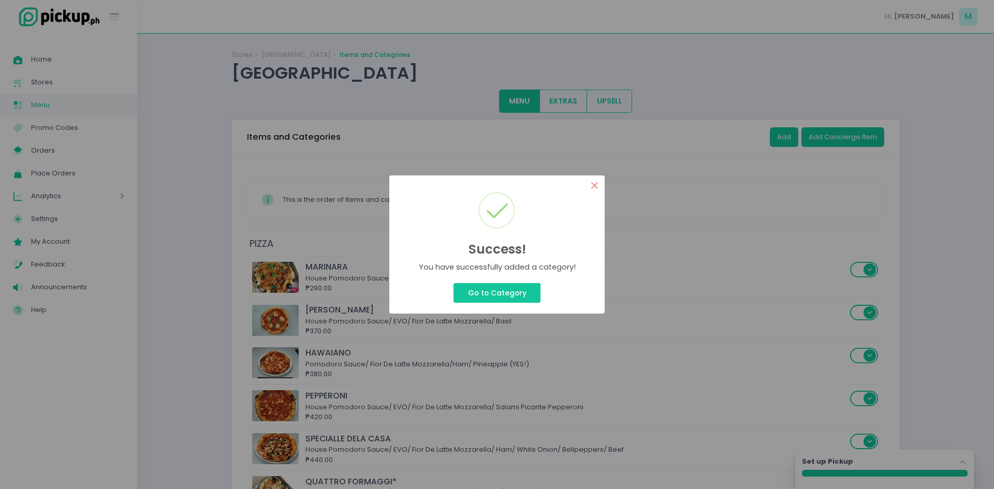
click at [591, 184] on button "×" at bounding box center [595, 186] width 20 height 20
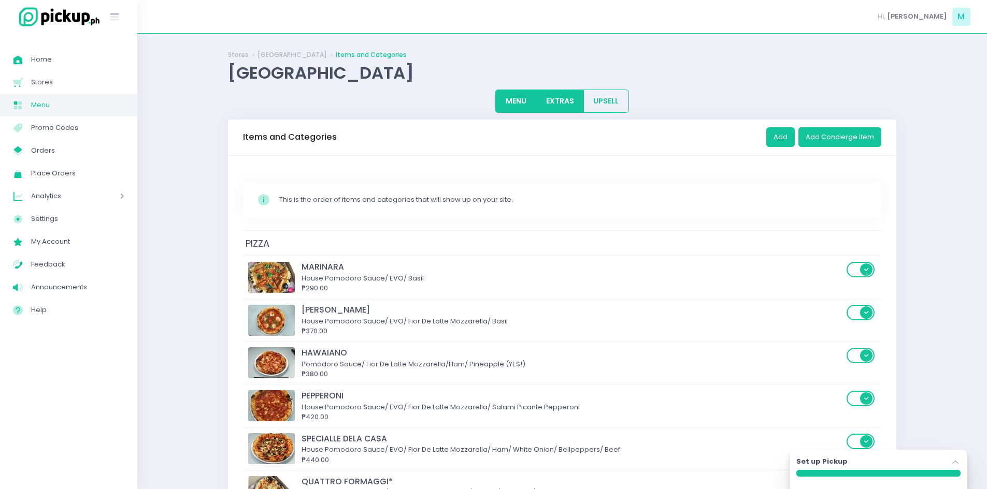
click at [562, 108] on button "EXTRAS" at bounding box center [559, 101] width 48 height 23
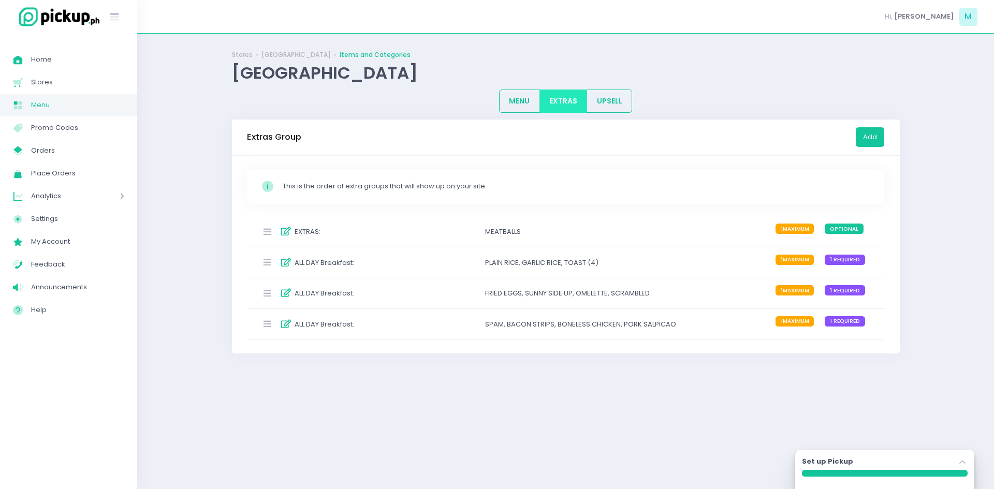
click at [540, 300] on div "FRIED EGGS , SUNNY SIDE UP , OMELETTE , SCRAMBLED" at bounding box center [593, 293] width 216 height 17
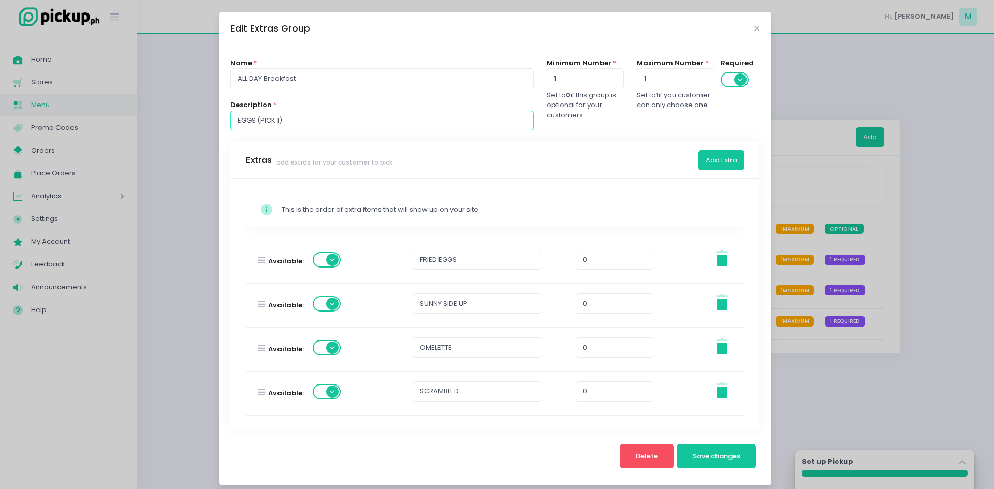
click at [296, 114] on input "EGGS (PICK 1)" at bounding box center [381, 121] width 303 height 20
click at [749, 26] on div "Edit Extras Group" at bounding box center [495, 29] width 553 height 34
click at [755, 25] on icon "Close" at bounding box center [757, 29] width 5 height 8
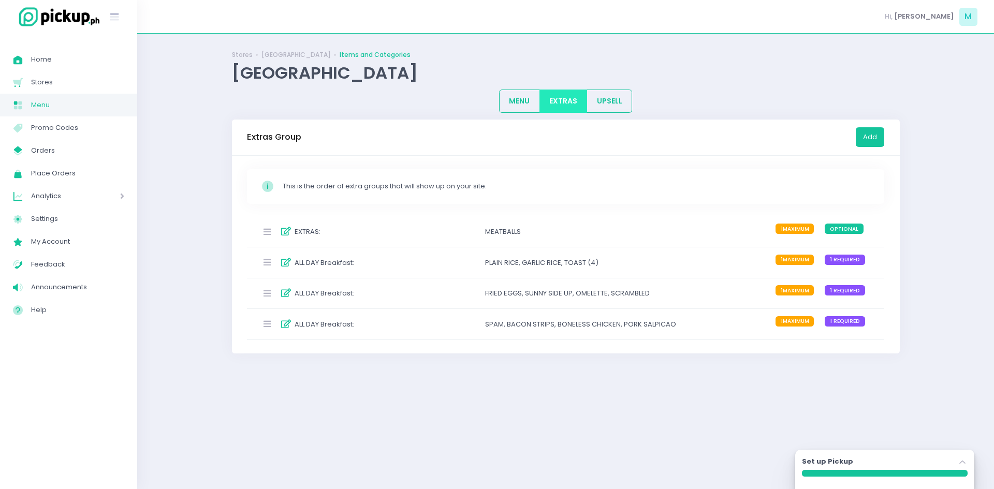
click at [635, 337] on div "ALL DAY Breakfast : SPAM , BACON STRIPS , BONELESS CHICKEN , PORK SALPICAO 1 MA…" at bounding box center [566, 324] width 638 height 31
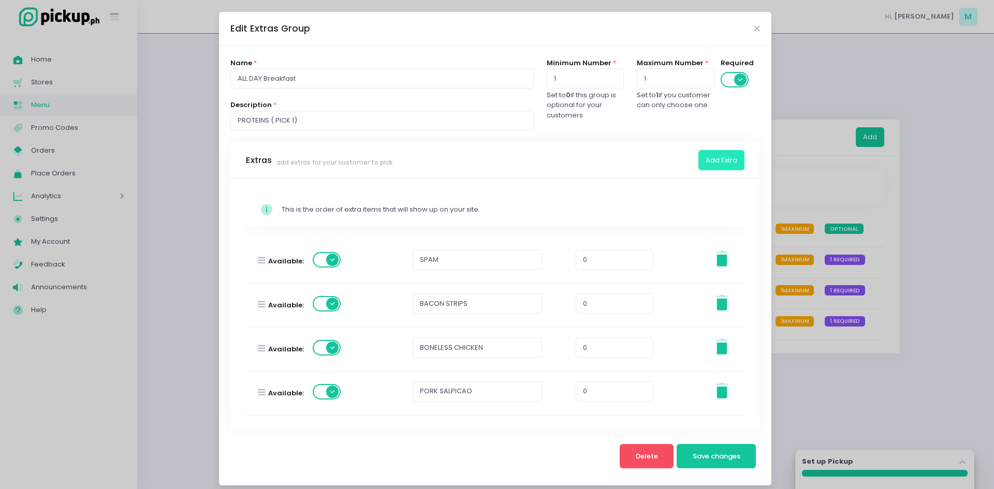
click at [709, 155] on button "Add Extra" at bounding box center [722, 160] width 46 height 20
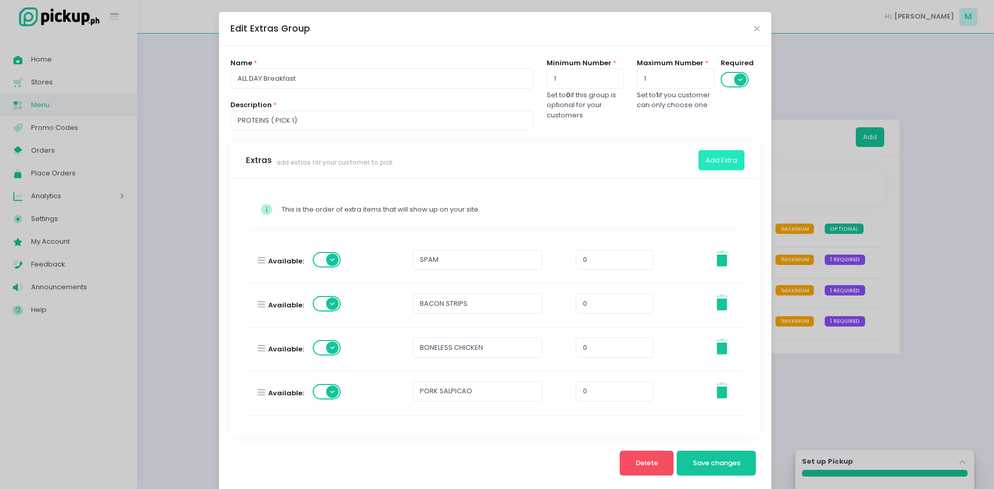
scroll to position [47, 0]
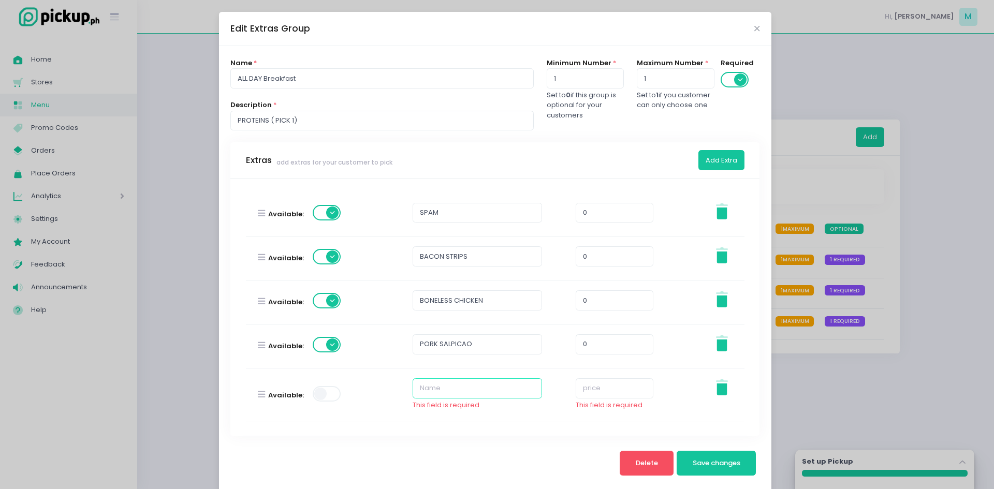
click at [487, 386] on input "text" at bounding box center [477, 389] width 129 height 20
type input "SAUSAGE"
click at [582, 387] on input "number" at bounding box center [615, 389] width 78 height 20
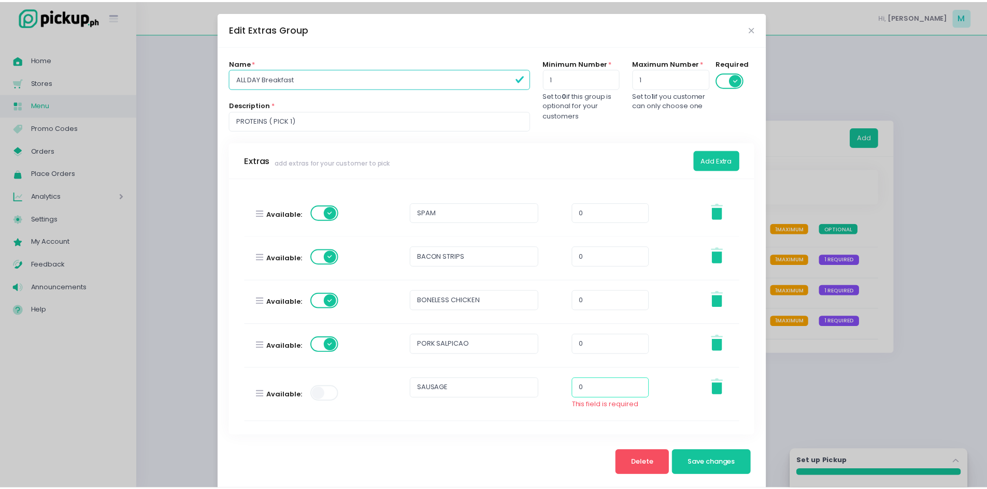
scroll to position [37, 0]
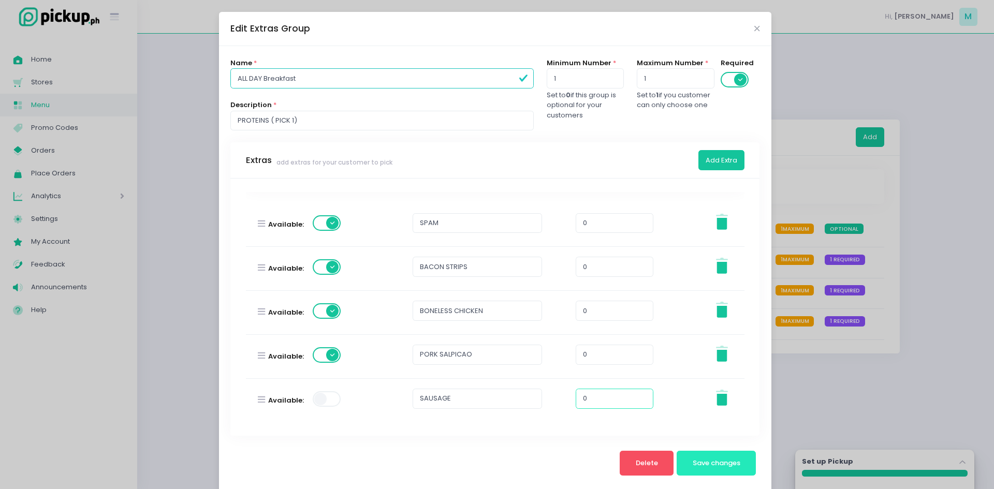
type input "0"
click at [705, 463] on span "Save changes" at bounding box center [717, 463] width 48 height 10
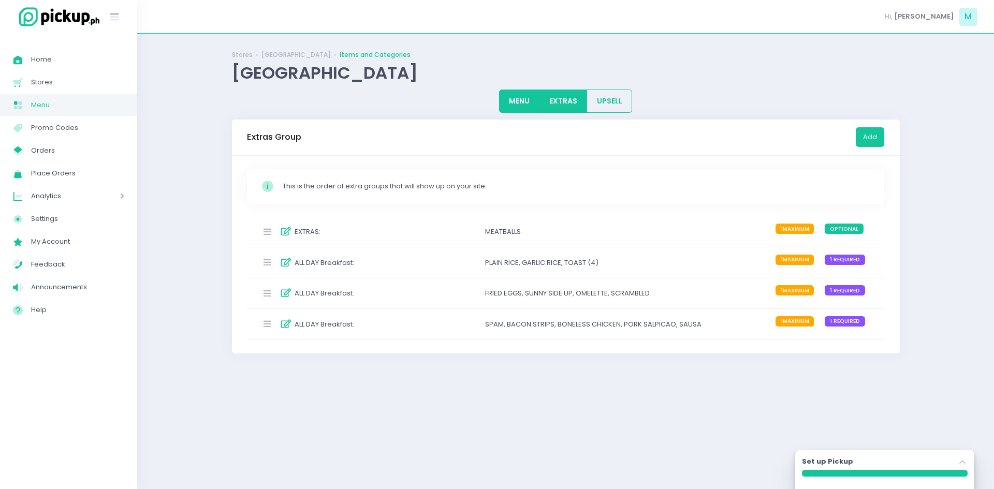
click at [515, 100] on button "MENU" at bounding box center [519, 101] width 41 height 23
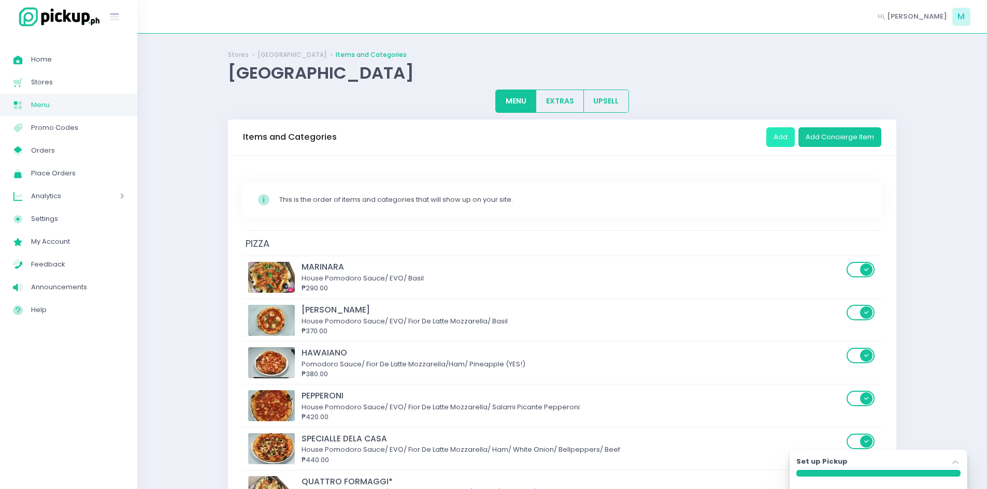
click at [785, 140] on button "Add" at bounding box center [780, 137] width 28 height 20
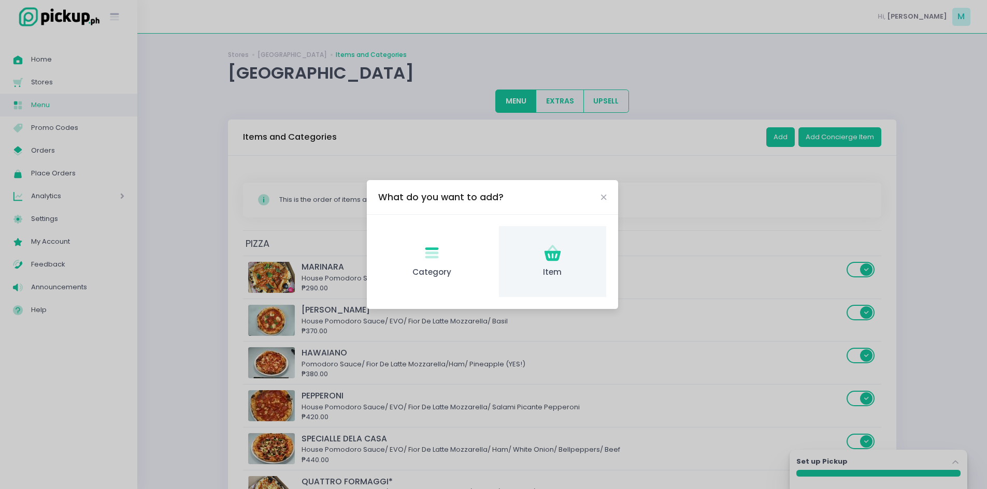
click at [550, 250] on icon "Item Created with Sketch." at bounding box center [552, 253] width 20 height 20
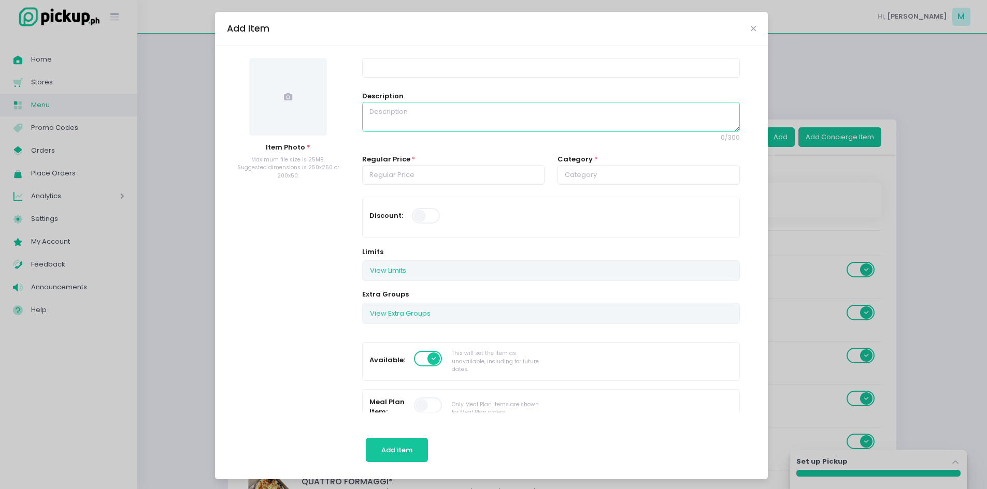
click at [399, 113] on textarea at bounding box center [550, 117] width 377 height 30
paste textarea "IL CLASSICO Schiacciata Bread/ Stracciatella Cheese/ Mortadella/ Pistachio Nuts"
click at [396, 65] on input at bounding box center [550, 68] width 377 height 20
click at [399, 105] on div "Description IL CLASSICO Schiacciata Bread/ Stracciatella Cheese/ Mortadella/ Pi…" at bounding box center [550, 116] width 377 height 51
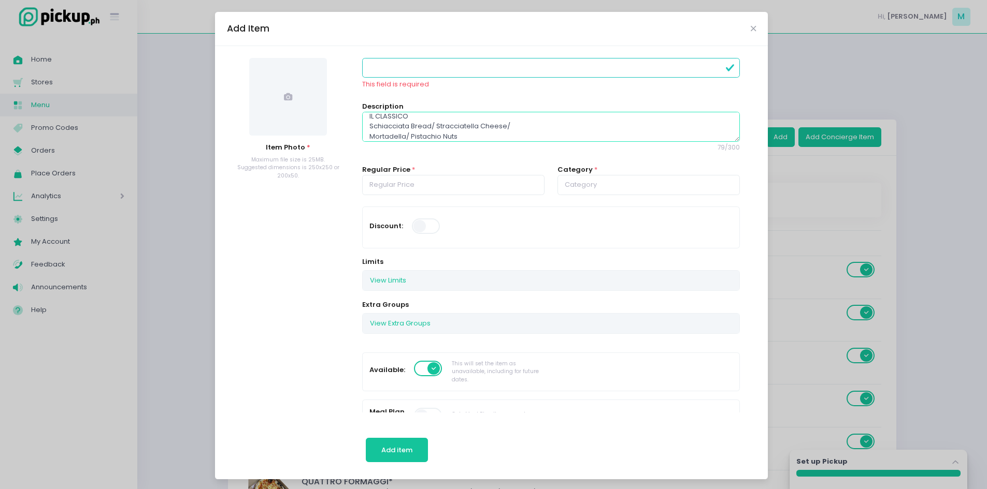
scroll to position [0, 0]
drag, startPoint x: 411, startPoint y: 115, endPoint x: 361, endPoint y: 113, distance: 49.8
click at [362, 113] on textarea "IL CLASSICO Schiacciata Bread/ Stracciatella Cheese/ Mortadella/ Pistachio Nuts" at bounding box center [550, 127] width 377 height 30
type textarea "Schiacciata Bread/ Stracciatella Cheese/ Mortadella/ Pistachio Nuts"
click at [383, 65] on input at bounding box center [550, 68] width 377 height 20
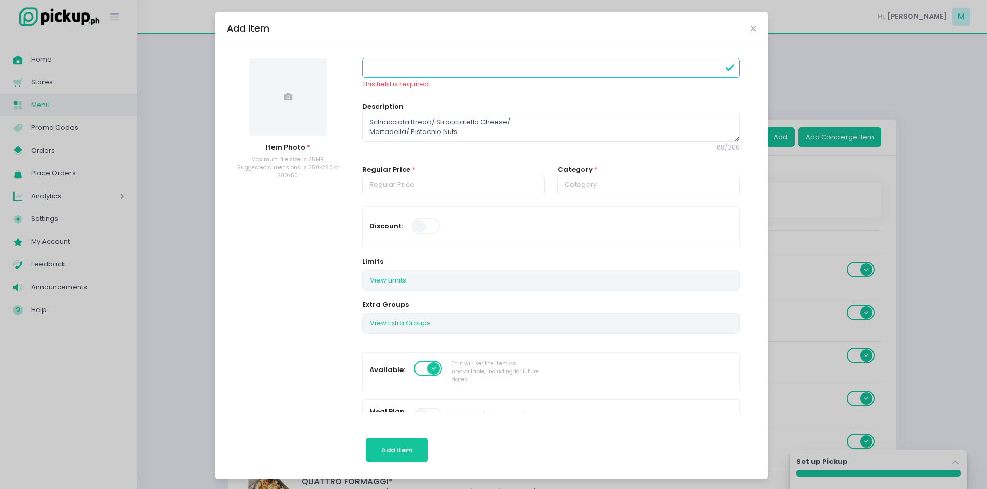
paste input "IL CLASSICO"
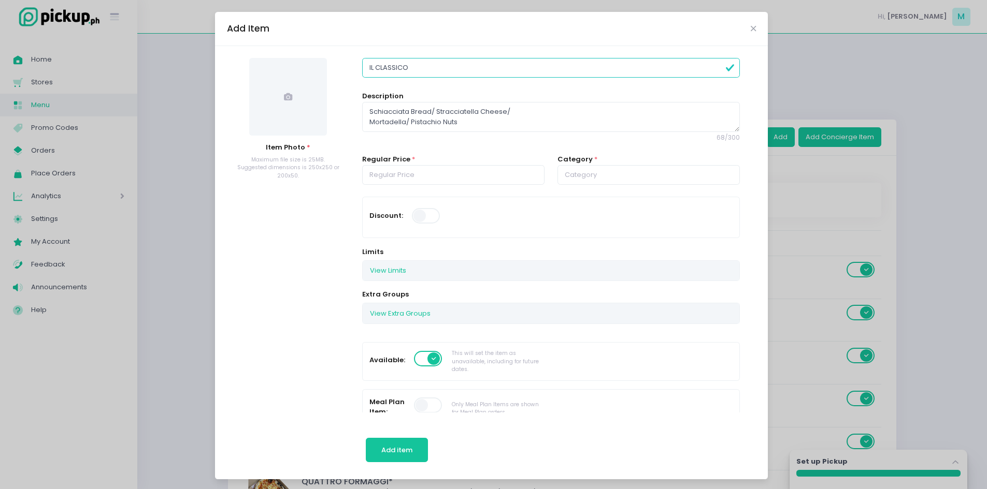
type input "IL CLASSICO"
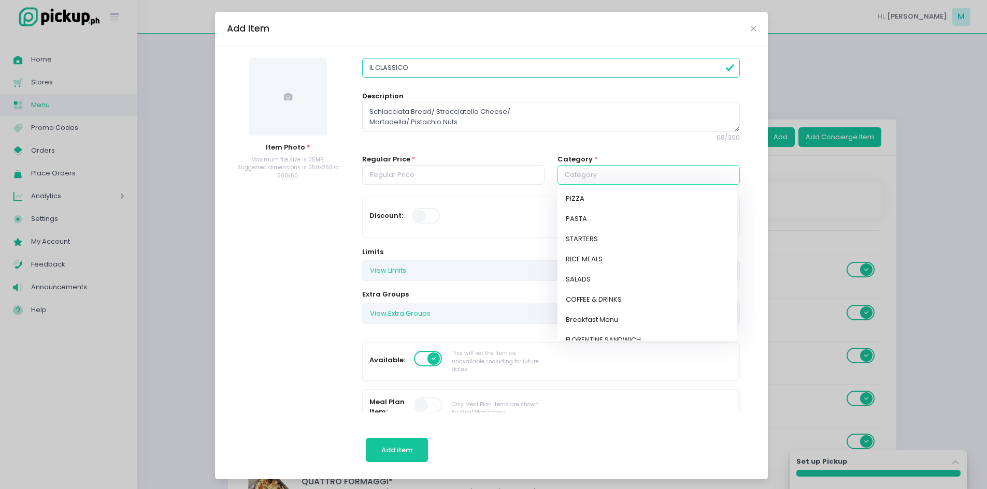
click at [563, 168] on input "text" at bounding box center [648, 175] width 182 height 20
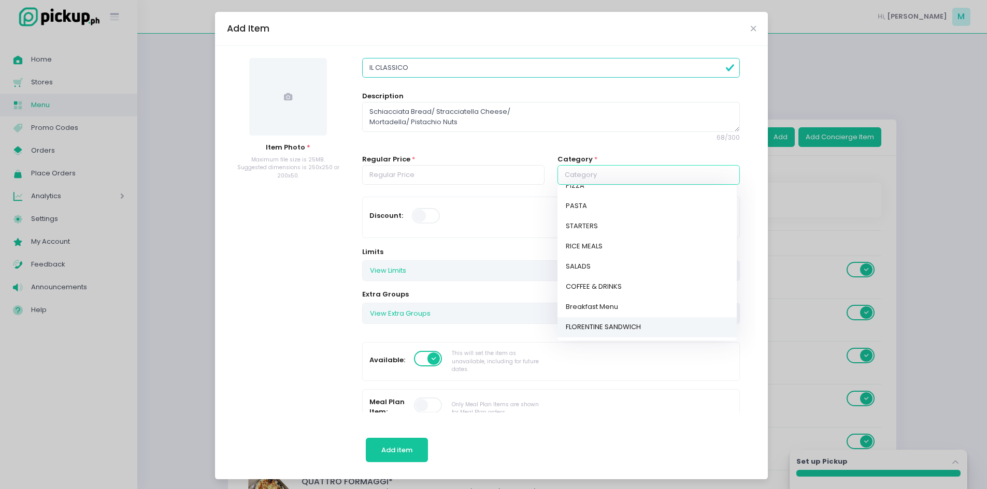
click at [592, 324] on link "FLORENTINE SANDWICH" at bounding box center [646, 327] width 179 height 20
type input "FLORENTINE SANDWICH"
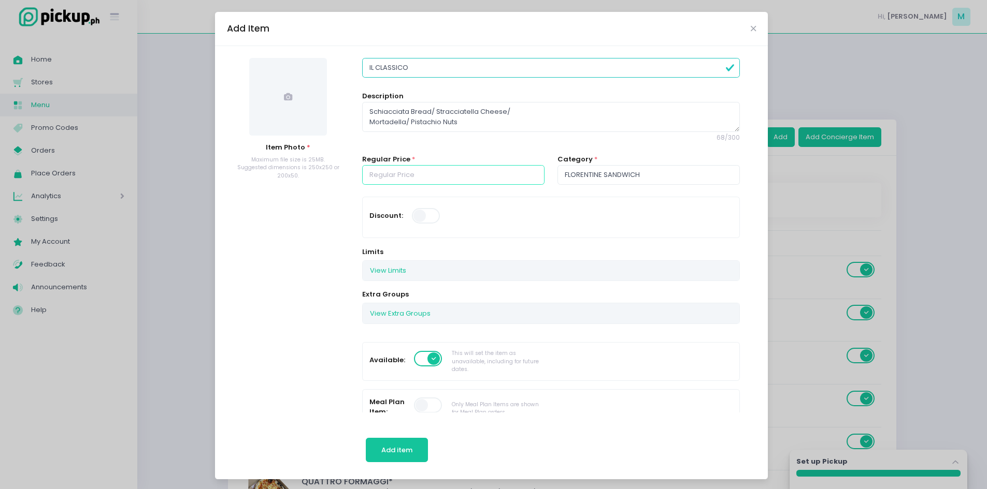
click at [455, 175] on input "number" at bounding box center [453, 175] width 182 height 20
type input "260.00"
click at [279, 90] on span at bounding box center [288, 97] width 78 height 78
click at [274, 117] on span at bounding box center [288, 97] width 78 height 78
click at [750, 28] on icon "Close" at bounding box center [752, 29] width 5 height 8
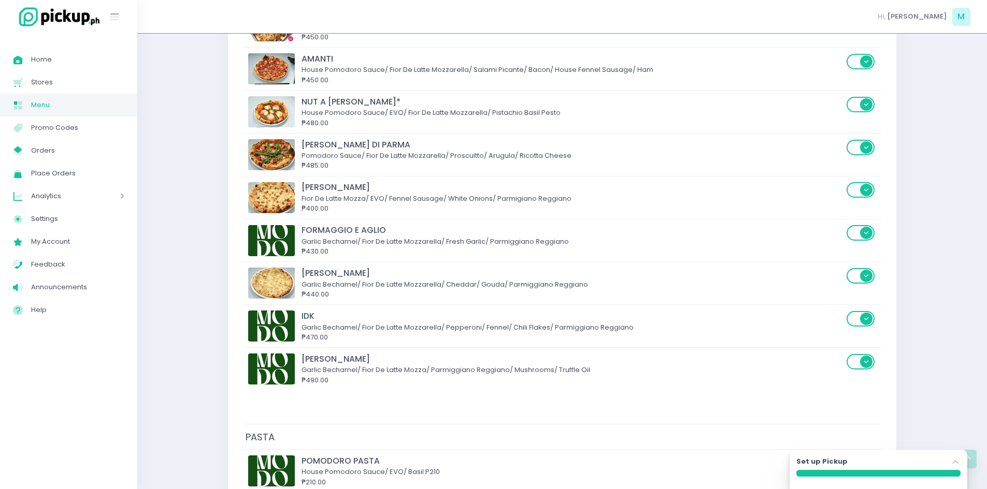
scroll to position [777, 0]
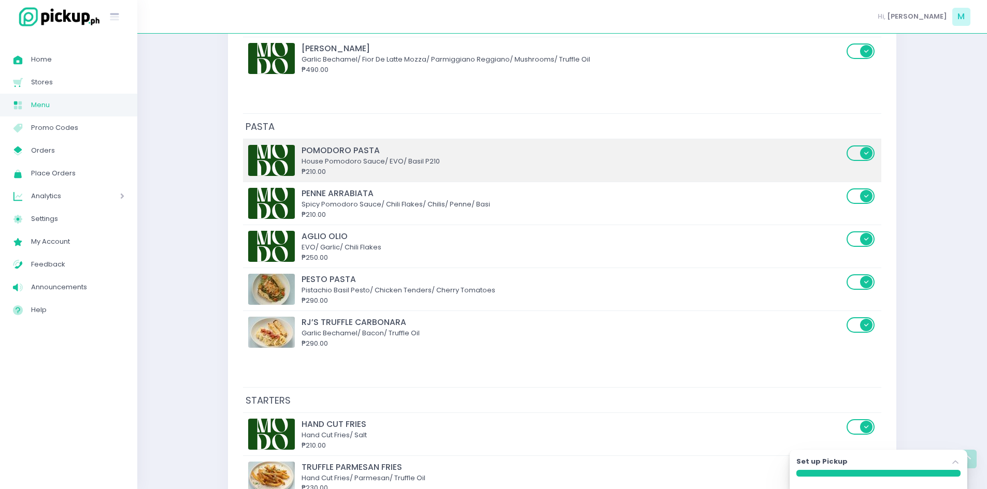
click at [271, 162] on img at bounding box center [271, 160] width 47 height 31
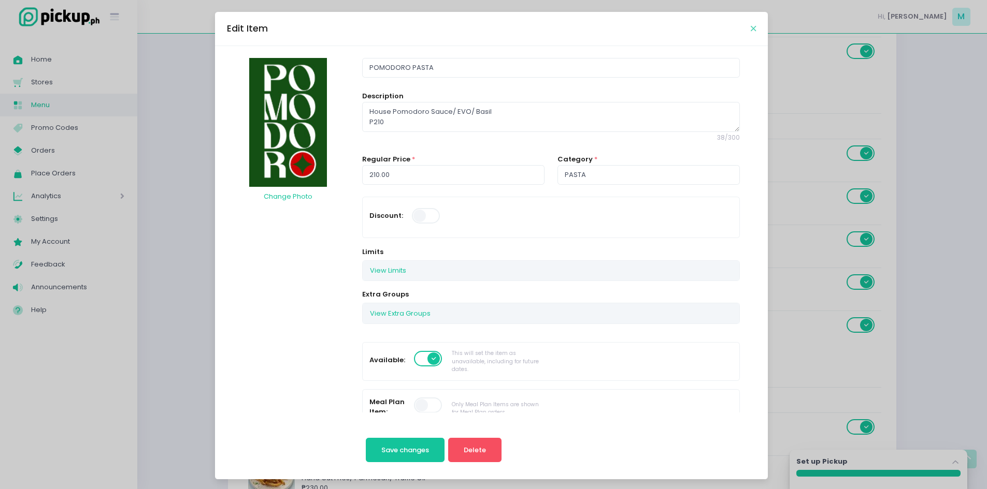
click at [750, 32] on icon "Close" at bounding box center [752, 29] width 5 height 8
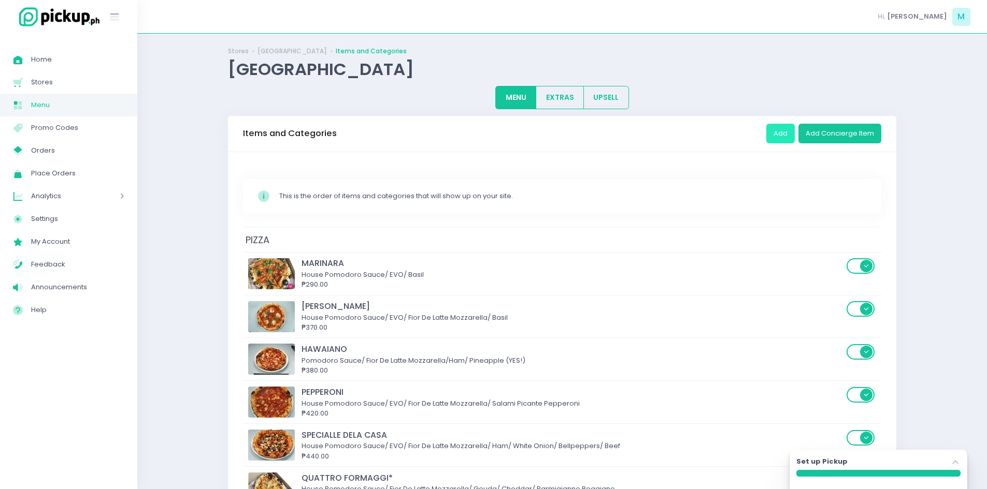
scroll to position [0, 0]
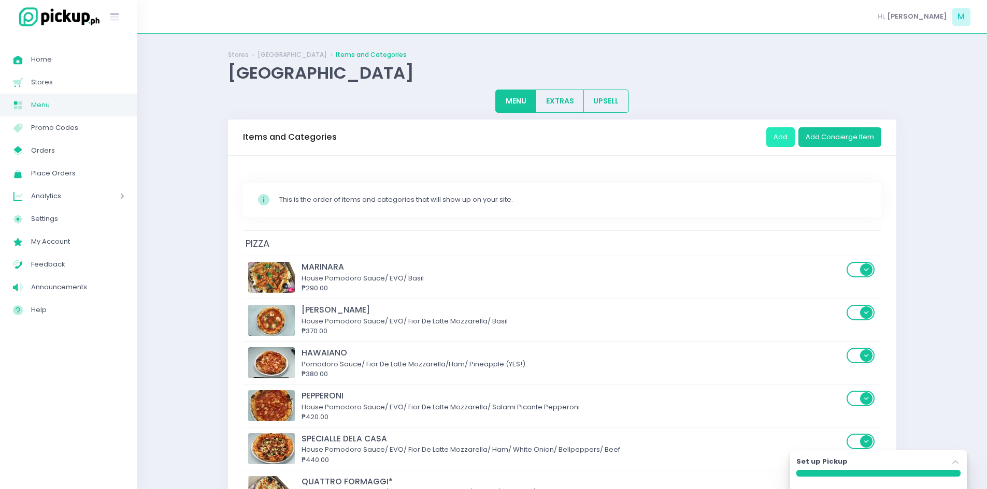
click at [775, 127] on button "Add" at bounding box center [780, 137] width 28 height 20
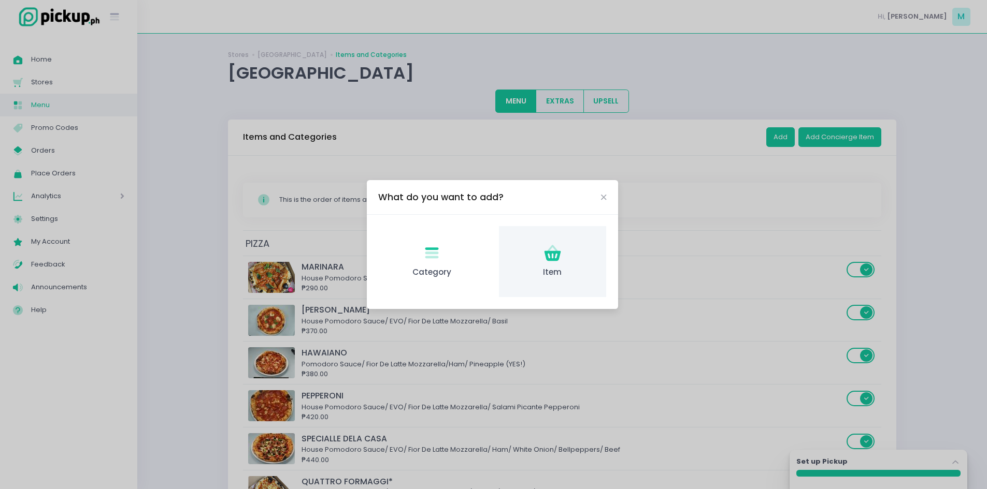
click at [556, 267] on span "Item" at bounding box center [552, 273] width 91 height 12
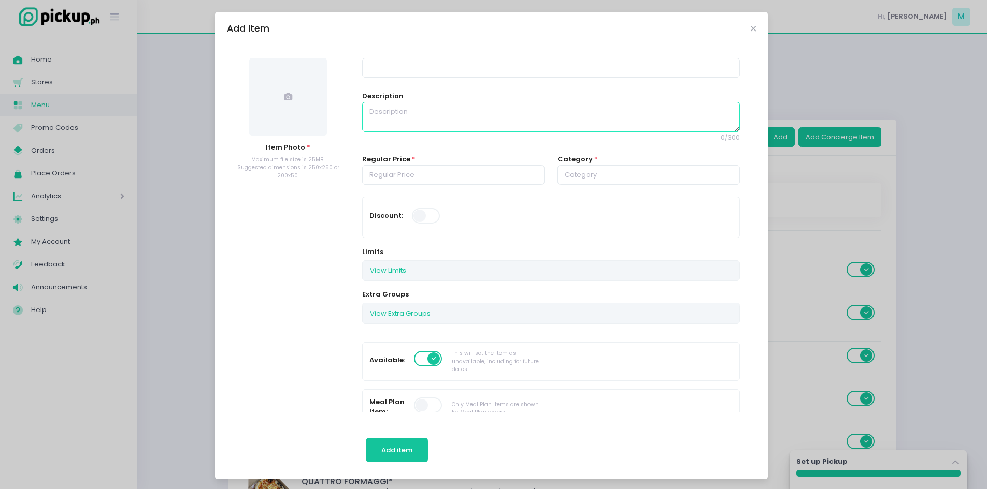
click at [394, 115] on textarea at bounding box center [550, 117] width 377 height 30
paste textarea "IL CLASSICO Schiacciata Bread/ Stracciatella Cheese/ Mortadella/ Pistachio Nuts"
drag, startPoint x: 403, startPoint y: 105, endPoint x: 345, endPoint y: 95, distance: 58.3
type textarea "Schiacciata Bread/ Stracciatella Cheese/ Mortadella/ Pistachio Nuts"
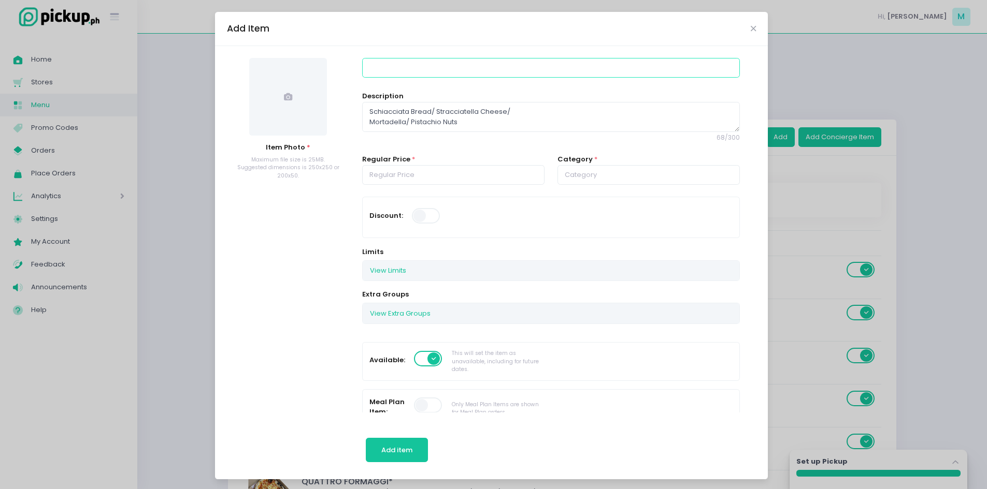
click at [380, 65] on input at bounding box center [550, 68] width 377 height 20
paste input "IL CLASSICO"
type input "IL CLASSICO"
click at [461, 168] on input "number" at bounding box center [453, 175] width 182 height 20
type input "280.00"
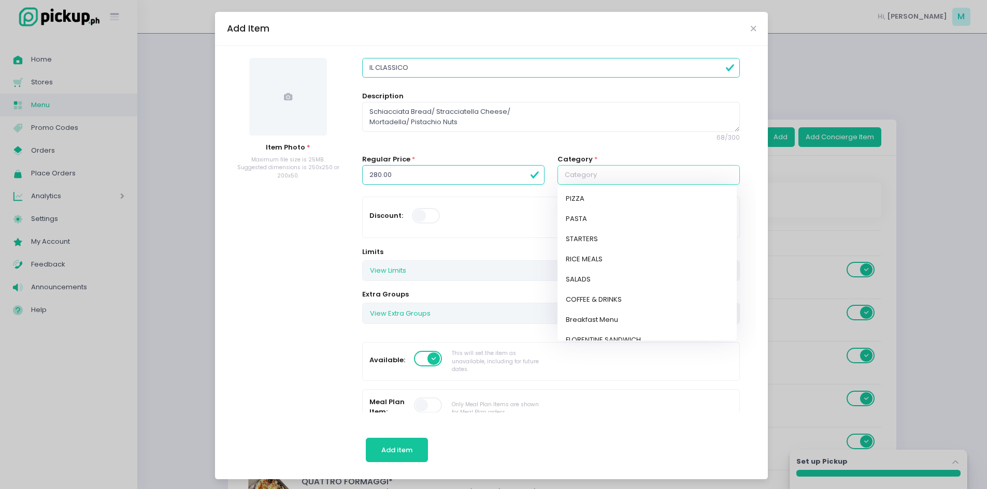
click at [581, 180] on input "text" at bounding box center [648, 175] width 182 height 20
click at [600, 336] on link "FLORENTINE SANDWICH" at bounding box center [646, 340] width 179 height 20
type input "FLORENTINE SANDWICH"
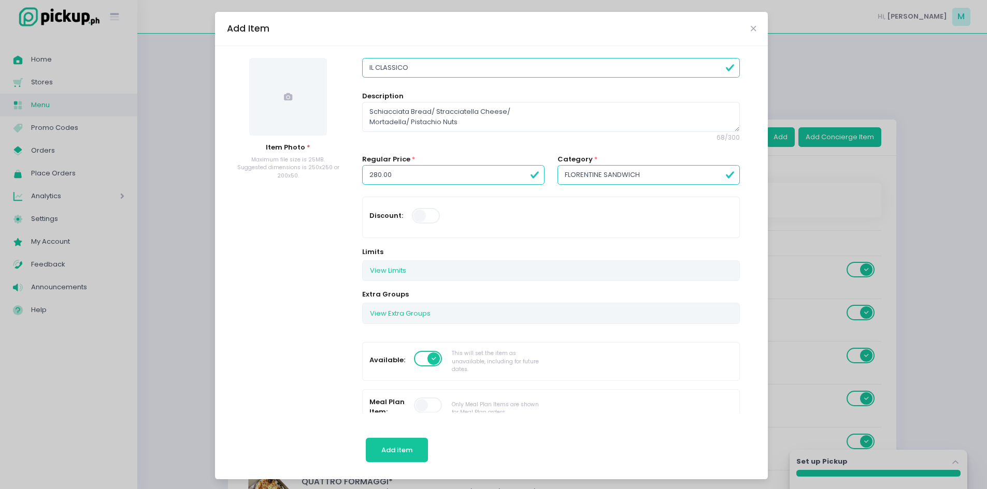
click at [292, 115] on span at bounding box center [288, 97] width 78 height 78
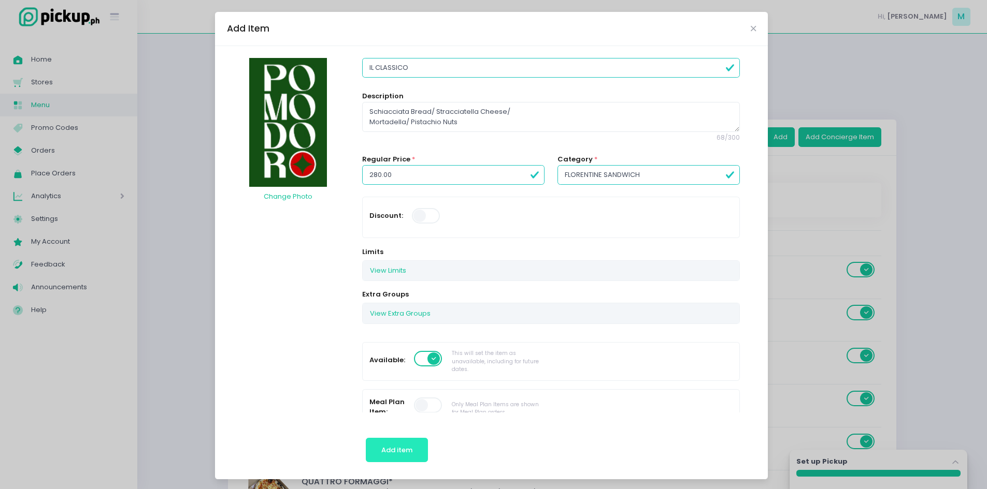
click at [403, 443] on button "Add item" at bounding box center [397, 450] width 63 height 25
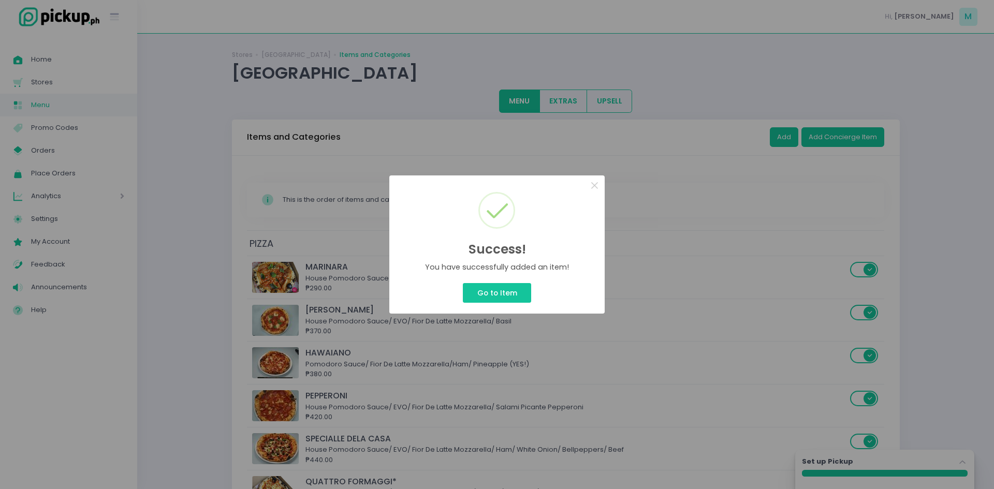
click at [776, 139] on div "Success! × You have successfully added an item! Go to Item Cancel" at bounding box center [497, 244] width 994 height 489
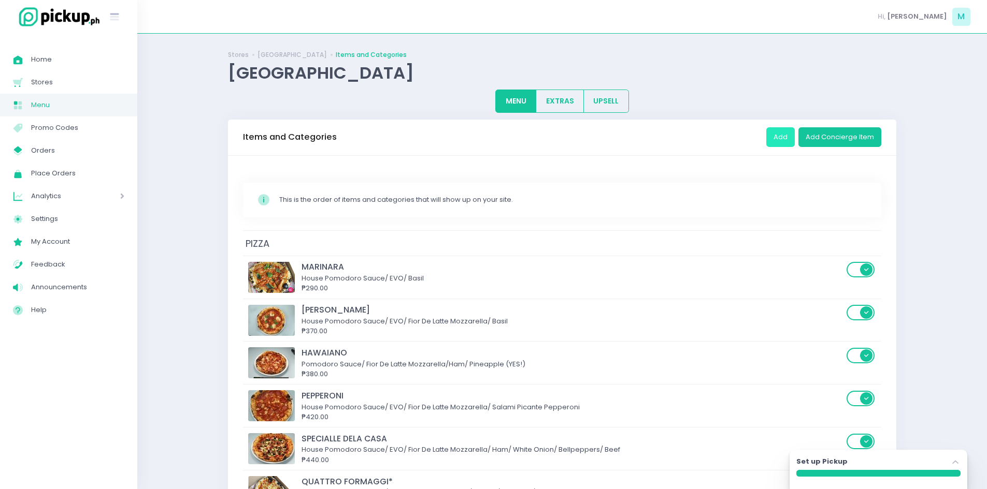
click at [776, 139] on button "Add" at bounding box center [780, 137] width 28 height 20
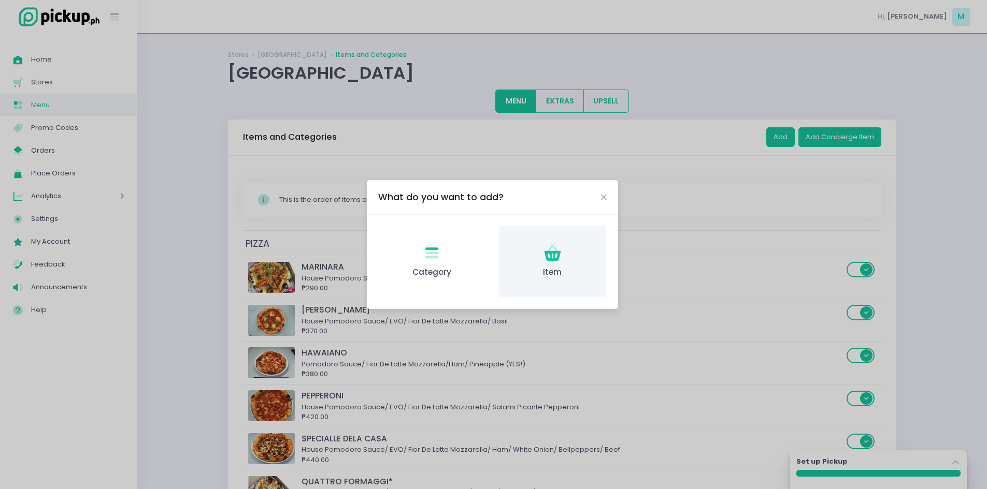
click at [553, 273] on span "Item" at bounding box center [552, 273] width 91 height 12
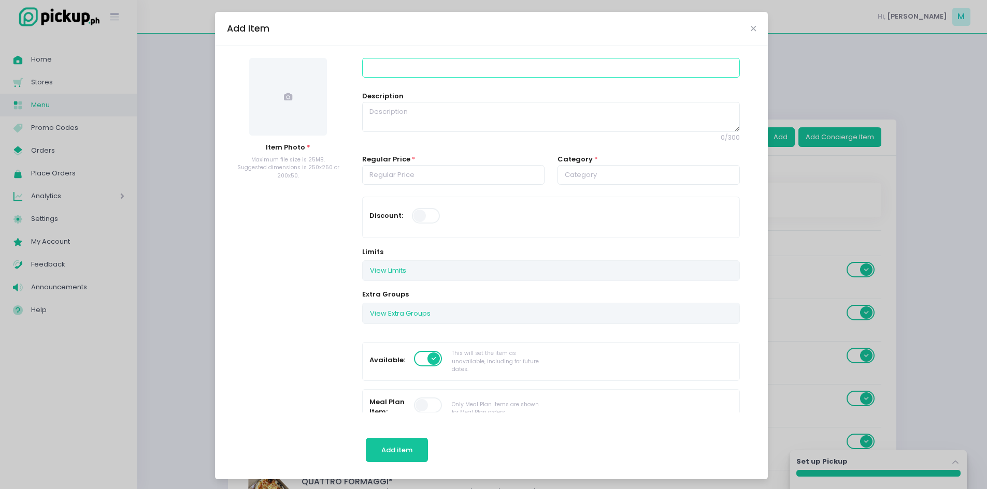
drag, startPoint x: 392, startPoint y: 68, endPoint x: 386, endPoint y: 82, distance: 15.8
click at [392, 68] on input at bounding box center [550, 68] width 377 height 20
click at [380, 112] on textarea at bounding box center [550, 117] width 377 height 30
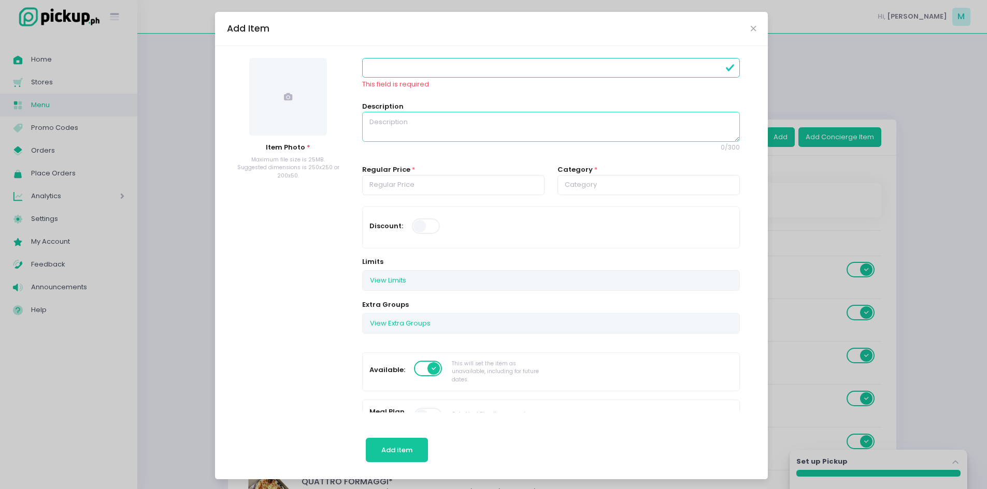
paste textarea "LA REGINA Schiacciata Bread/ Stracciatella Cheese/ Prosciutto/ Arugula/ Caramel…"
drag, startPoint x: 419, startPoint y: 114, endPoint x: 331, endPoint y: 104, distance: 88.6
type textarea "Schiacciata Bread/ Stracciatella Cheese/ Prosciutto/ Arugula/ Caramelized Onions"
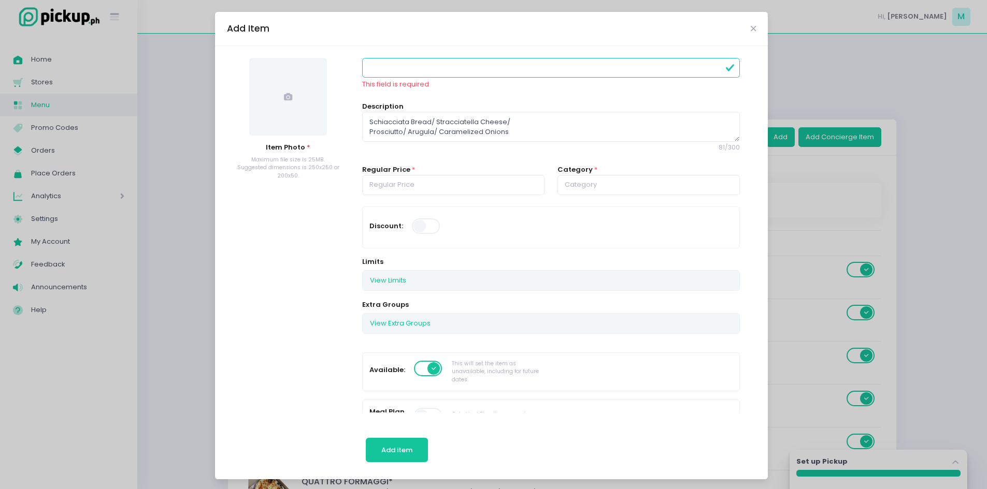
click at [370, 66] on input at bounding box center [550, 68] width 377 height 20
paste input "LA REGINA"
type input "LA REGINA"
click at [292, 84] on span at bounding box center [288, 97] width 78 height 78
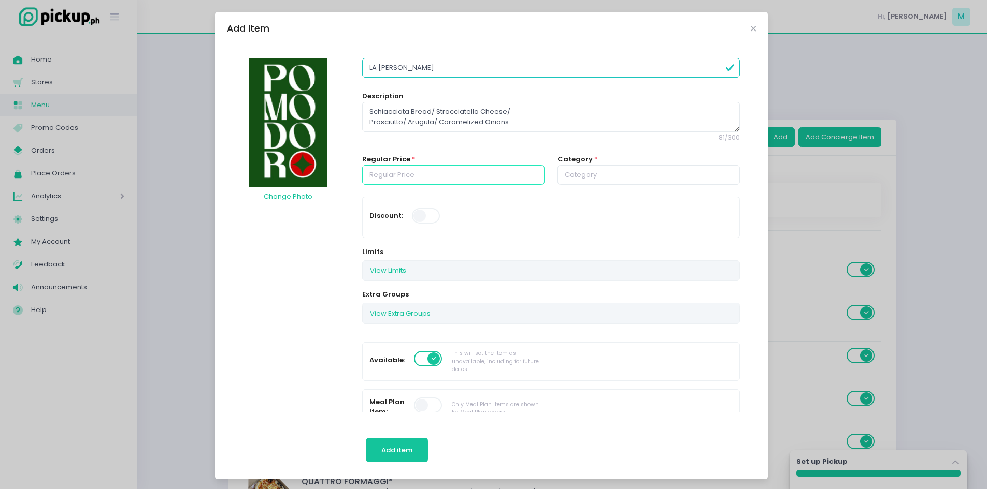
click at [403, 171] on input "number" at bounding box center [453, 175] width 182 height 20
type input "285.00"
click at [585, 177] on input "text" at bounding box center [648, 175] width 182 height 20
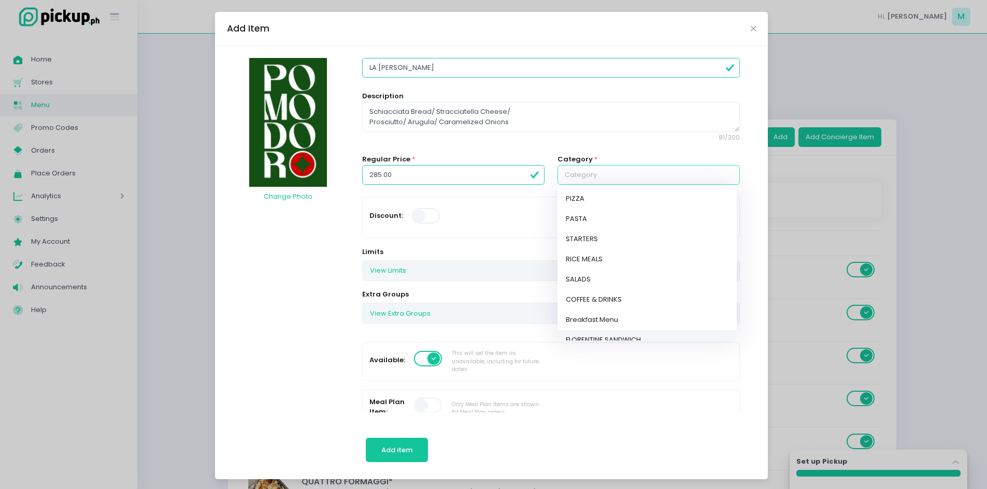
click at [603, 340] on link "FLORENTINE SANDWICH" at bounding box center [646, 340] width 179 height 20
type input "FLORENTINE SANDWICH"
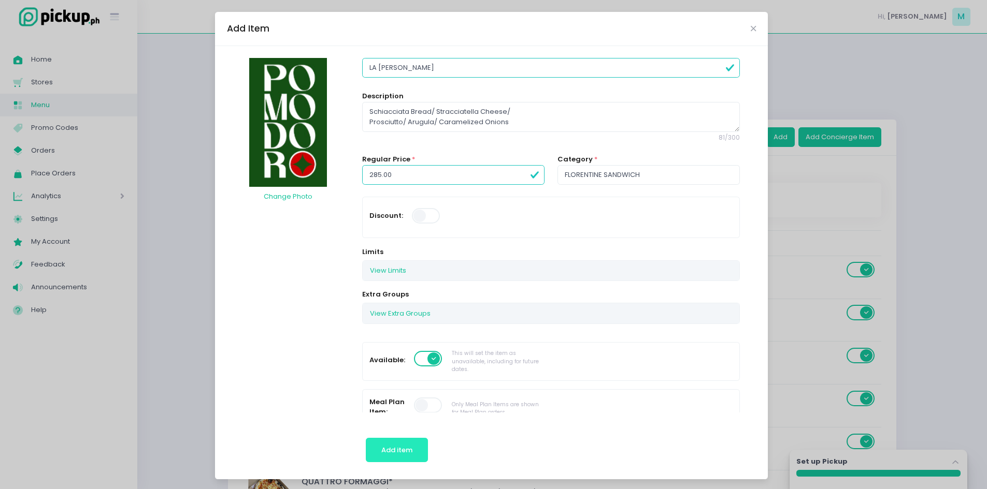
click at [382, 442] on button "Add item" at bounding box center [397, 450] width 63 height 25
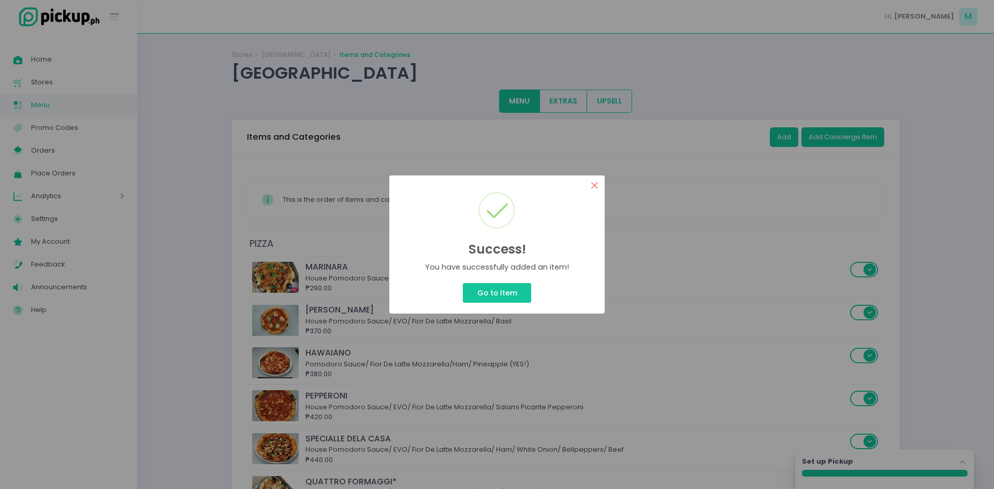
click at [592, 180] on button "×" at bounding box center [595, 186] width 20 height 20
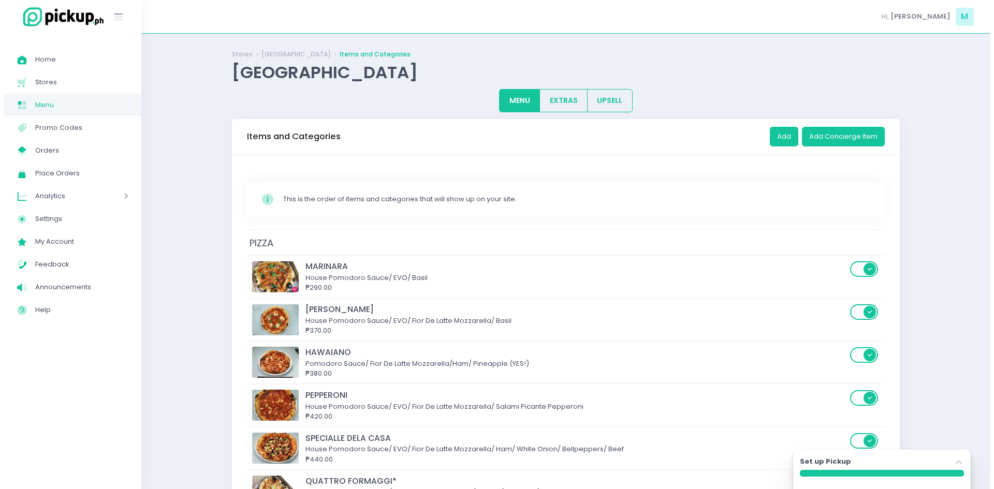
scroll to position [0, 0]
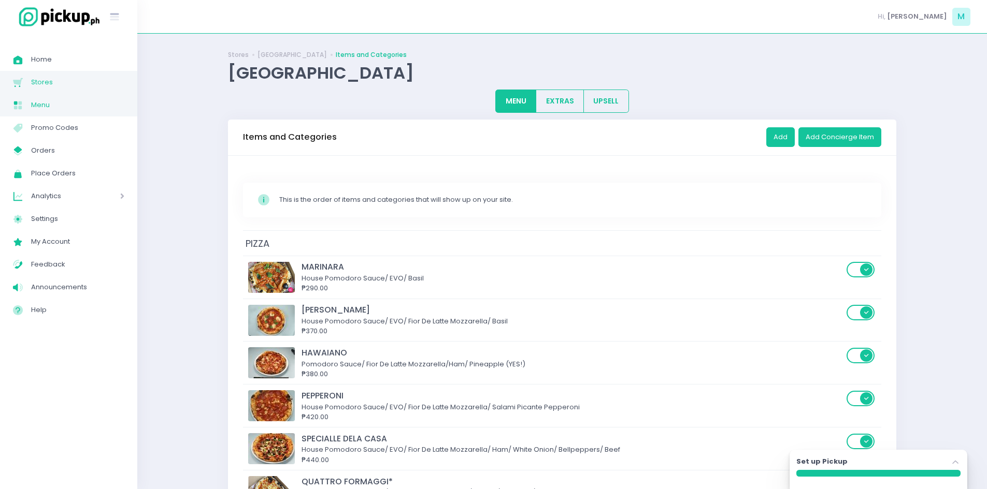
click at [60, 86] on span "Stores" at bounding box center [77, 82] width 93 height 13
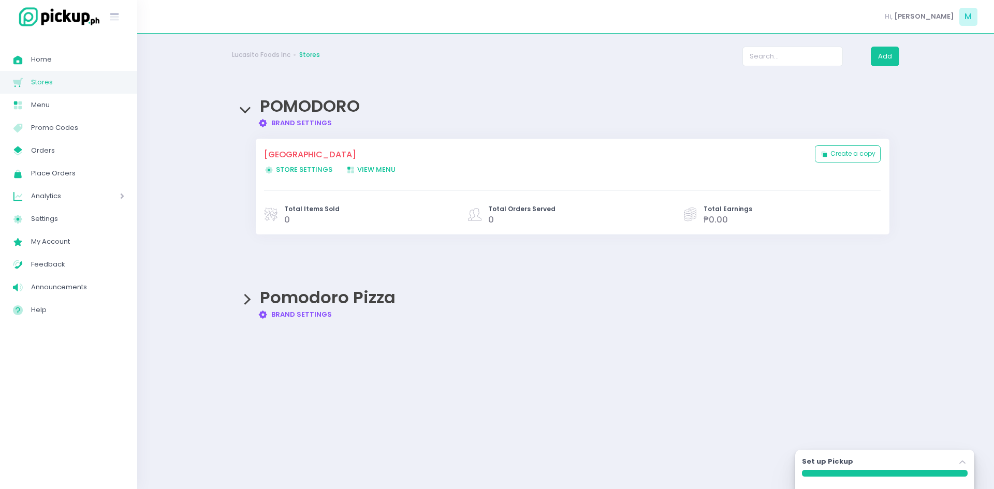
click at [306, 168] on span "Store Settings Created with Sketch. Store Settings" at bounding box center [298, 170] width 68 height 10
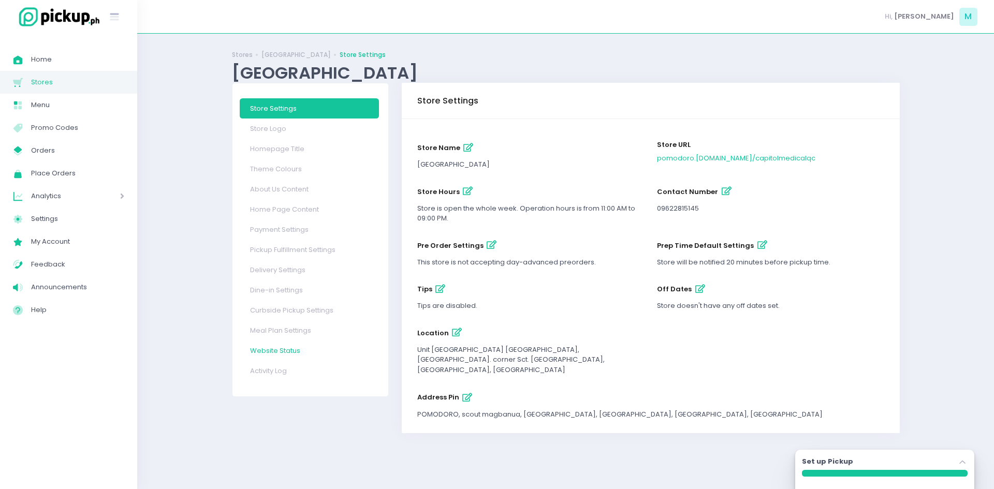
click at [302, 356] on link "Website Status" at bounding box center [309, 351] width 139 height 20
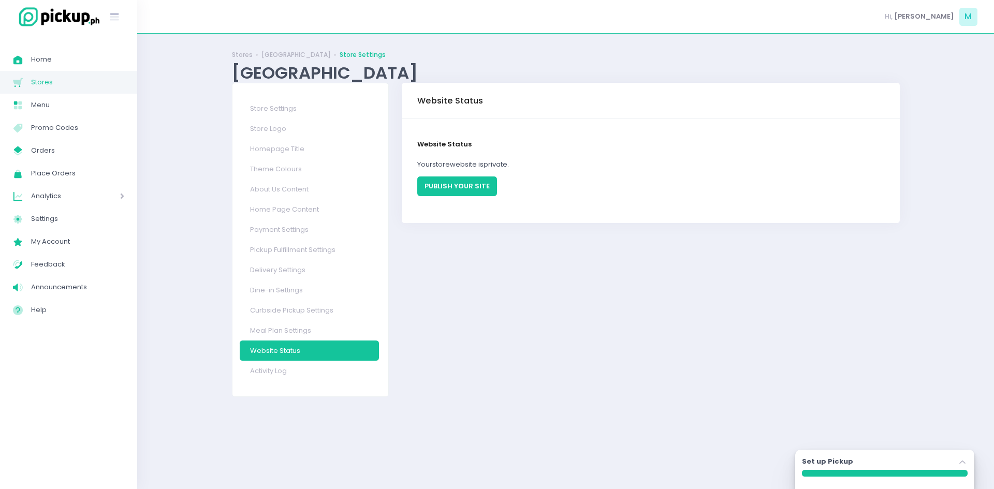
click at [453, 189] on button "PUBLISH YOUR SITE" at bounding box center [457, 187] width 80 height 20
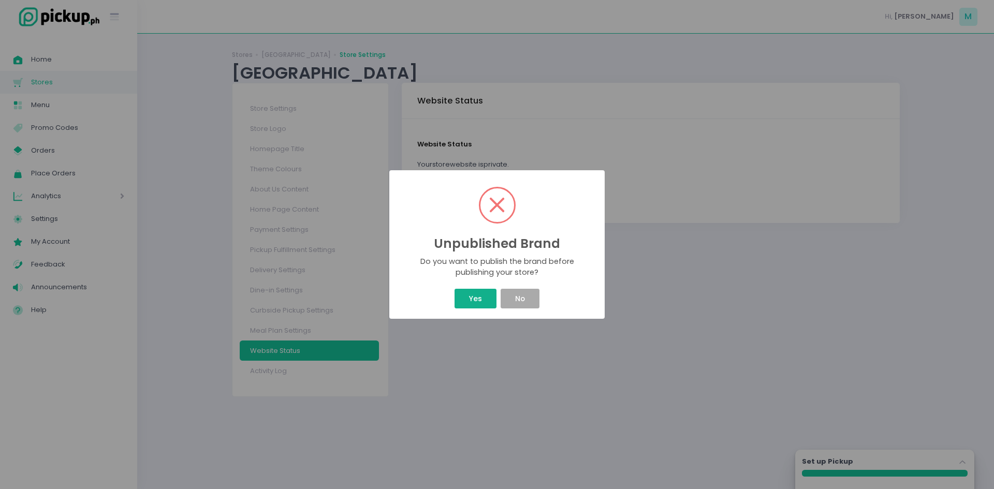
click at [462, 296] on button "Yes" at bounding box center [475, 299] width 41 height 20
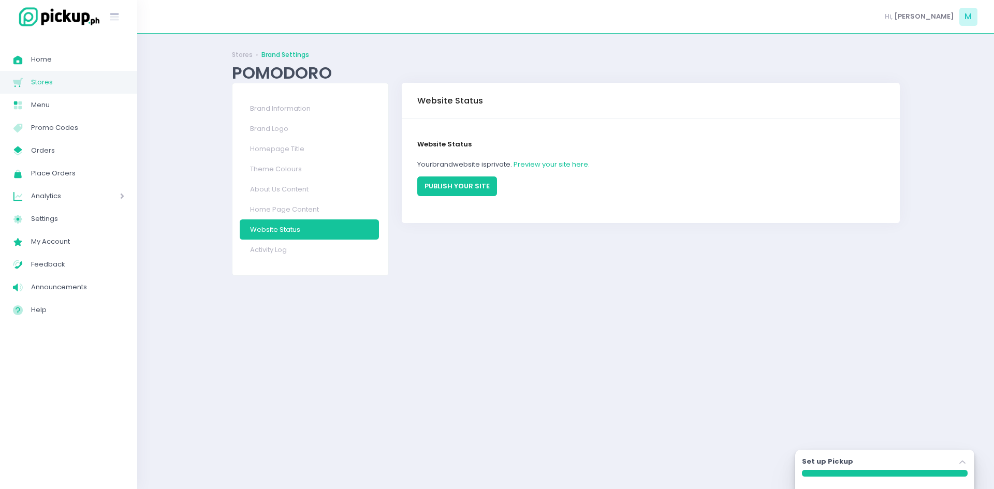
click at [466, 186] on button "PUBLISH YOUR SITE" at bounding box center [457, 187] width 80 height 20
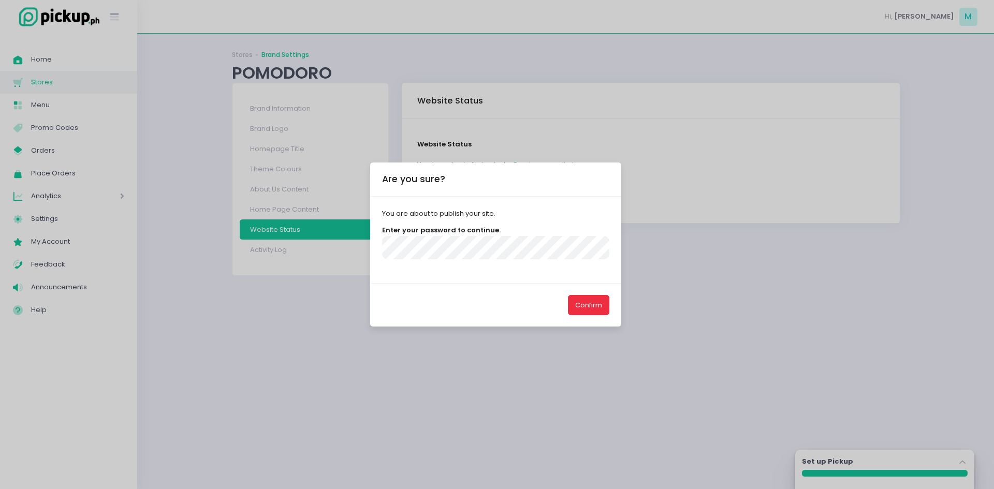
click at [600, 306] on button "Confirm" at bounding box center [588, 305] width 41 height 20
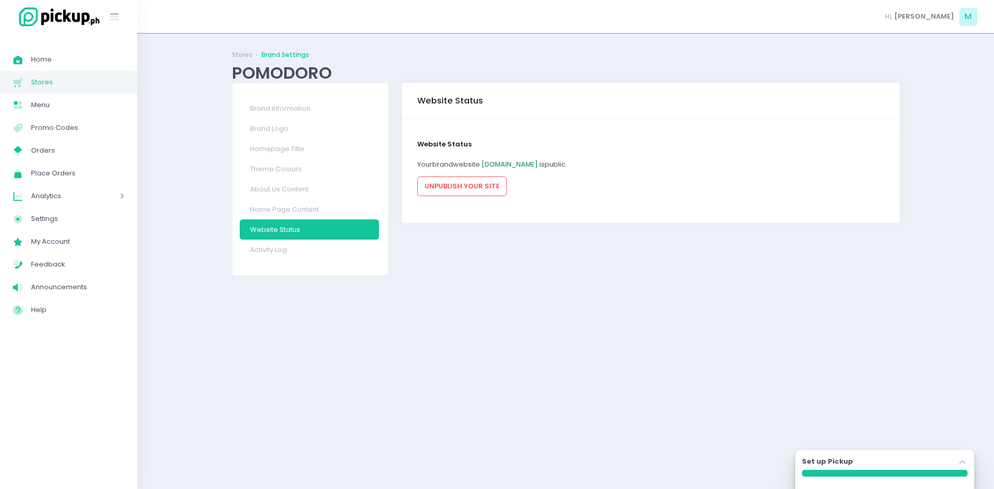
click at [537, 166] on link "pomodoro.pickup.ph" at bounding box center [510, 165] width 56 height 10
click at [509, 163] on link "pomodoro.pickup.ph" at bounding box center [510, 165] width 56 height 10
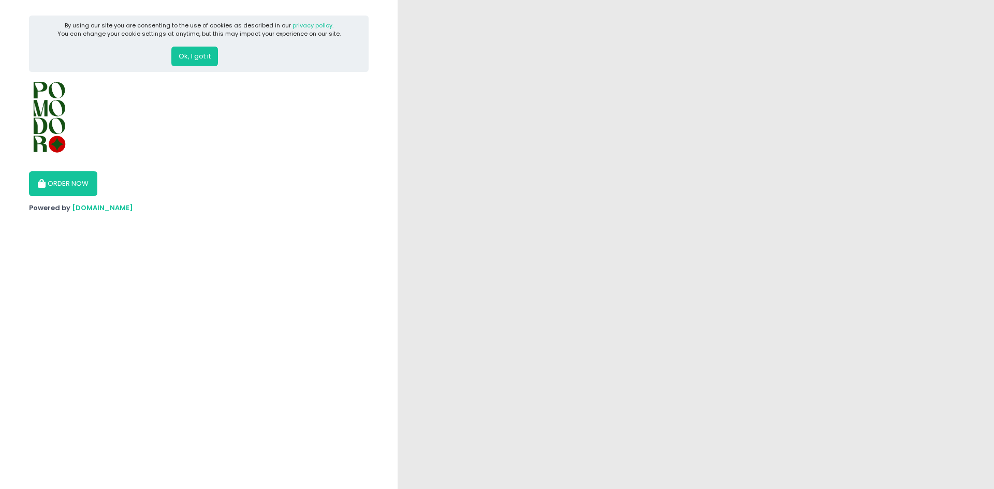
click at [198, 53] on button "Ok, I got it" at bounding box center [194, 57] width 47 height 20
